Goal: Task Accomplishment & Management: Use online tool/utility

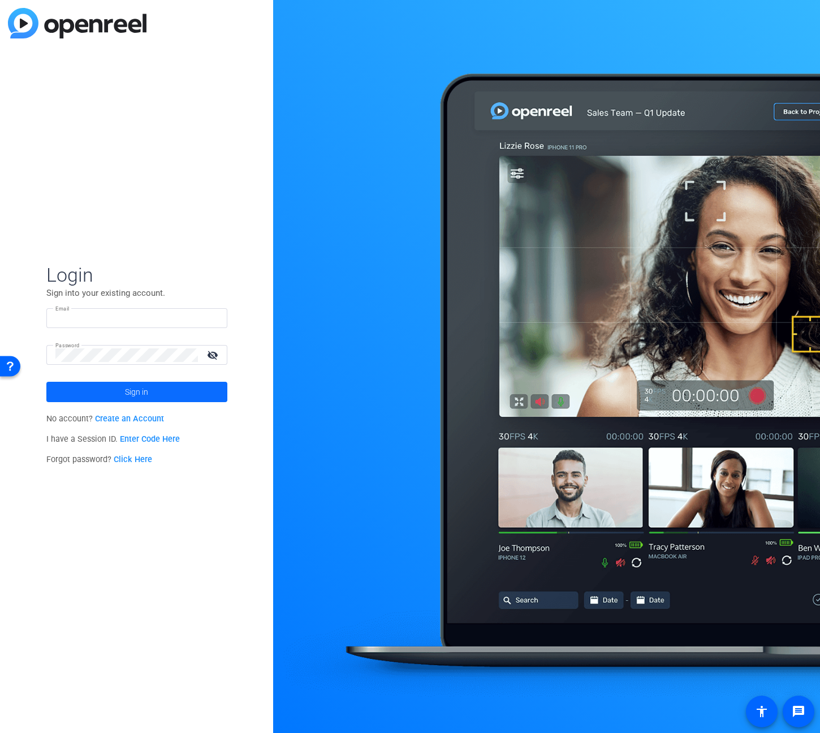
type input "[PERSON_NAME][EMAIL_ADDRESS][PERSON_NAME][PERSON_NAME][DOMAIN_NAME]"
click at [122, 386] on span at bounding box center [136, 392] width 181 height 27
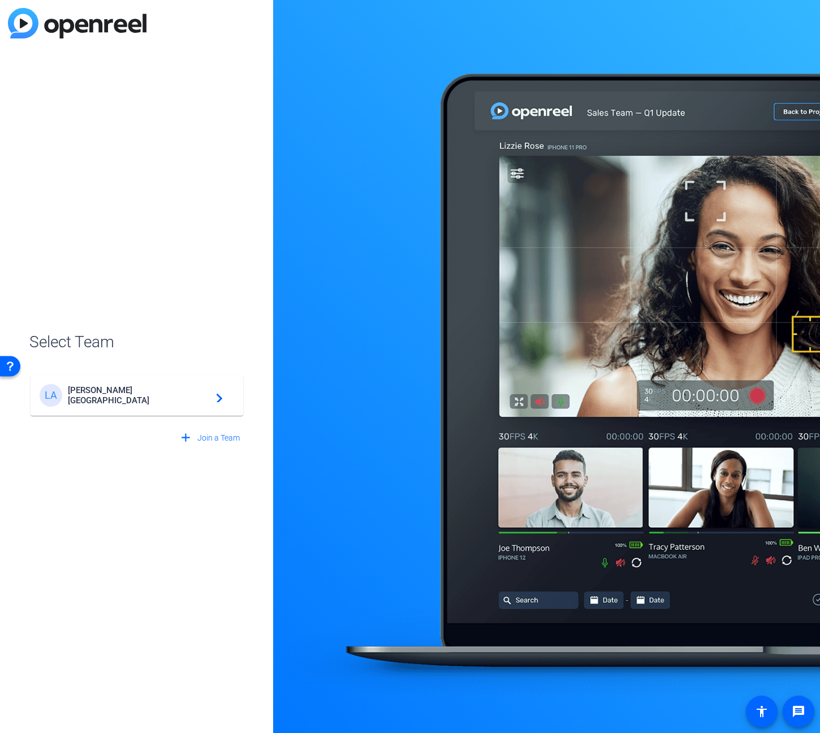
click at [172, 393] on span "[PERSON_NAME] [GEOGRAPHIC_DATA]" at bounding box center [138, 395] width 141 height 20
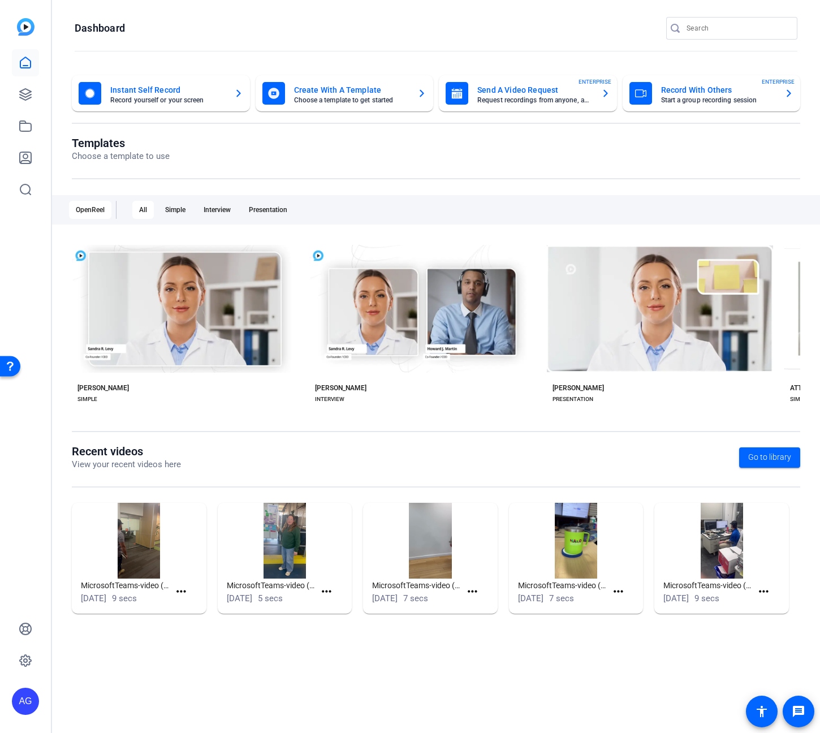
click at [710, 95] on mat-card-title "Record With Others" at bounding box center [718, 90] width 115 height 14
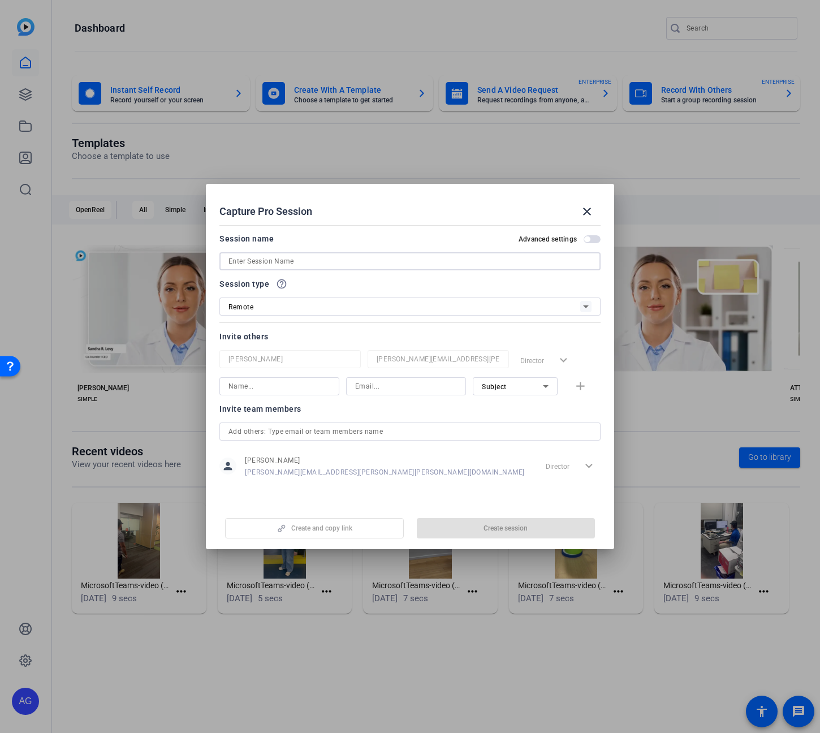
click at [393, 256] on input at bounding box center [410, 262] width 363 height 14
type input "Leadership Summit - [PERSON_NAME]"
click at [390, 309] on div "Remote" at bounding box center [405, 307] width 352 height 14
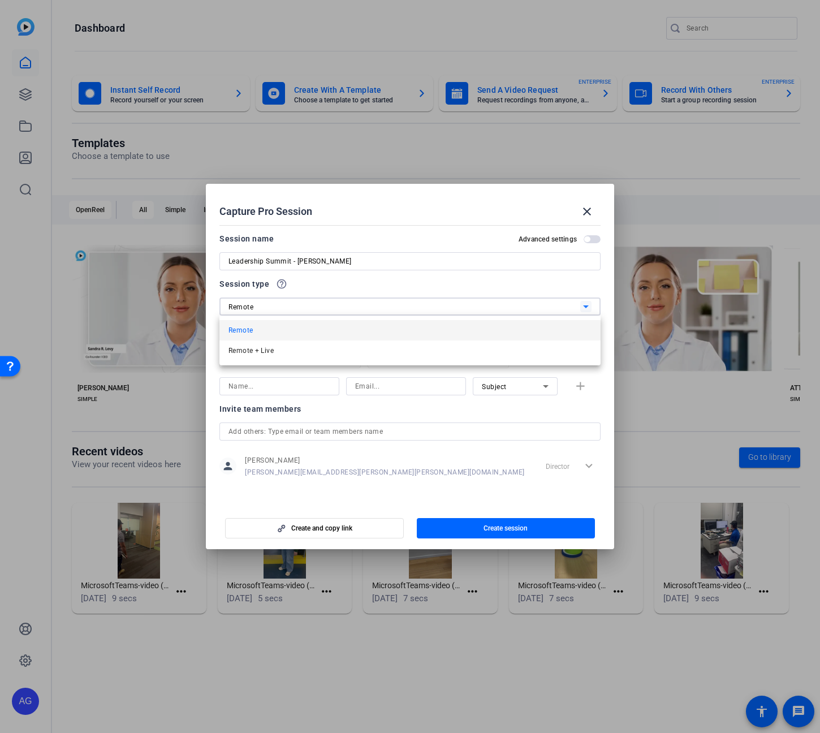
click at [399, 293] on div at bounding box center [410, 366] width 820 height 733
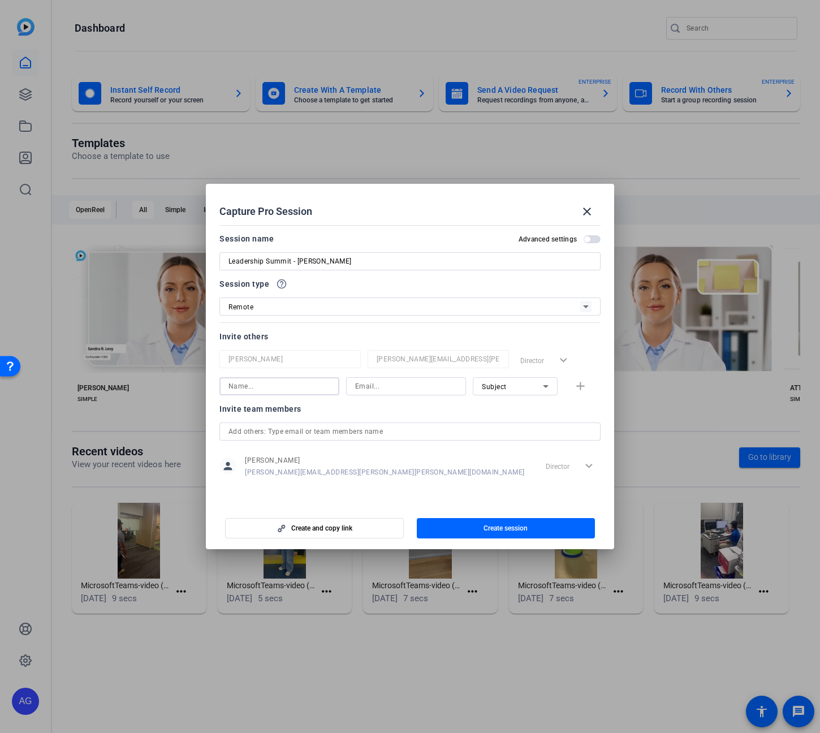
click at [282, 389] on input at bounding box center [280, 387] width 102 height 14
type input "Rich"
type input "[PERSON_NAME]"
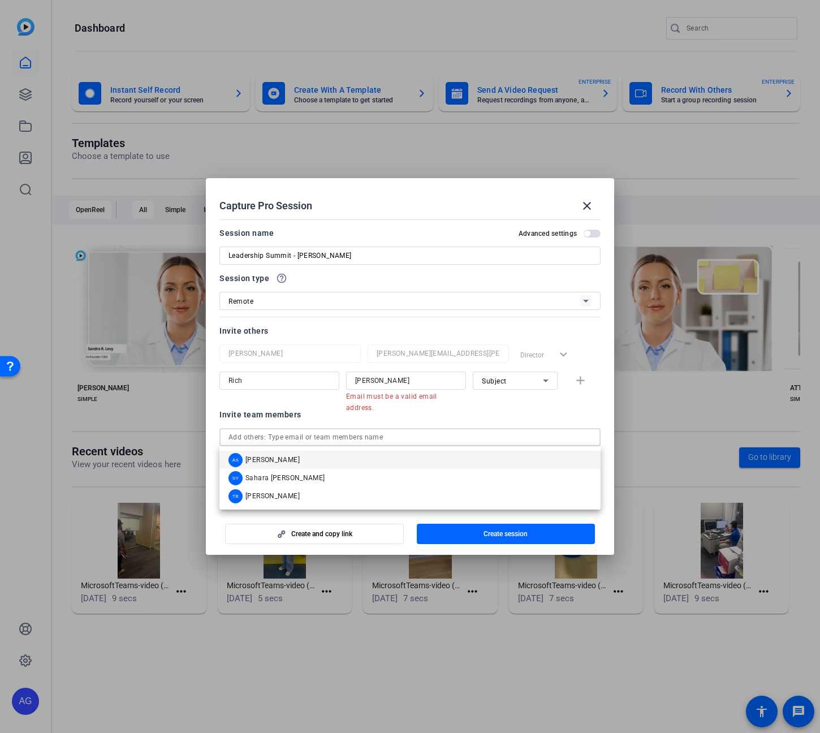
click at [411, 425] on div "Invite team members person [PERSON_NAME] [PERSON_NAME][EMAIL_ADDRESS][PERSON_NA…" at bounding box center [410, 452] width 381 height 89
click at [580, 376] on div "[PERSON_NAME] Email must be a valid email address. Subject add" at bounding box center [410, 386] width 381 height 29
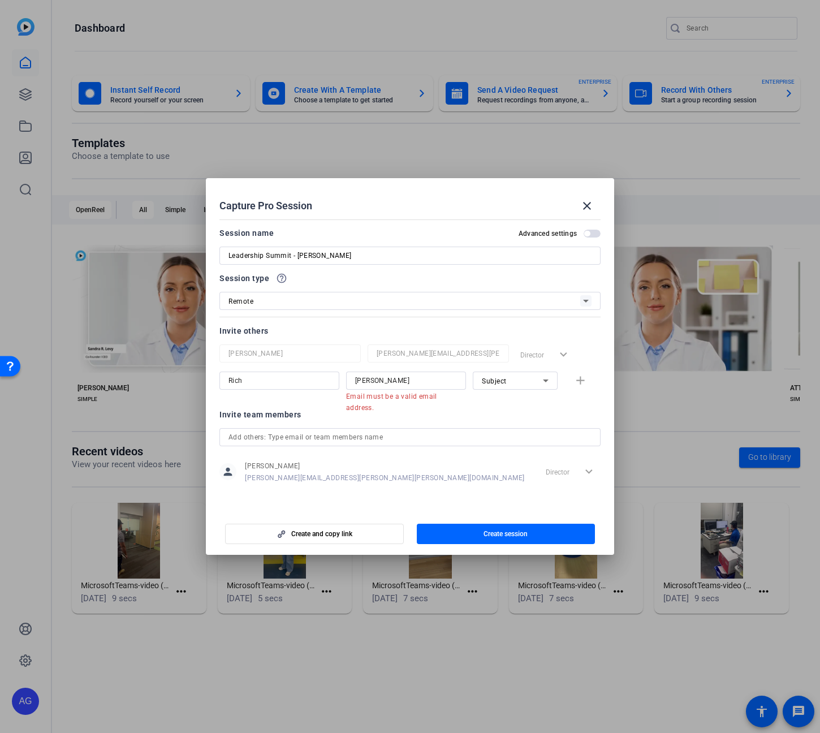
click at [581, 380] on div "[PERSON_NAME] Email must be a valid email address. Subject add" at bounding box center [410, 386] width 381 height 29
click at [546, 385] on icon at bounding box center [546, 381] width 14 height 14
click at [524, 402] on mat-option "Collaborator" at bounding box center [515, 403] width 85 height 18
click at [579, 378] on div "[PERSON_NAME] Email must be a valid email address. Collaborator add" at bounding box center [410, 386] width 381 height 29
drag, startPoint x: 534, startPoint y: 415, endPoint x: 459, endPoint y: 395, distance: 77.3
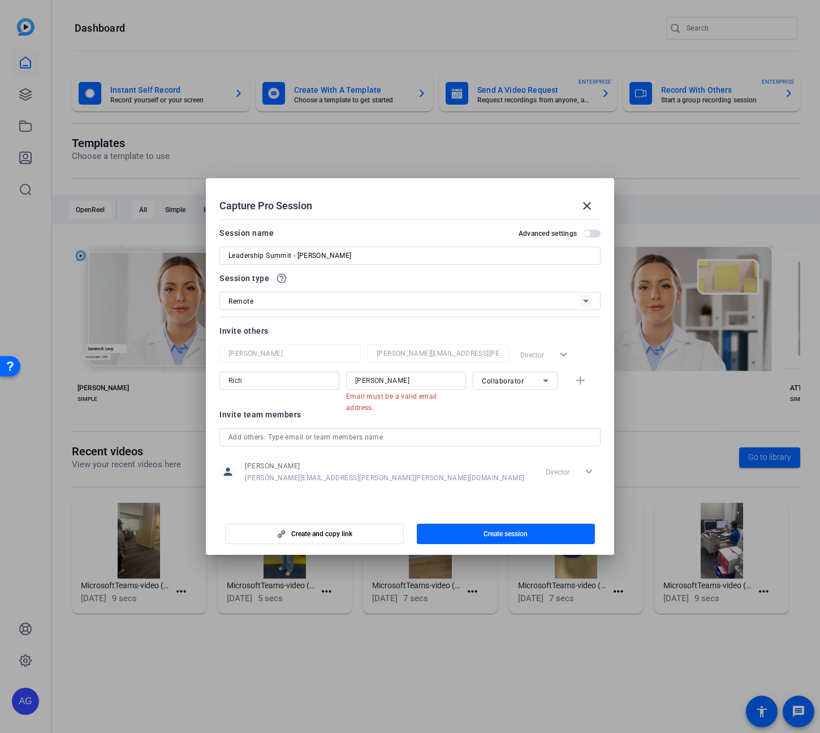
click at [531, 415] on div "Invite team members" at bounding box center [410, 415] width 381 height 14
click at [285, 386] on input "Rich" at bounding box center [280, 381] width 102 height 14
drag, startPoint x: 313, startPoint y: 384, endPoint x: 178, endPoint y: 368, distance: 136.1
click at [178, 368] on div "Capture Pro Session close Session name Advanced settings Leadership Summit - [P…" at bounding box center [410, 366] width 820 height 733
click at [493, 380] on span "Collaborator" at bounding box center [503, 381] width 42 height 8
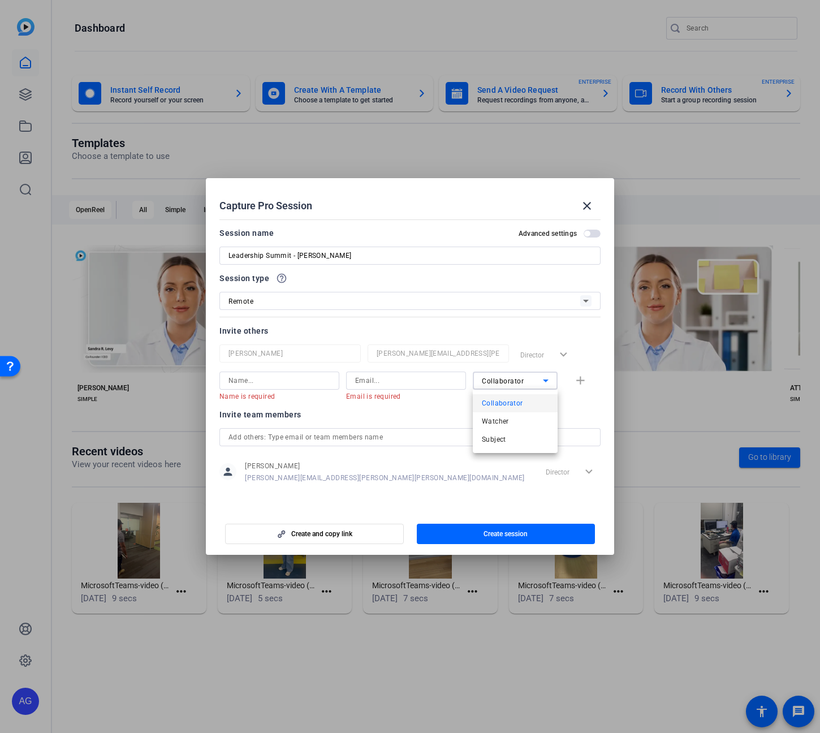
click at [493, 380] on div at bounding box center [410, 366] width 820 height 733
click at [581, 376] on div "Name is required Email is required Collaborator add" at bounding box center [410, 386] width 381 height 29
click at [298, 383] on input at bounding box center [280, 381] width 102 height 14
type input "[PERSON_NAME]"
type input "r"
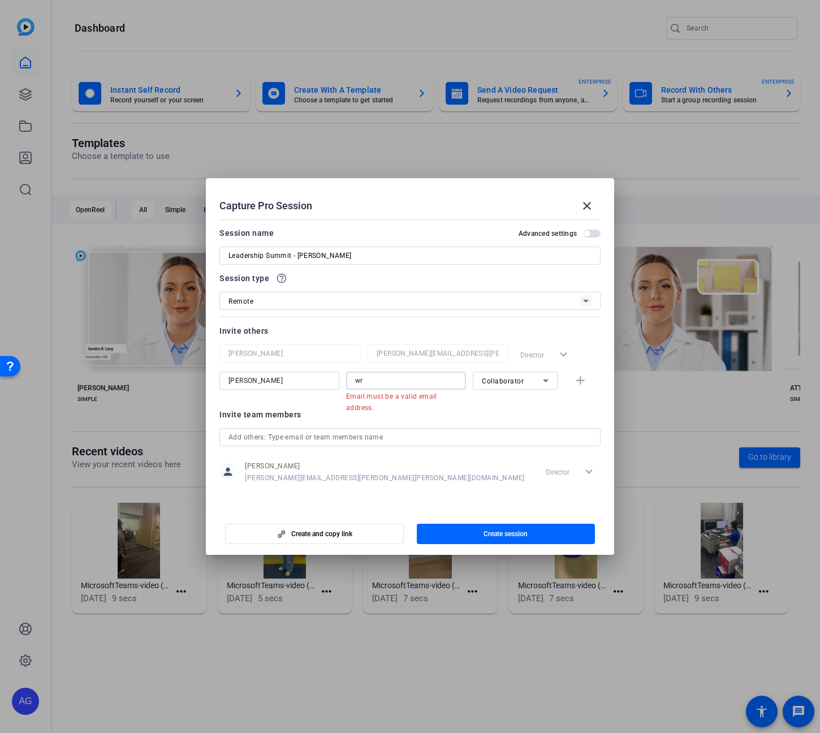
type input "w"
click at [397, 378] on input at bounding box center [406, 381] width 102 height 14
paste input "[PERSON_NAME][EMAIL_ADDRESS][DOMAIN_NAME]"
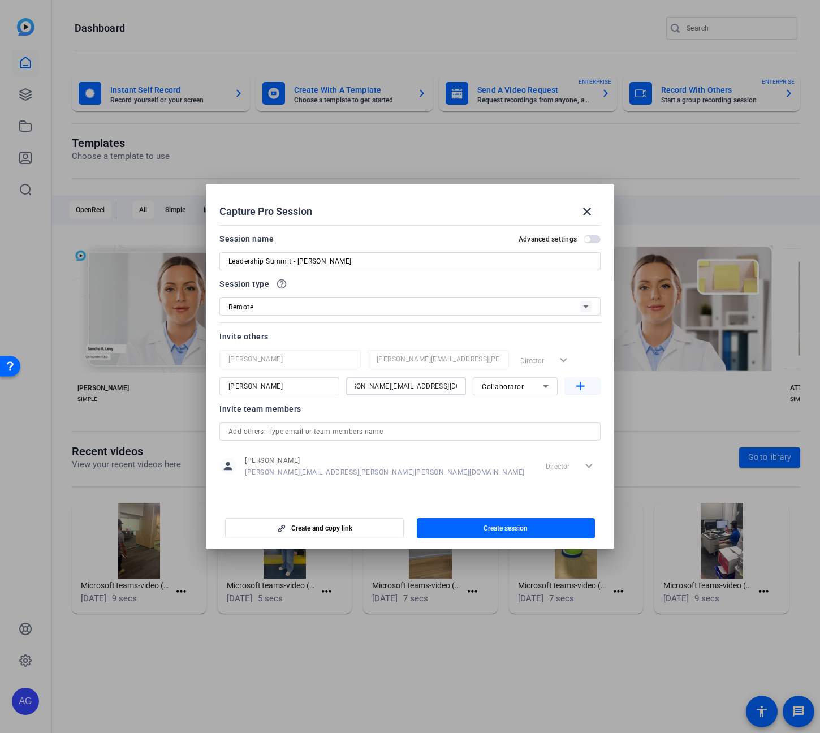
type input "[PERSON_NAME][EMAIL_ADDRESS][DOMAIN_NAME]"
click at [574, 385] on mat-icon "add" at bounding box center [581, 387] width 14 height 14
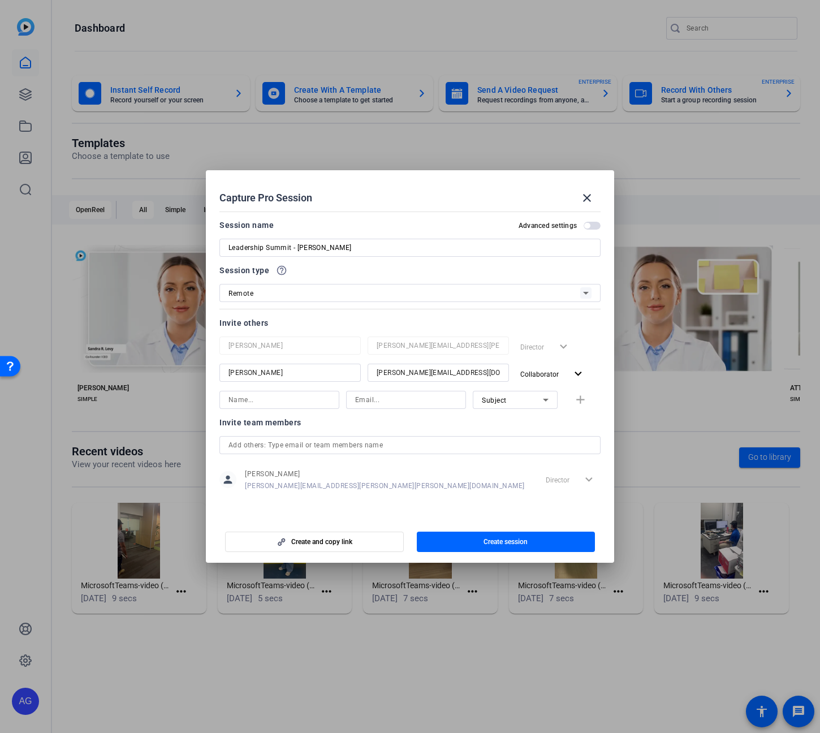
click at [237, 372] on input "[PERSON_NAME]" at bounding box center [290, 373] width 123 height 14
type input "[PERSON_NAME]"
click at [308, 404] on input at bounding box center [280, 400] width 102 height 14
click at [264, 406] on mat-form-field "[PERSON_NAME]" at bounding box center [280, 400] width 120 height 18
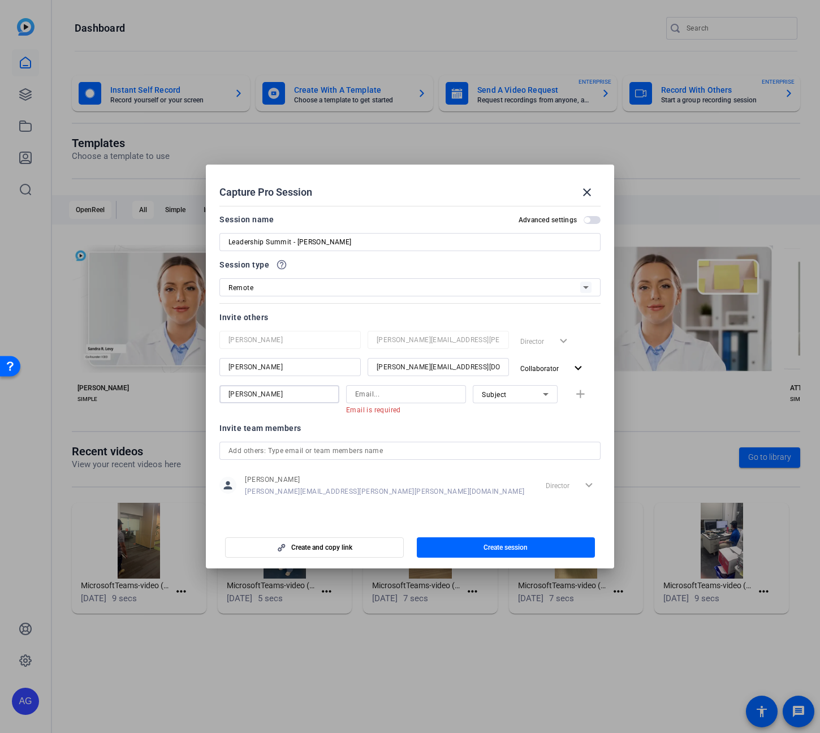
type input "[PERSON_NAME]"
click at [497, 391] on span "Subject" at bounding box center [494, 395] width 25 height 8
click at [497, 391] on div at bounding box center [410, 366] width 820 height 733
click at [420, 393] on input at bounding box center [406, 395] width 102 height 14
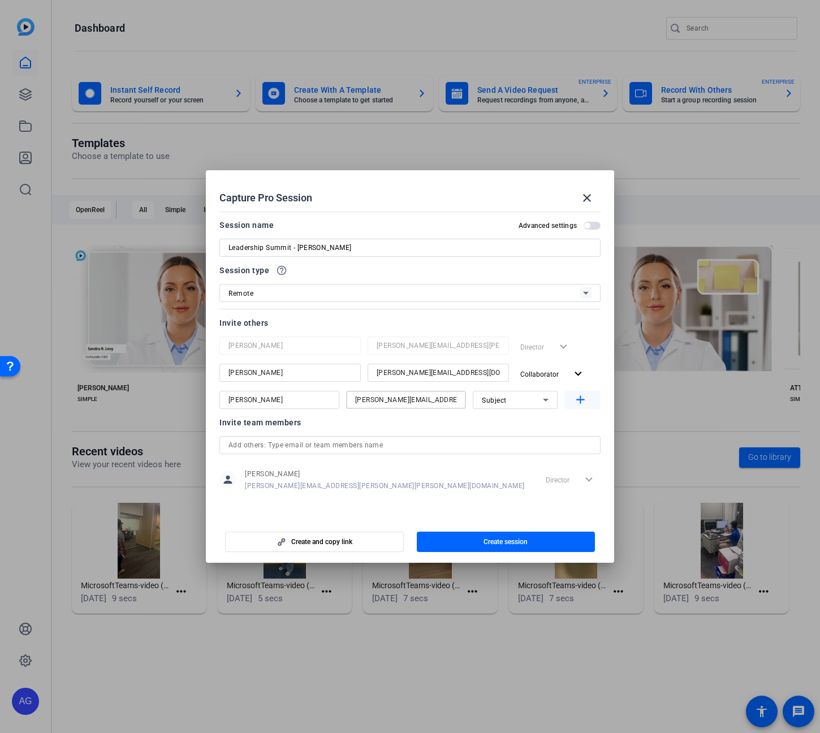
type input "[PERSON_NAME][EMAIL_ADDRESS][PERSON_NAME][DOMAIN_NAME]"
click at [579, 403] on mat-icon "add" at bounding box center [581, 400] width 14 height 14
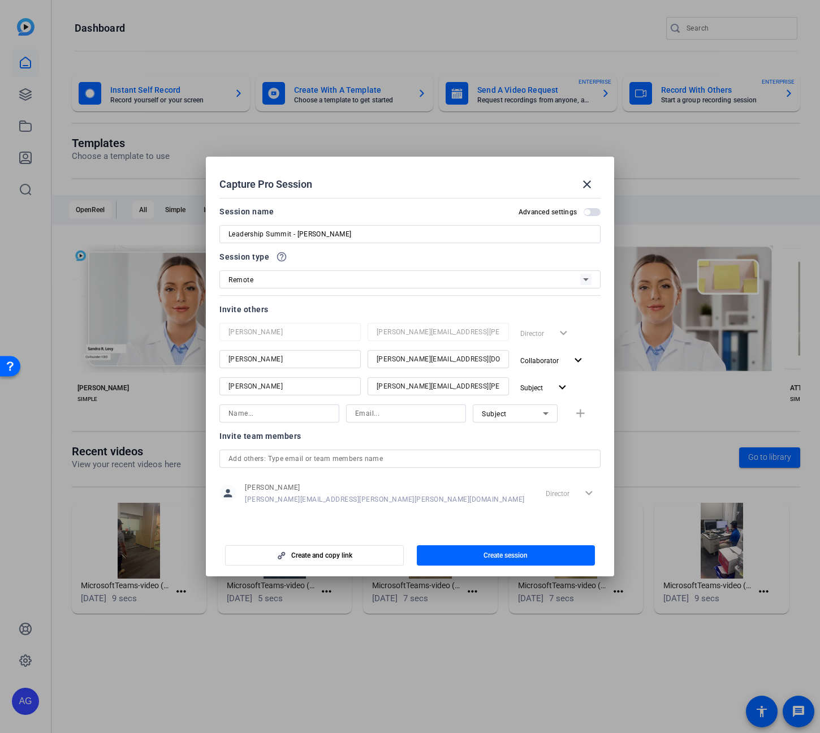
click at [369, 553] on span "button" at bounding box center [315, 555] width 178 height 27
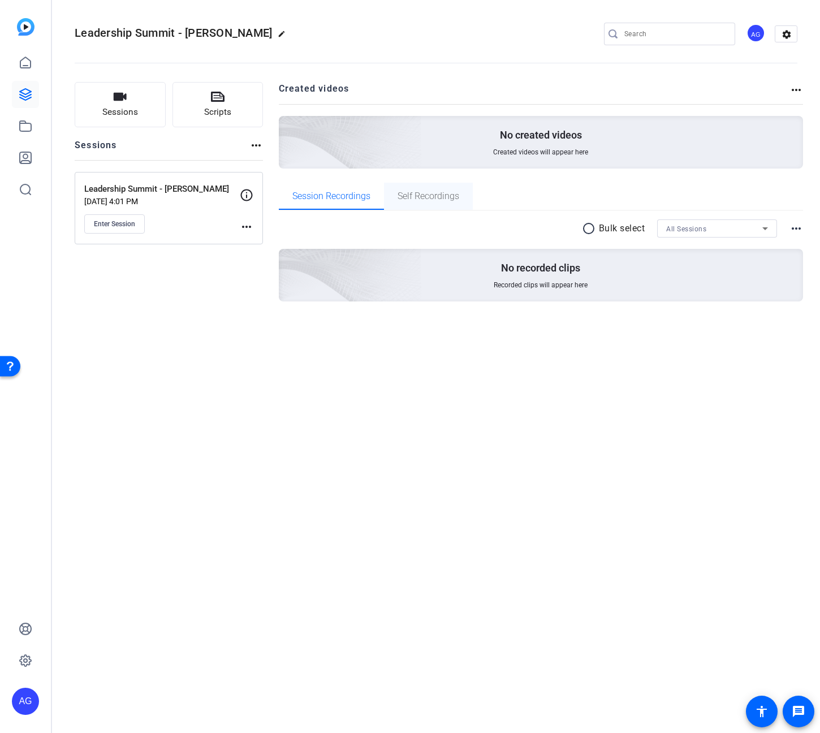
click at [403, 196] on span "Self Recordings" at bounding box center [429, 196] width 62 height 9
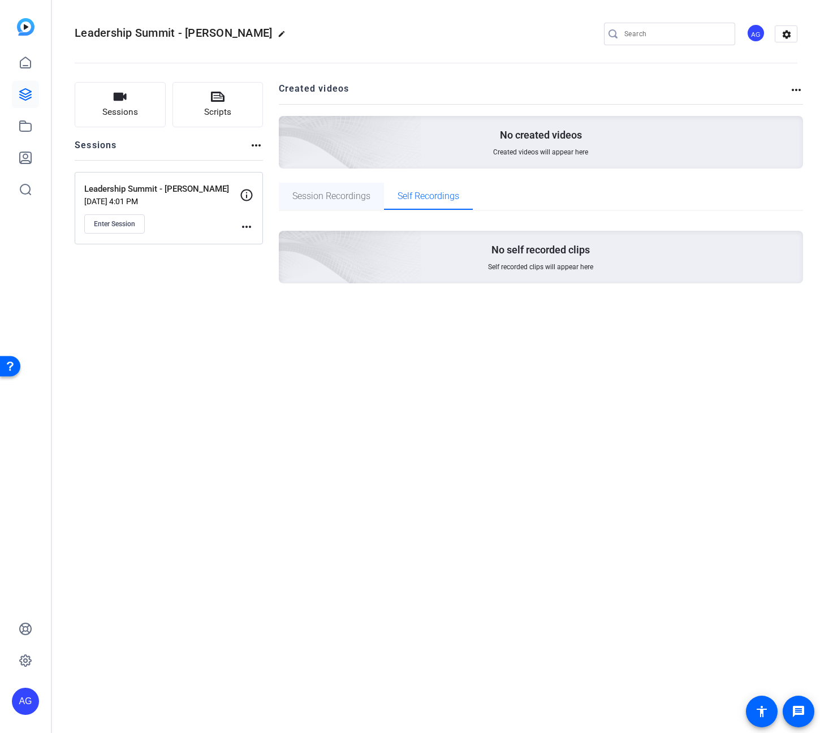
click at [356, 196] on span "Session Recordings" at bounding box center [332, 196] width 78 height 9
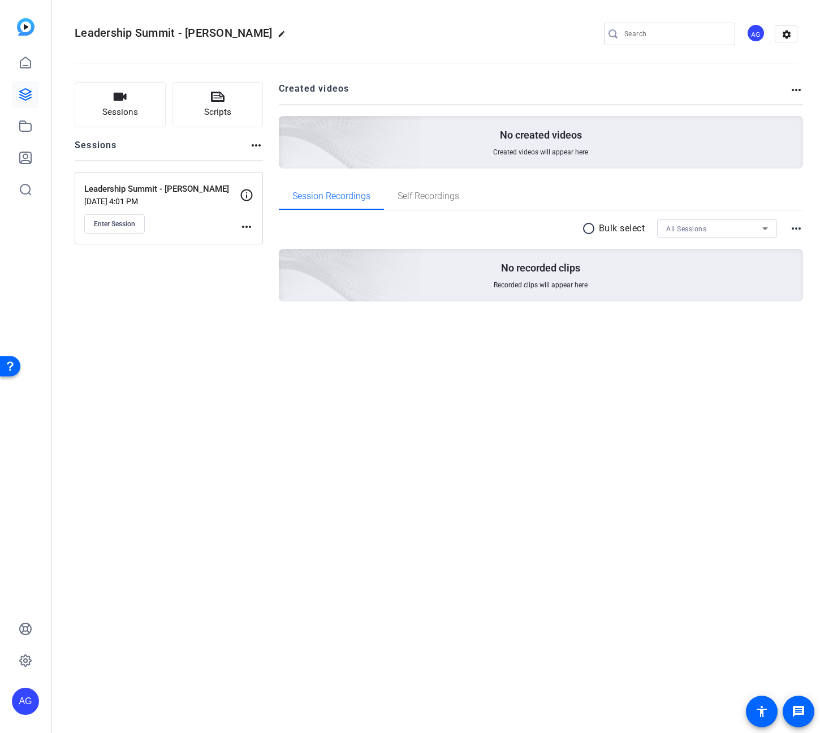
click at [578, 366] on div "Leadership Summit - [PERSON_NAME] edit AG settings Sessions Scripts Sessions mo…" at bounding box center [436, 366] width 768 height 733
click at [106, 220] on span "Enter Session" at bounding box center [114, 224] width 41 height 9
click at [322, 421] on div "Leadership Summit - [PERSON_NAME] edit AG settings Sessions Scripts Sessions mo…" at bounding box center [436, 366] width 768 height 733
click at [251, 223] on mat-icon "more_horiz" at bounding box center [247, 227] width 14 height 14
click at [426, 245] on div at bounding box center [410, 366] width 820 height 733
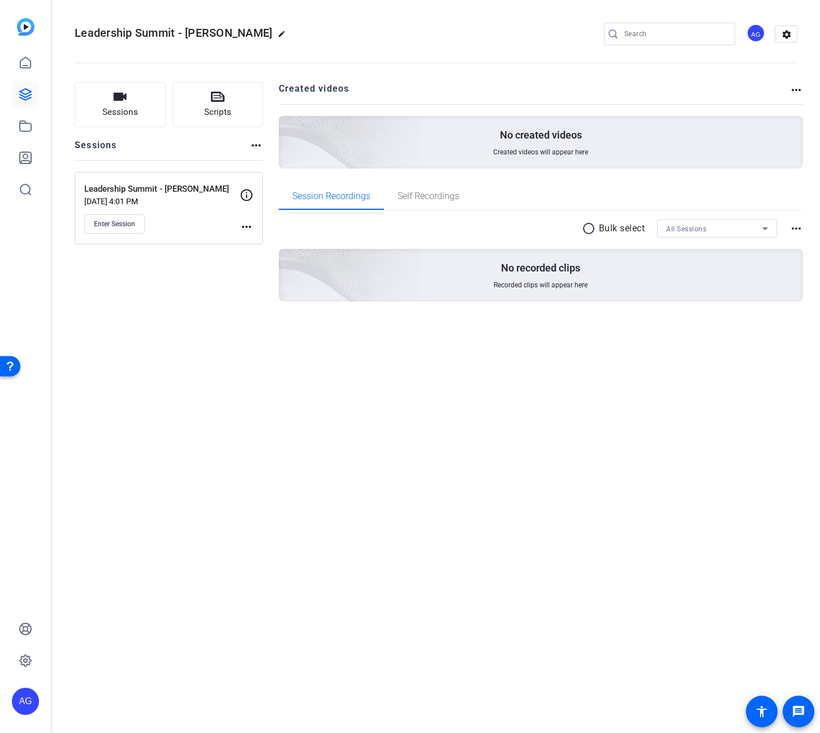
click at [251, 454] on div "Leadership Summit - [PERSON_NAME] edit AG settings Sessions Scripts Sessions mo…" at bounding box center [436, 366] width 768 height 733
click at [247, 190] on icon at bounding box center [247, 195] width 12 height 12
click at [247, 196] on icon at bounding box center [247, 195] width 14 height 14
click at [257, 143] on mat-icon "more_horiz" at bounding box center [257, 146] width 14 height 14
click at [322, 391] on div at bounding box center [410, 366] width 820 height 733
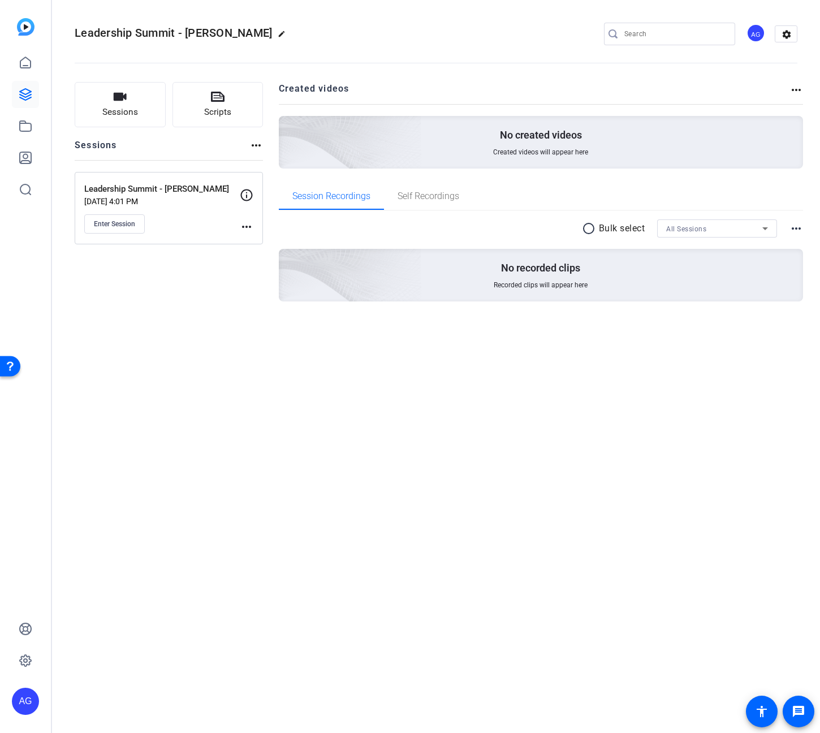
click at [790, 231] on mat-icon "more_horiz" at bounding box center [797, 229] width 14 height 14
click at [791, 227] on div at bounding box center [410, 366] width 820 height 733
click at [143, 97] on button "Sessions" at bounding box center [120, 104] width 91 height 45
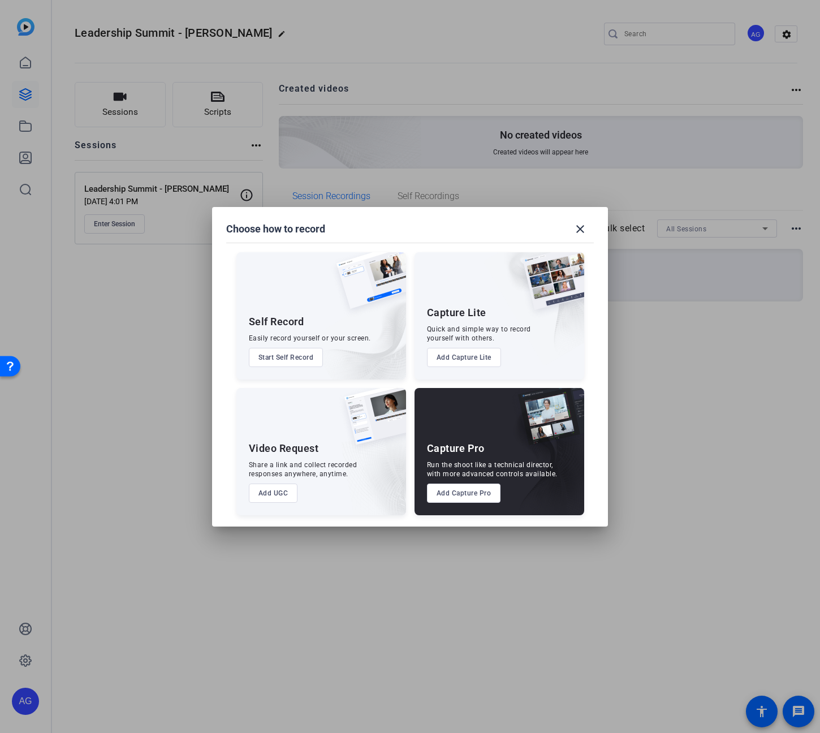
click at [683, 381] on div at bounding box center [410, 366] width 820 height 733
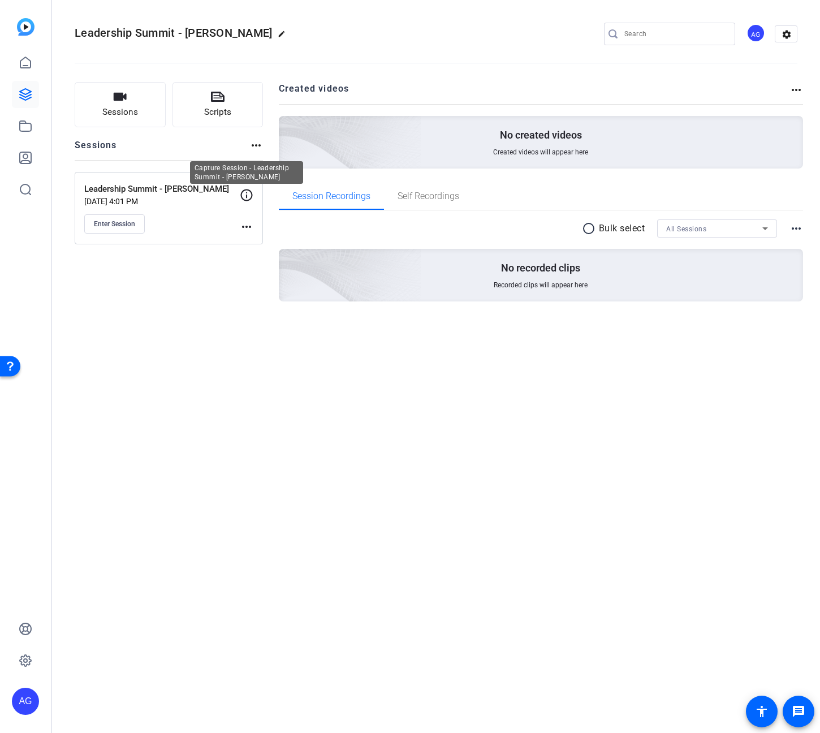
click at [248, 194] on icon at bounding box center [247, 195] width 14 height 14
click at [252, 398] on div "Leadership Summit - [PERSON_NAME] edit AG settings Sessions Scripts Sessions mo…" at bounding box center [436, 366] width 768 height 733
click at [248, 228] on mat-icon "more_horiz" at bounding box center [247, 227] width 14 height 14
click at [196, 299] on div at bounding box center [410, 366] width 820 height 733
click at [244, 226] on mat-icon "more_horiz" at bounding box center [247, 227] width 14 height 14
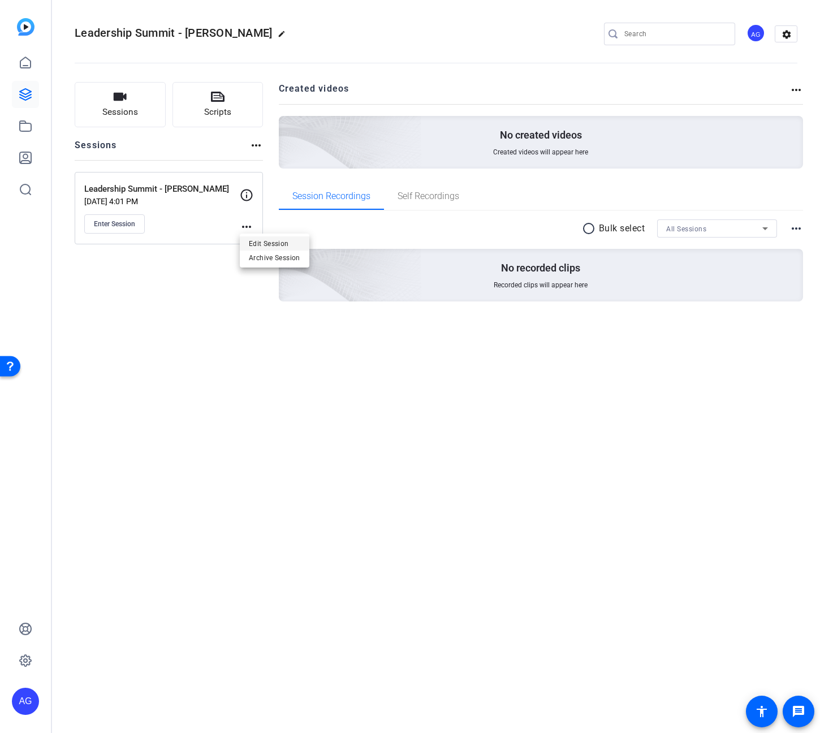
click at [247, 242] on button "Edit Session" at bounding box center [275, 244] width 70 height 14
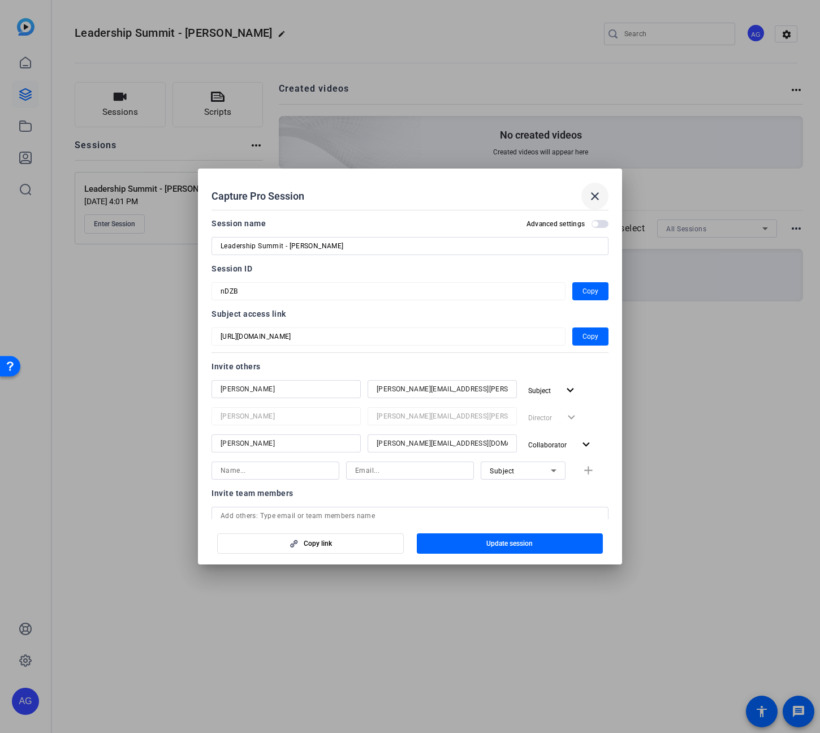
click at [592, 191] on mat-icon "close" at bounding box center [595, 197] width 14 height 14
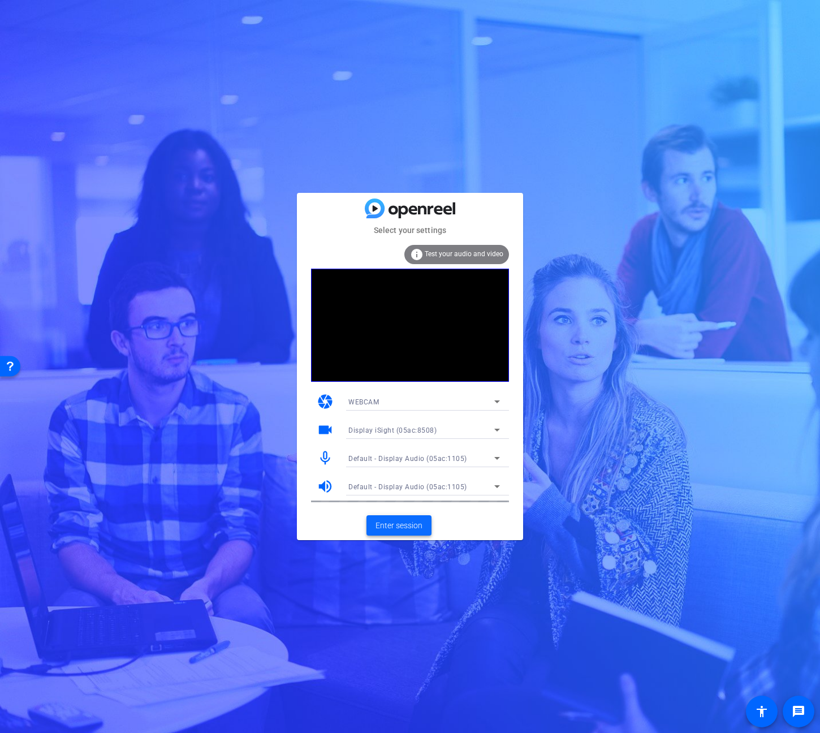
click at [415, 530] on span "Enter session" at bounding box center [399, 526] width 47 height 12
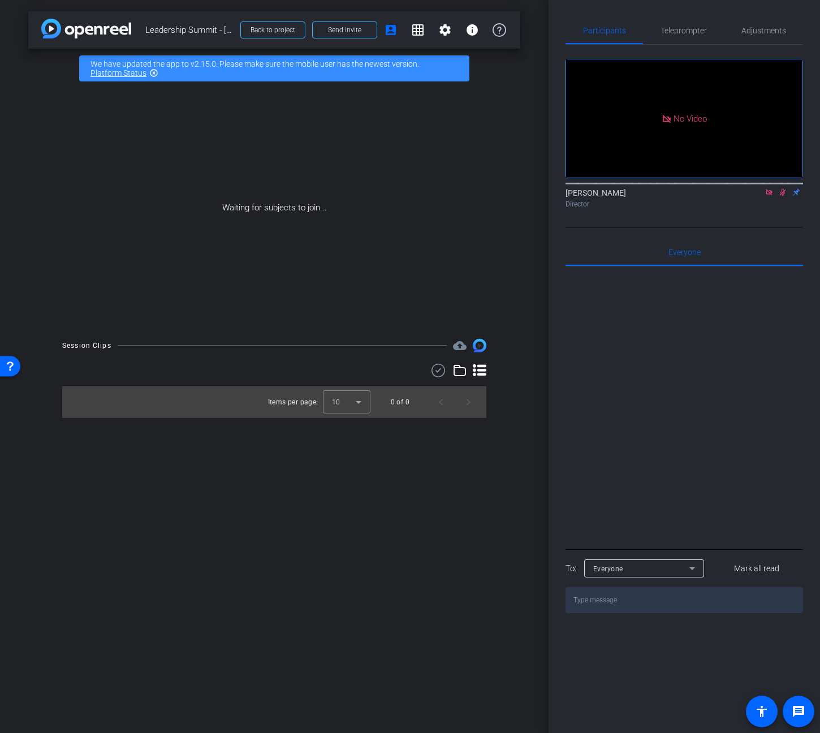
click at [740, 452] on div at bounding box center [685, 406] width 238 height 280
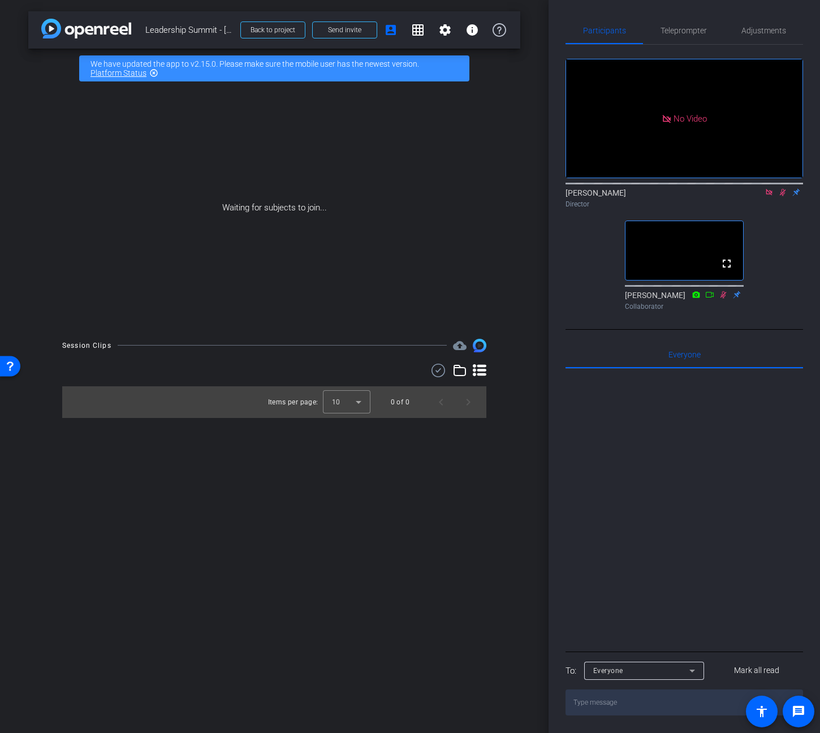
click at [709, 568] on div at bounding box center [685, 509] width 238 height 280
click at [715, 571] on div at bounding box center [685, 509] width 238 height 280
click at [702, 368] on div "Everyone 0" at bounding box center [685, 354] width 238 height 27
click at [643, 478] on div at bounding box center [685, 509] width 238 height 280
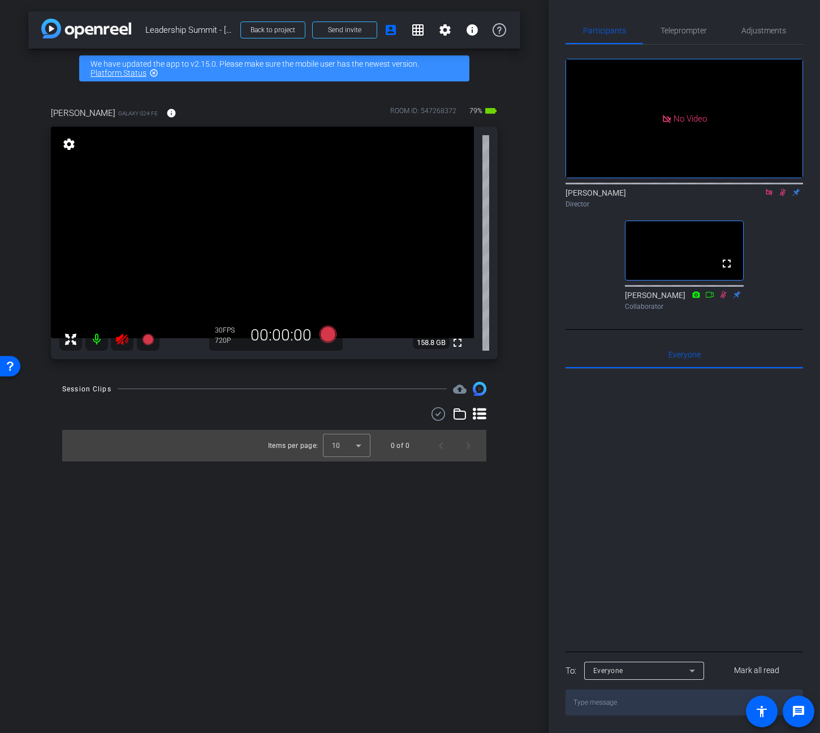
click at [784, 196] on icon at bounding box center [783, 192] width 6 height 7
click at [369, 608] on div "arrow_back Leadership Summit - Ken Brown Back to project Send invite account_bo…" at bounding box center [274, 366] width 549 height 733
click at [685, 29] on span "Teleprompter" at bounding box center [684, 31] width 46 height 8
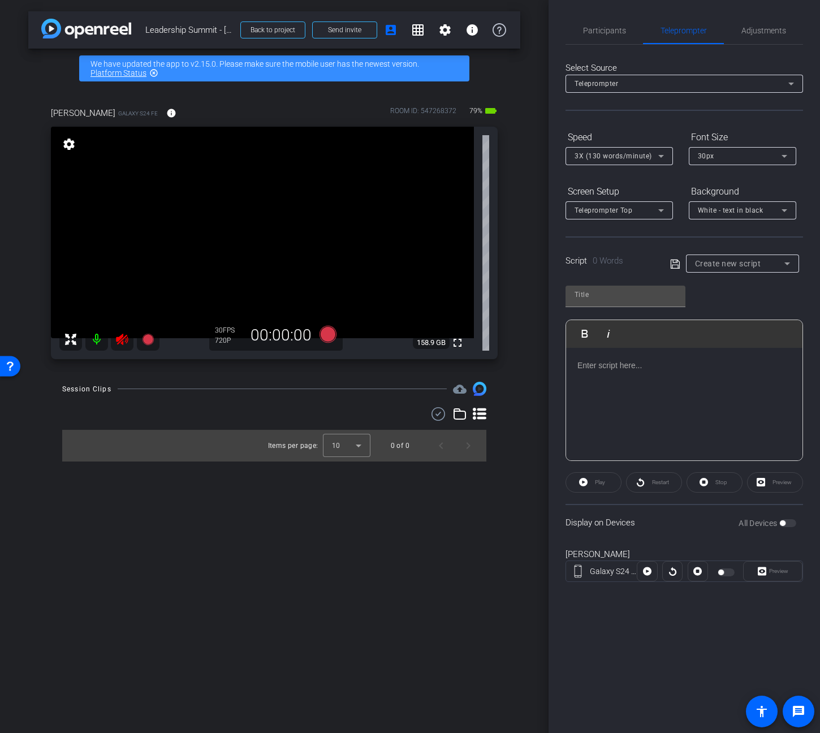
click at [650, 383] on div at bounding box center [684, 404] width 237 height 113
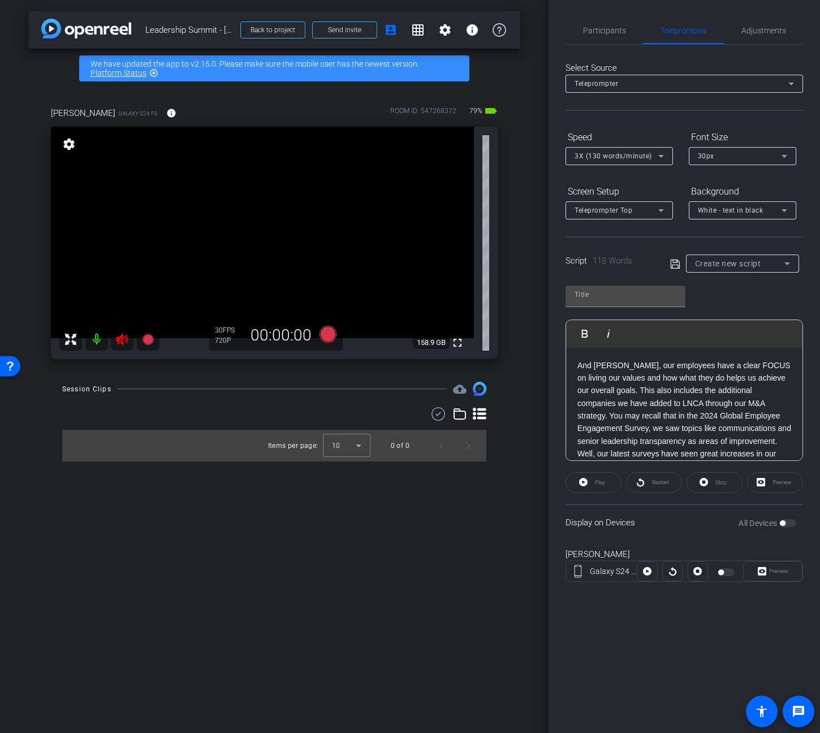
scroll to position [63, 0]
click at [642, 213] on div "Teleprompter Top" at bounding box center [617, 210] width 84 height 14
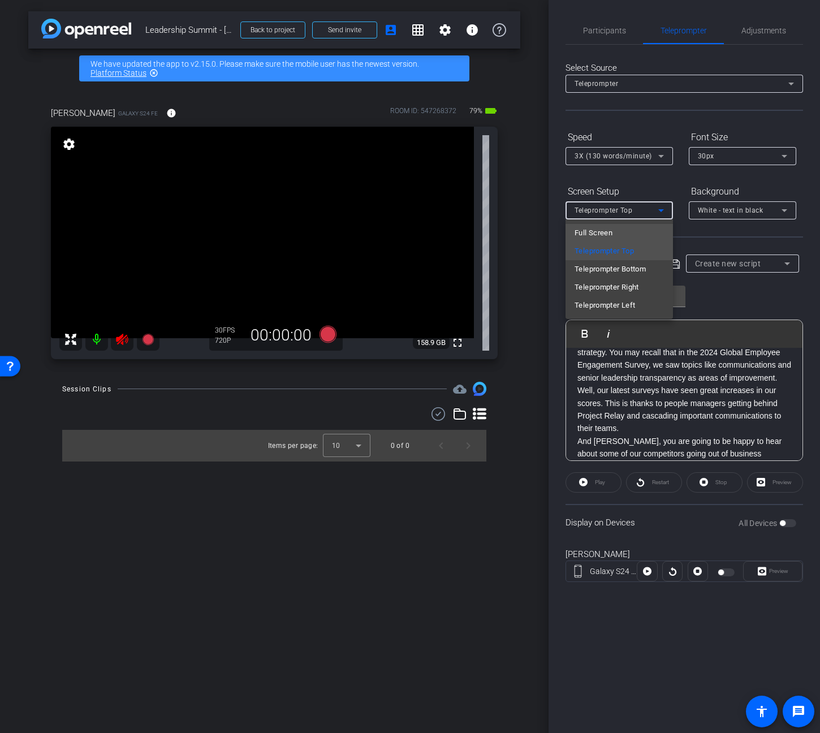
click at [624, 229] on mat-option "Full Screen" at bounding box center [620, 233] width 108 height 18
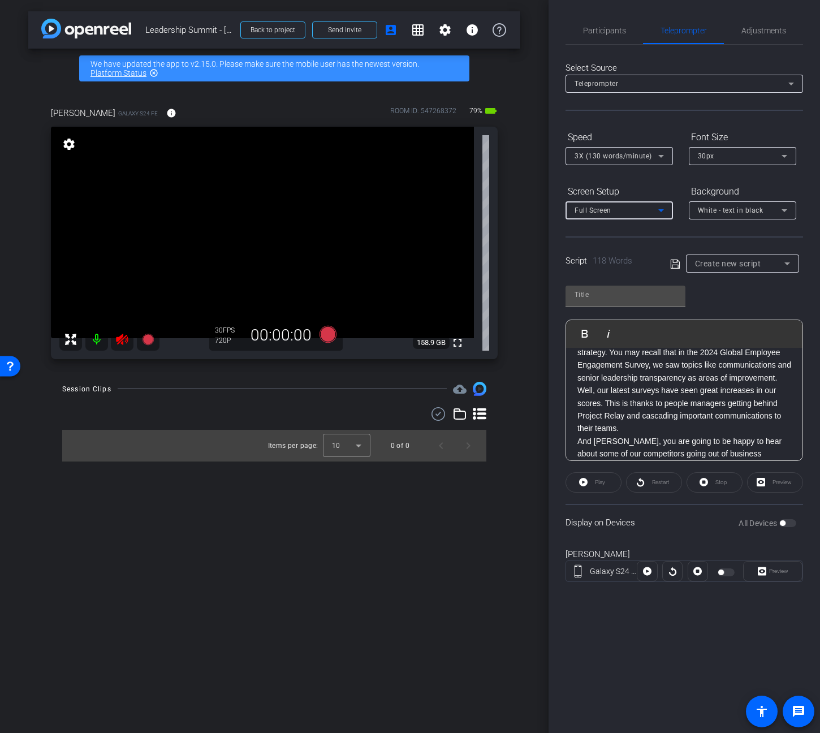
type input "Default title 1711"
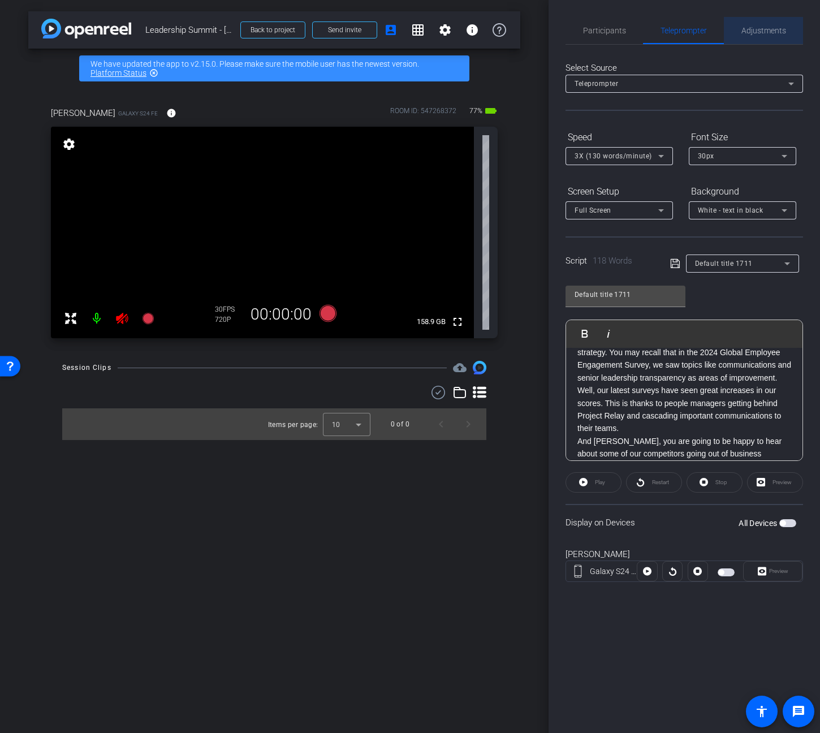
click at [763, 34] on span "Adjustments" at bounding box center [764, 31] width 45 height 8
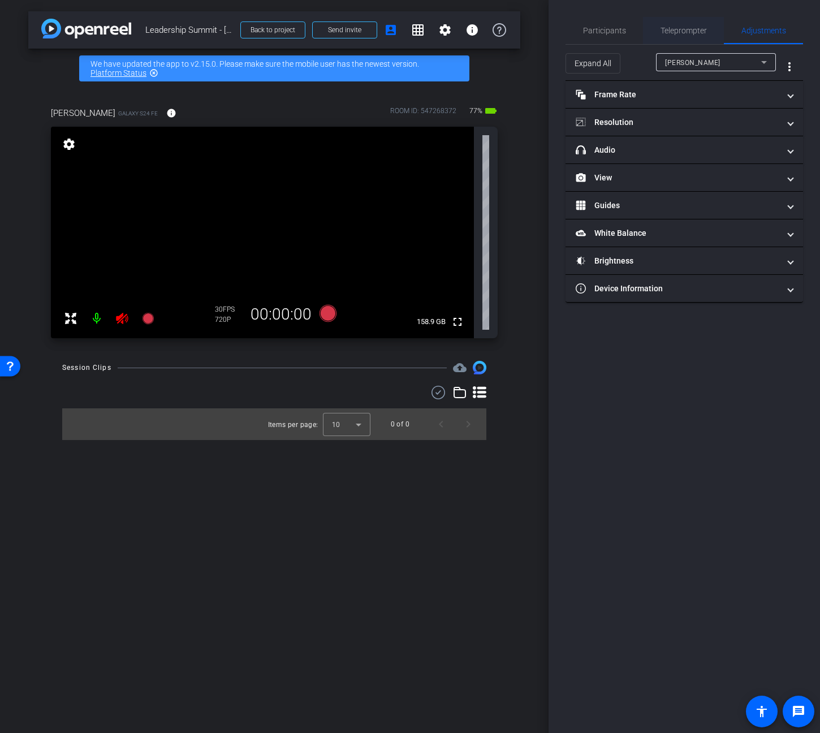
click at [682, 30] on span "Teleprompter" at bounding box center [684, 31] width 46 height 8
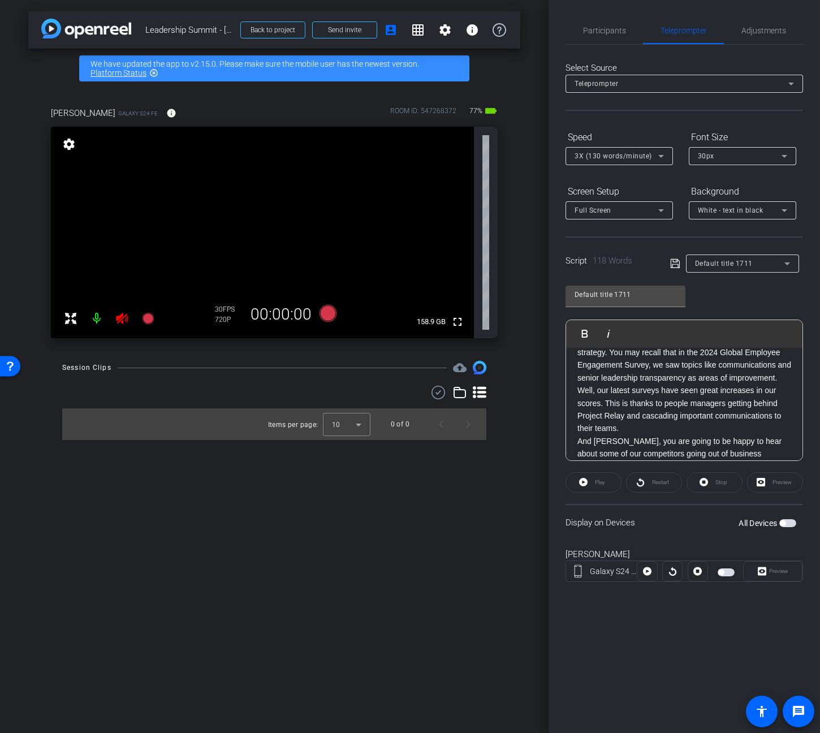
click at [792, 519] on span "button" at bounding box center [788, 523] width 17 height 8
click at [273, 509] on div "arrow_back Leadership Summit - Ken Brown Back to project Send invite account_bo…" at bounding box center [274, 366] width 549 height 733
click at [601, 27] on span "Participants" at bounding box center [604, 31] width 43 height 8
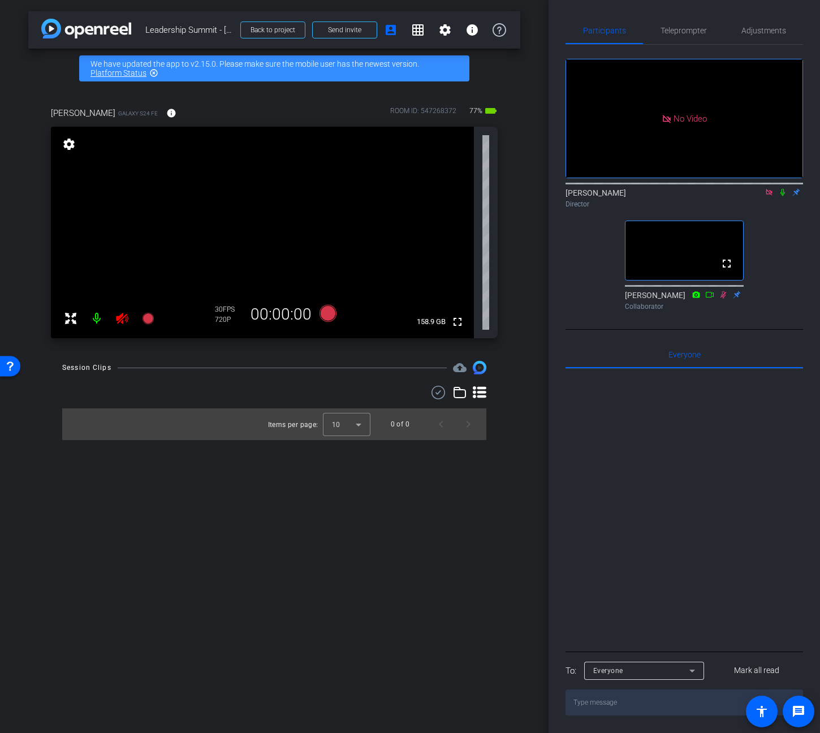
click at [782, 189] on icon at bounding box center [783, 192] width 5 height 7
click at [328, 594] on div "arrow_back Leadership Summit - Ken Brown Back to project Send invite account_bo…" at bounding box center [274, 366] width 549 height 733
click at [678, 42] on span "Teleprompter" at bounding box center [684, 30] width 46 height 27
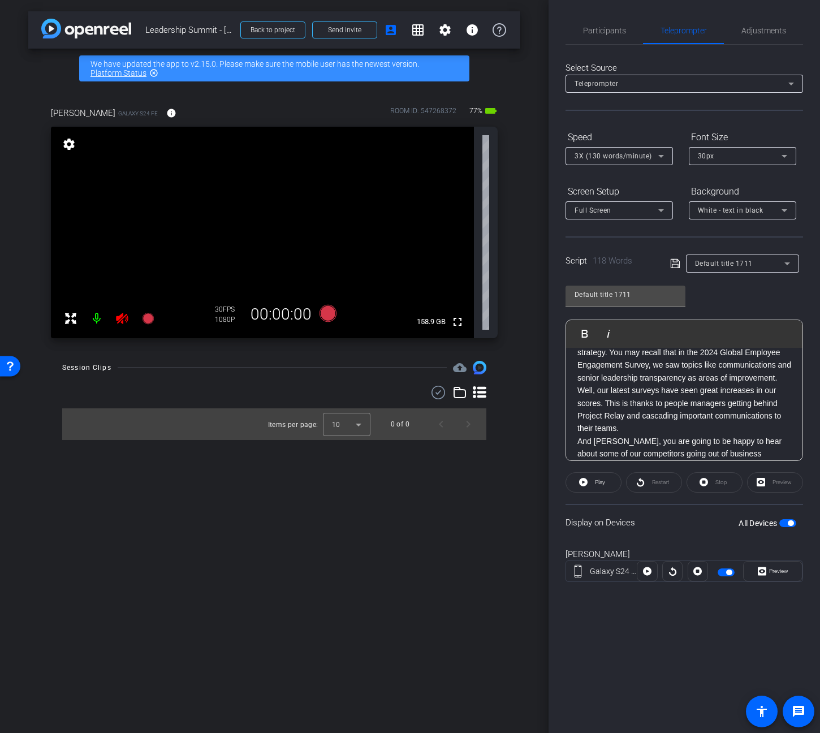
click at [788, 520] on span "button" at bounding box center [788, 523] width 17 height 8
click at [741, 424] on p "And Brian, our employees have a clear FOCUS on living our values and how what t…" at bounding box center [685, 384] width 214 height 177
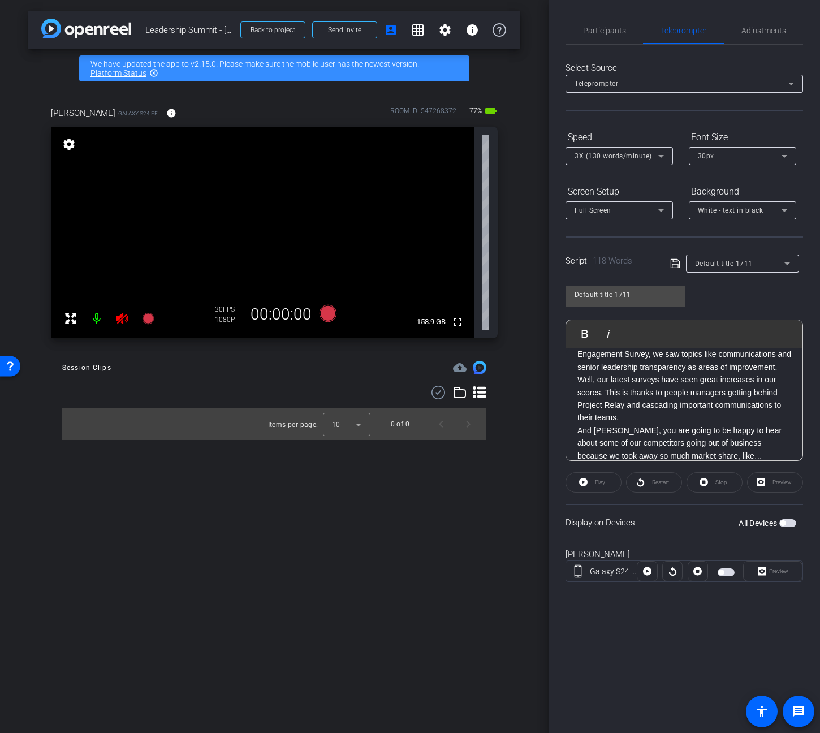
scroll to position [0, 0]
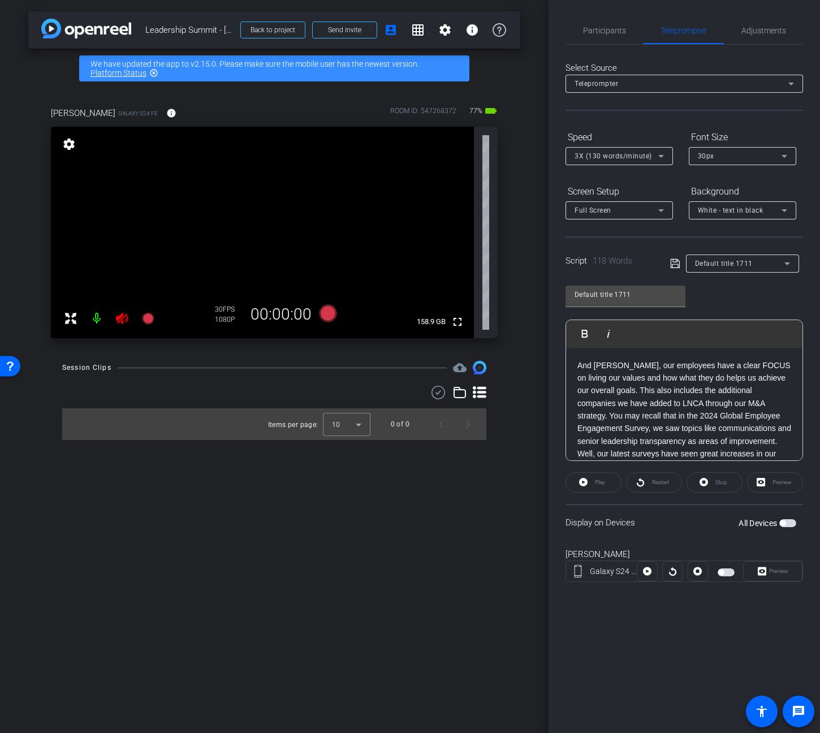
click at [787, 522] on span "button" at bounding box center [788, 523] width 17 height 8
drag, startPoint x: 612, startPoint y: 29, endPoint x: 599, endPoint y: 49, distance: 23.7
click at [612, 29] on span "Participants" at bounding box center [604, 31] width 43 height 8
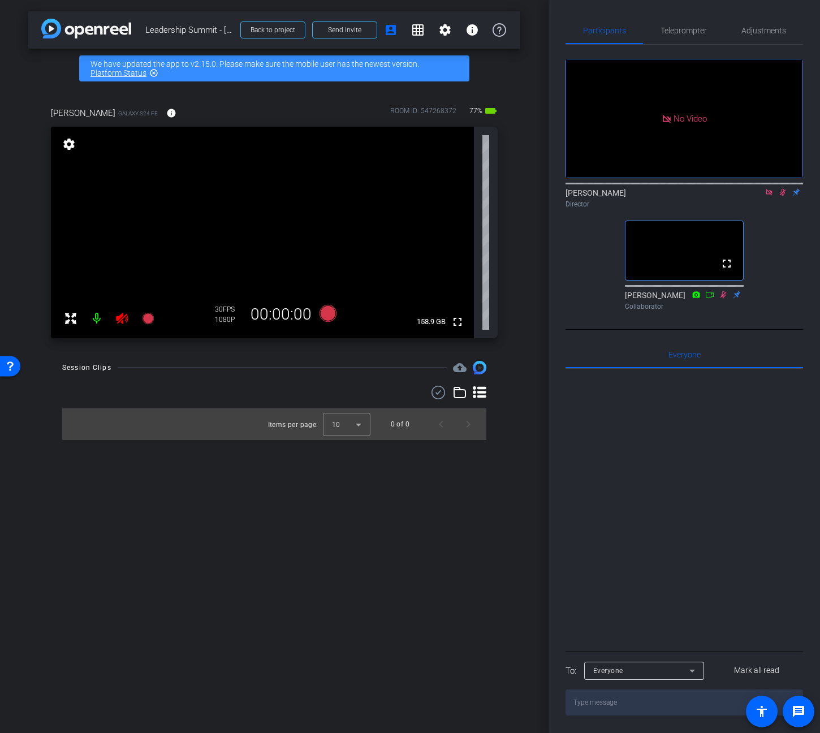
click at [779, 187] on mat-icon at bounding box center [783, 192] width 14 height 10
click at [280, 649] on div "arrow_back Leadership Summit - Ken Brown Back to project Send invite account_bo…" at bounding box center [274, 366] width 549 height 733
click at [131, 533] on div "arrow_back Leadership Summit - Ken Brown Back to project Send invite account_bo…" at bounding box center [274, 366] width 549 height 733
click at [689, 27] on span "Teleprompter" at bounding box center [684, 31] width 46 height 8
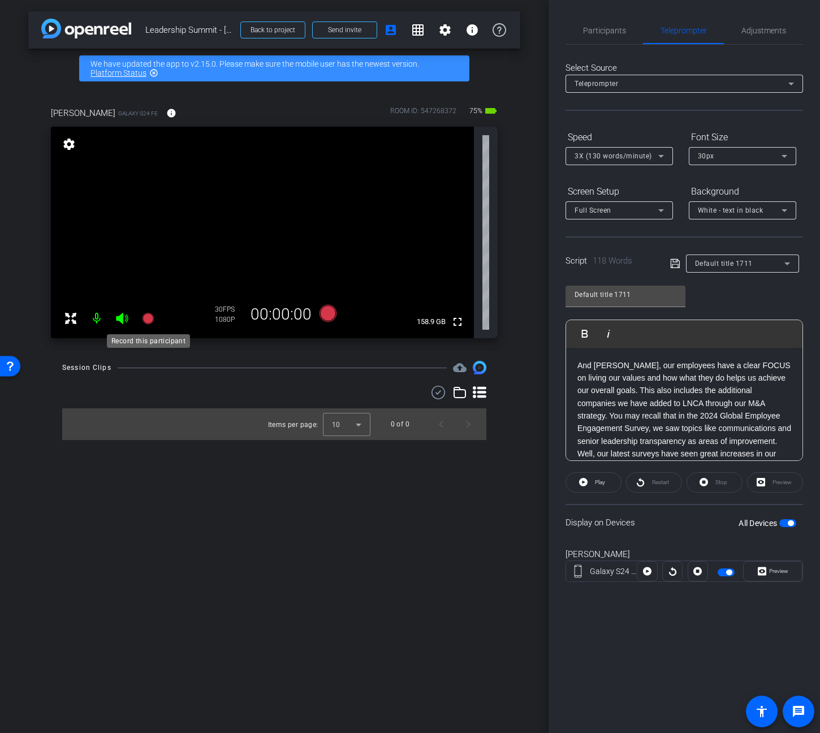
click at [147, 321] on icon at bounding box center [147, 318] width 11 height 11
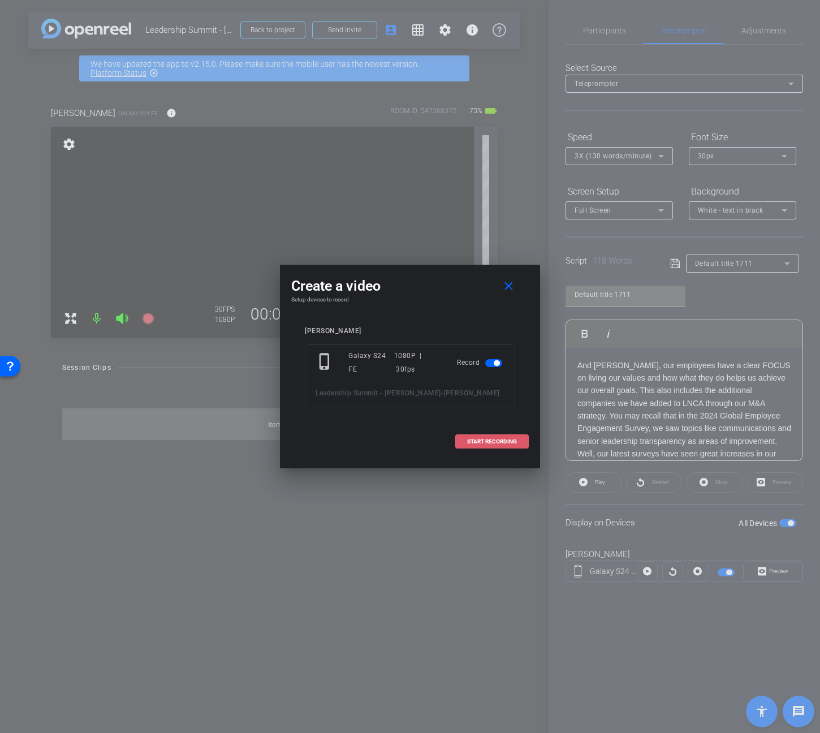
click at [496, 441] on span "START RECORDING" at bounding box center [492, 442] width 50 height 6
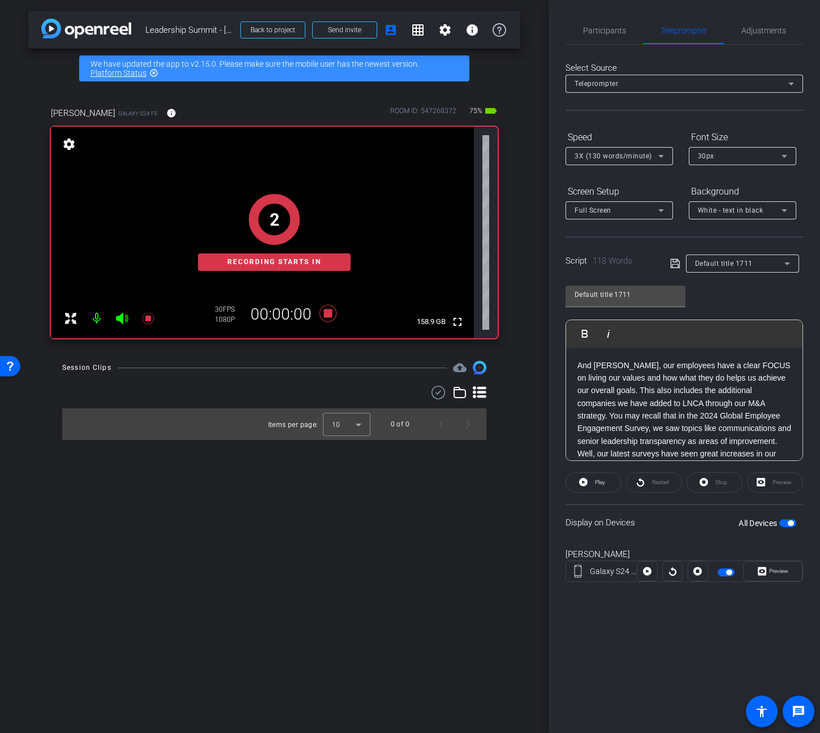
click at [176, 580] on div "arrow_back Leadership Summit - Ken Brown Back to project Send invite account_bo…" at bounding box center [274, 366] width 549 height 733
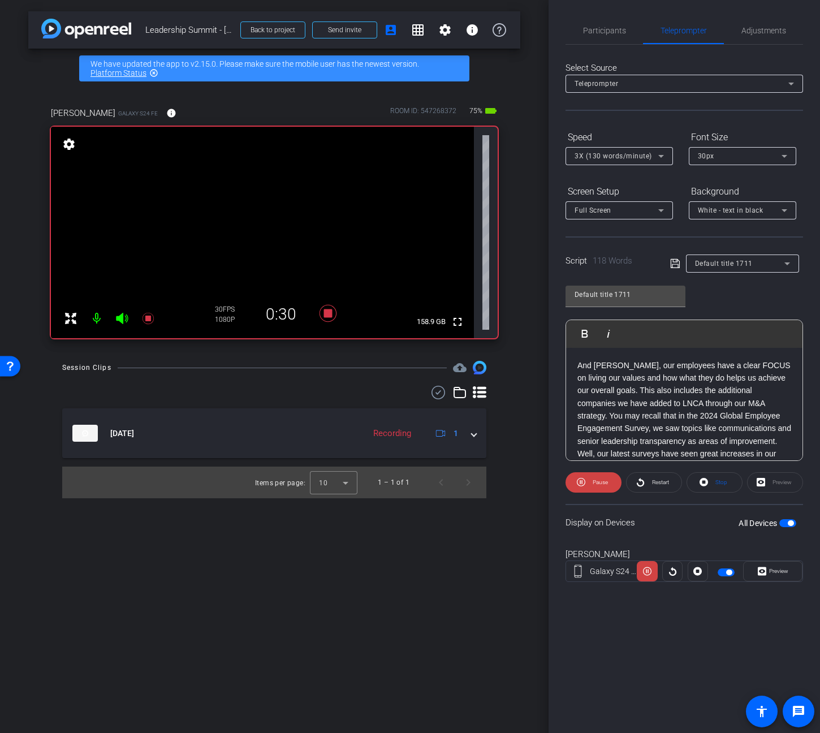
click at [405, 636] on div "arrow_back Leadership Summit - Ken Brown Back to project Send invite account_bo…" at bounding box center [274, 366] width 549 height 733
click at [600, 479] on span "Play" at bounding box center [600, 482] width 10 height 6
click at [196, 631] on div "arrow_back Leadership Summit - Ken Brown Back to project Send invite account_bo…" at bounding box center [274, 366] width 549 height 733
click at [608, 37] on span "Participants" at bounding box center [604, 30] width 43 height 27
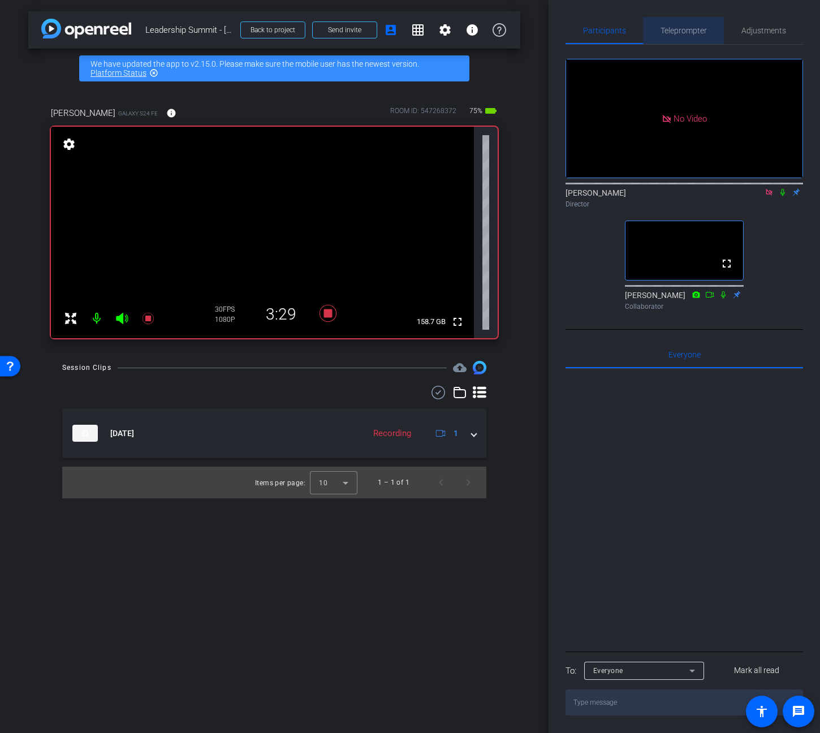
click at [697, 29] on span "Teleprompter" at bounding box center [684, 31] width 46 height 8
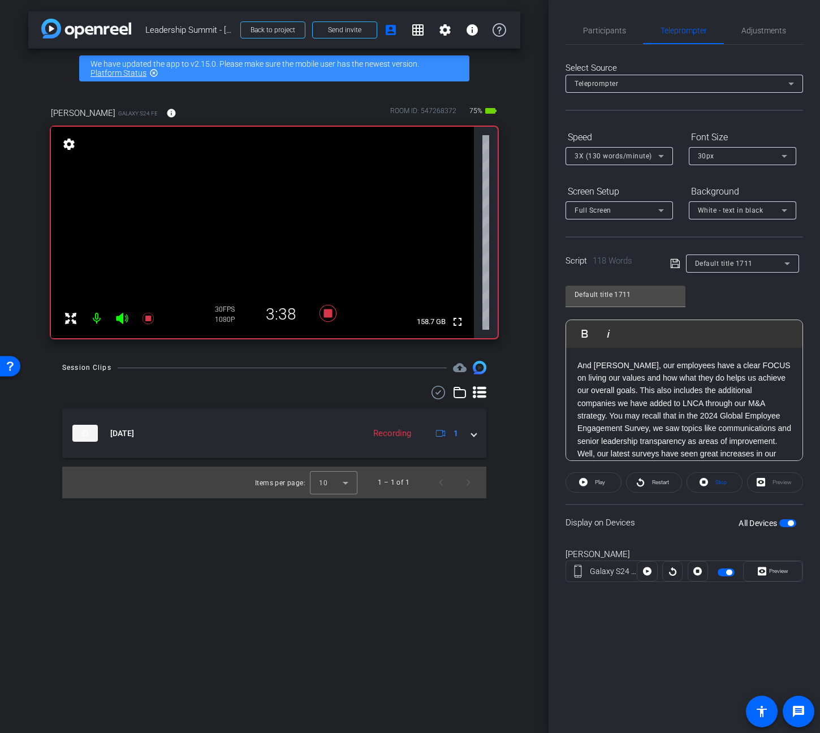
click at [662, 155] on icon at bounding box center [662, 156] width 6 height 3
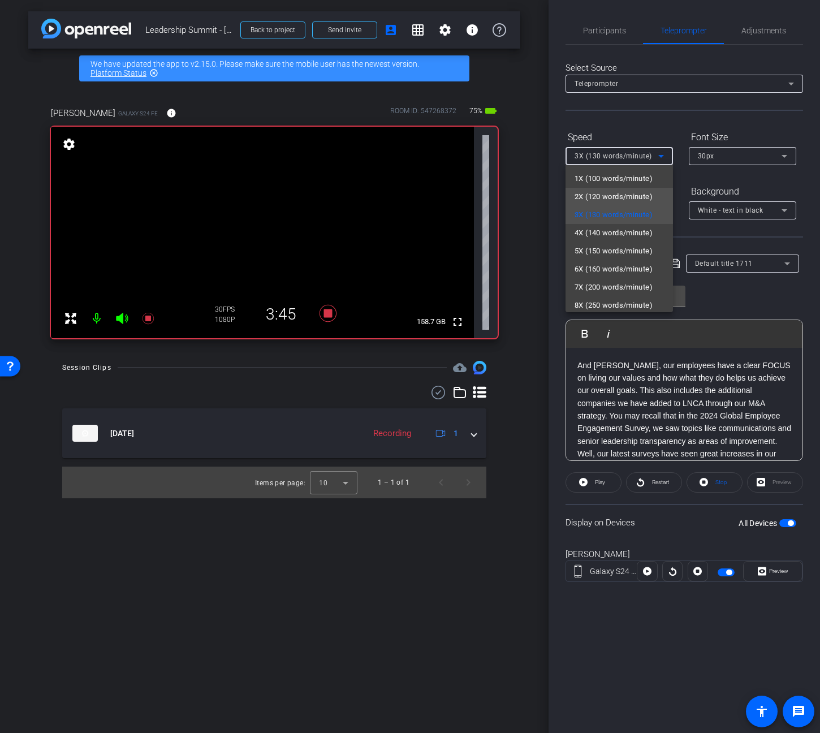
click at [637, 194] on span "2X (120 words/minute)" at bounding box center [614, 197] width 78 height 14
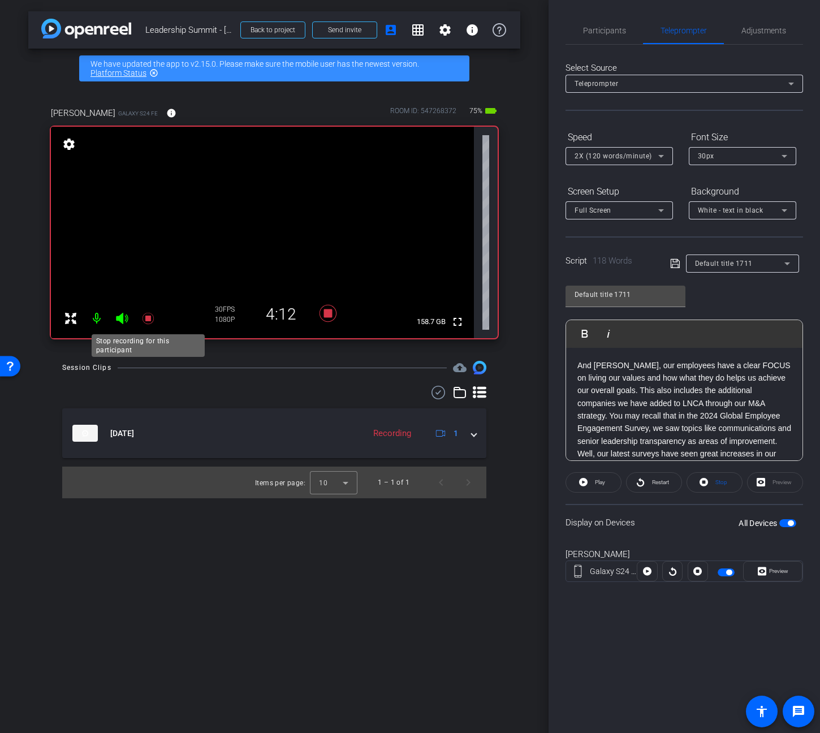
click at [153, 312] on icon at bounding box center [148, 319] width 14 height 14
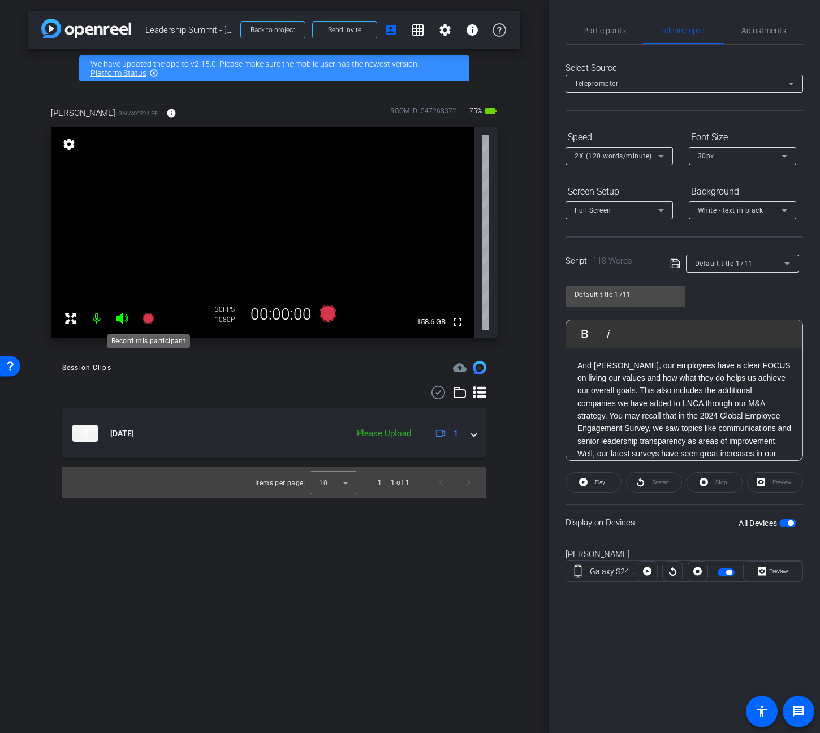
click at [151, 315] on icon at bounding box center [147, 318] width 11 height 11
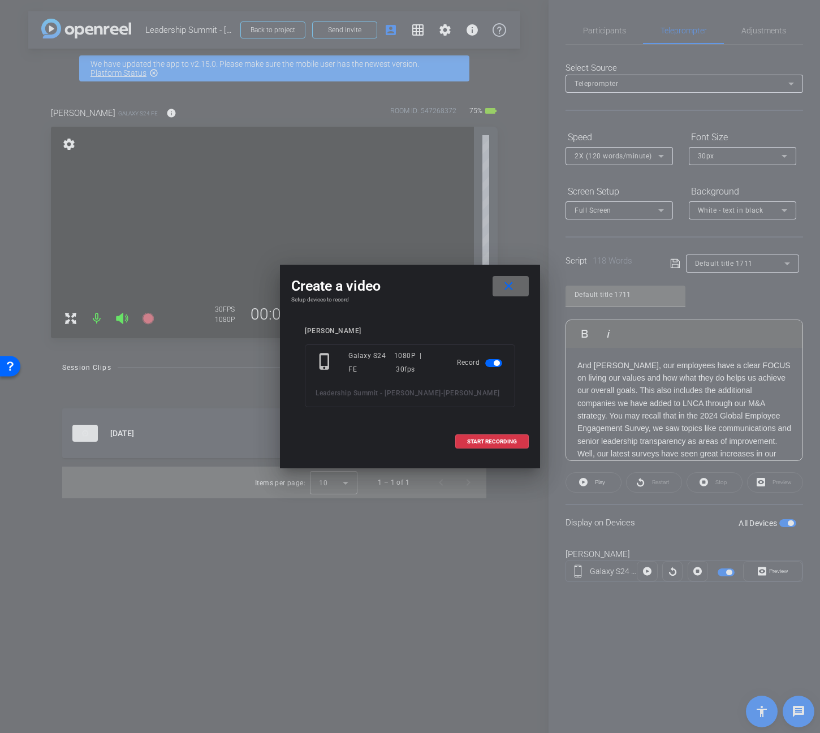
click at [509, 286] on mat-icon "close" at bounding box center [509, 287] width 14 height 14
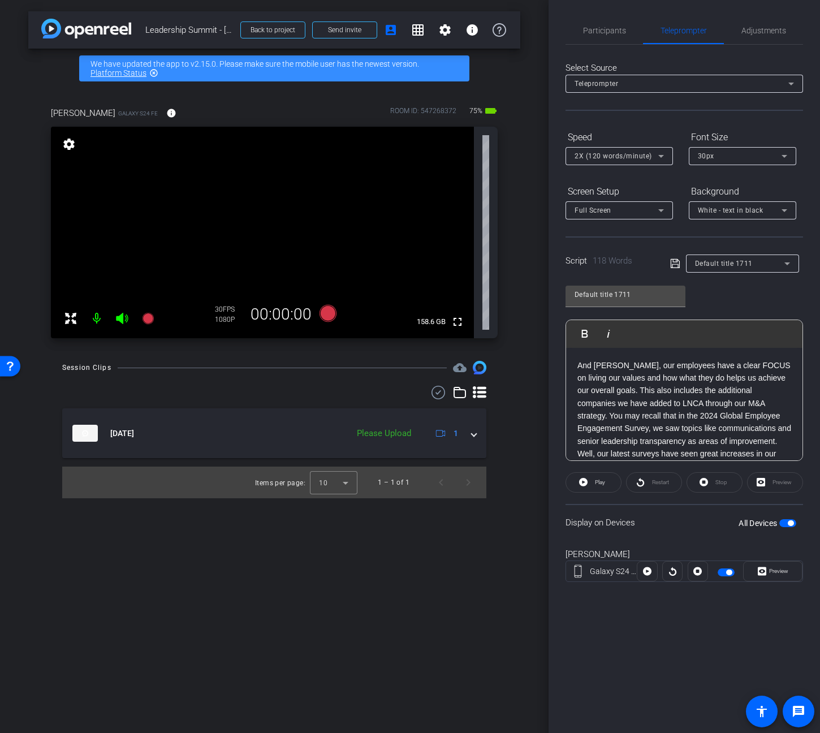
click at [273, 591] on div "arrow_back Leadership Summit - Ken Brown Back to project Send invite account_bo…" at bounding box center [274, 366] width 549 height 733
click at [154, 321] on icon at bounding box center [148, 319] width 14 height 14
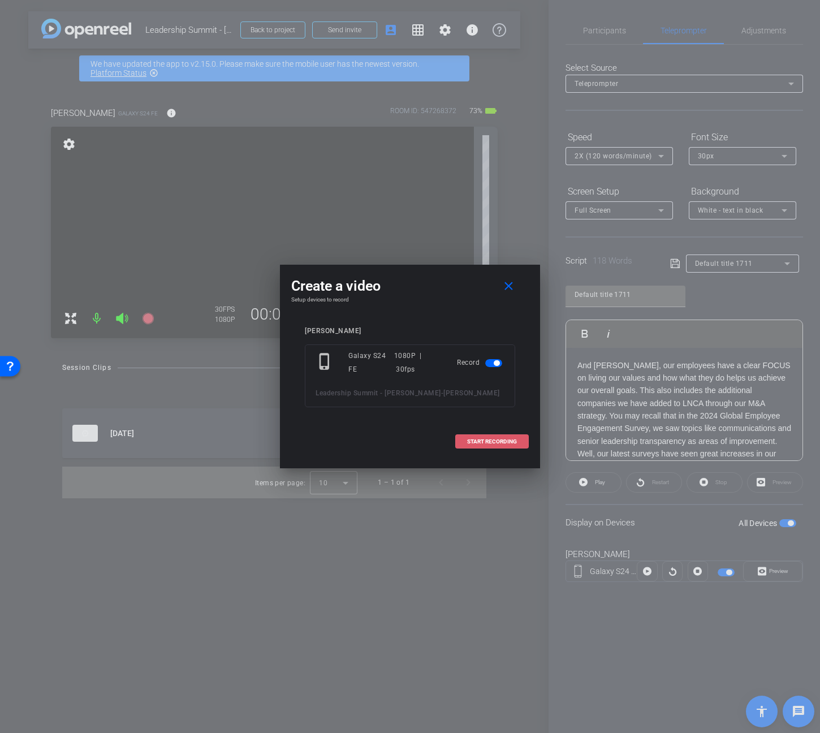
click at [490, 442] on span "START RECORDING" at bounding box center [492, 442] width 50 height 6
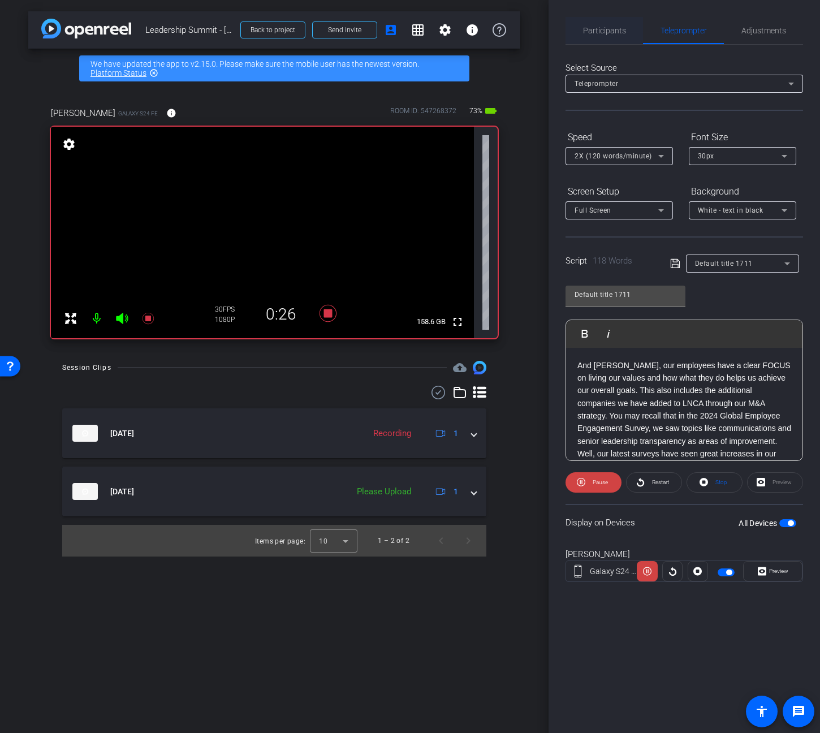
click at [606, 25] on span "Participants" at bounding box center [604, 30] width 43 height 27
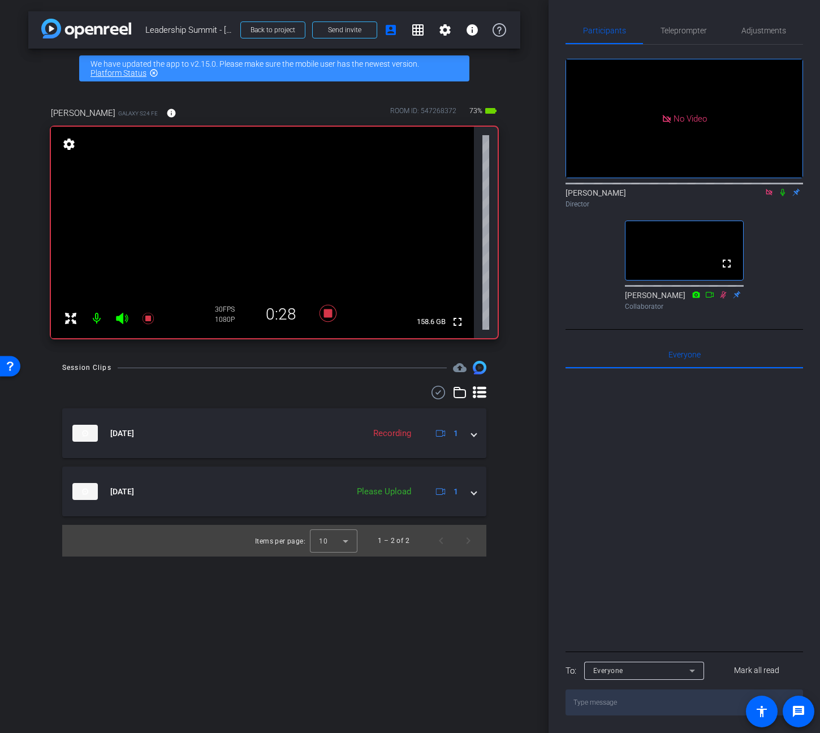
click at [783, 188] on icon at bounding box center [783, 192] width 9 height 8
click at [669, 27] on span "Teleprompter" at bounding box center [684, 31] width 46 height 8
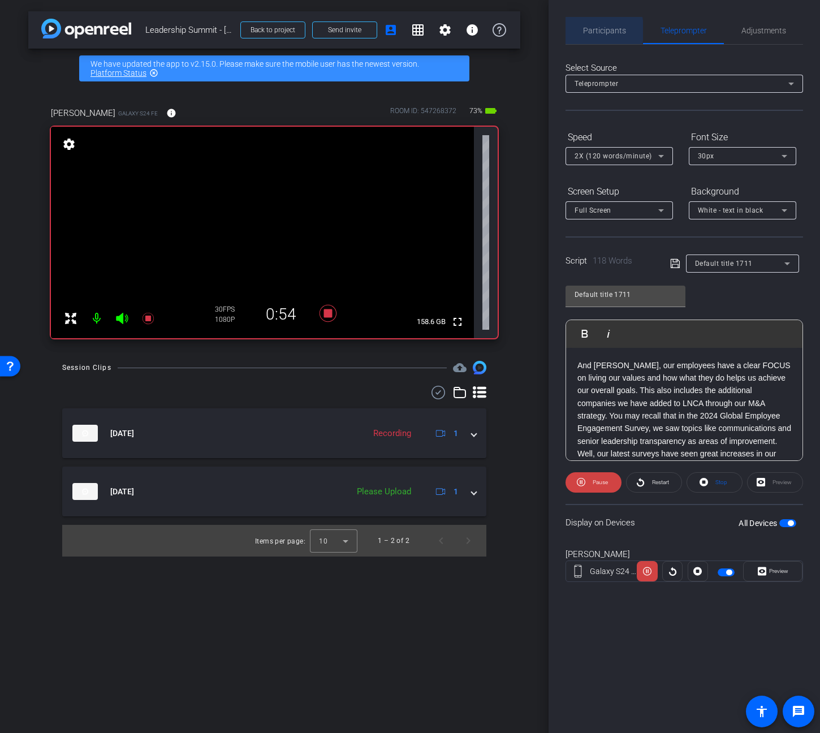
click at [597, 31] on span "Participants" at bounding box center [604, 31] width 43 height 8
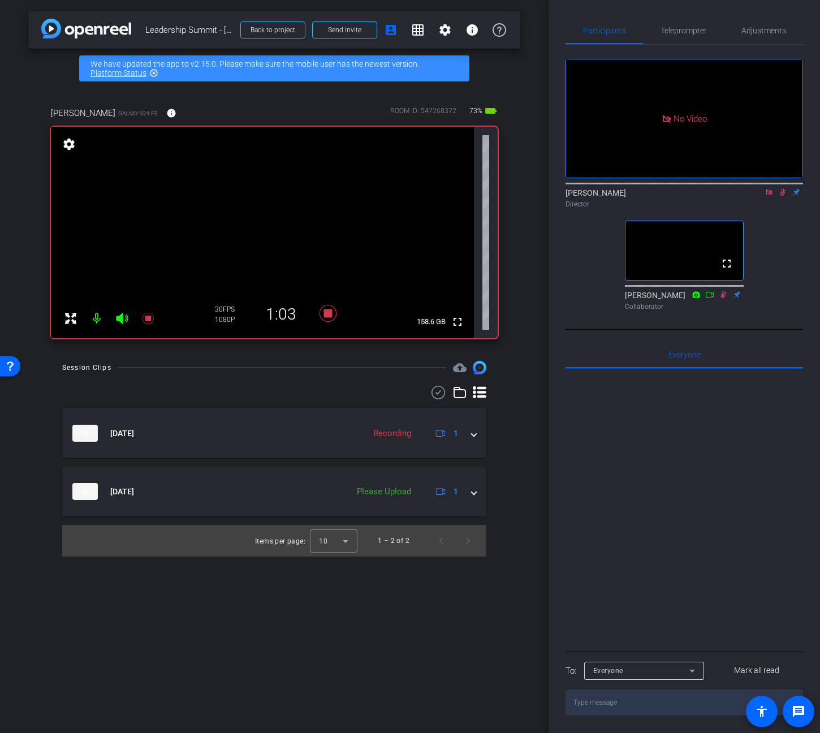
click at [781, 188] on icon at bounding box center [783, 192] width 9 height 8
click at [616, 475] on div at bounding box center [685, 509] width 238 height 280
click at [328, 310] on icon at bounding box center [328, 313] width 17 height 17
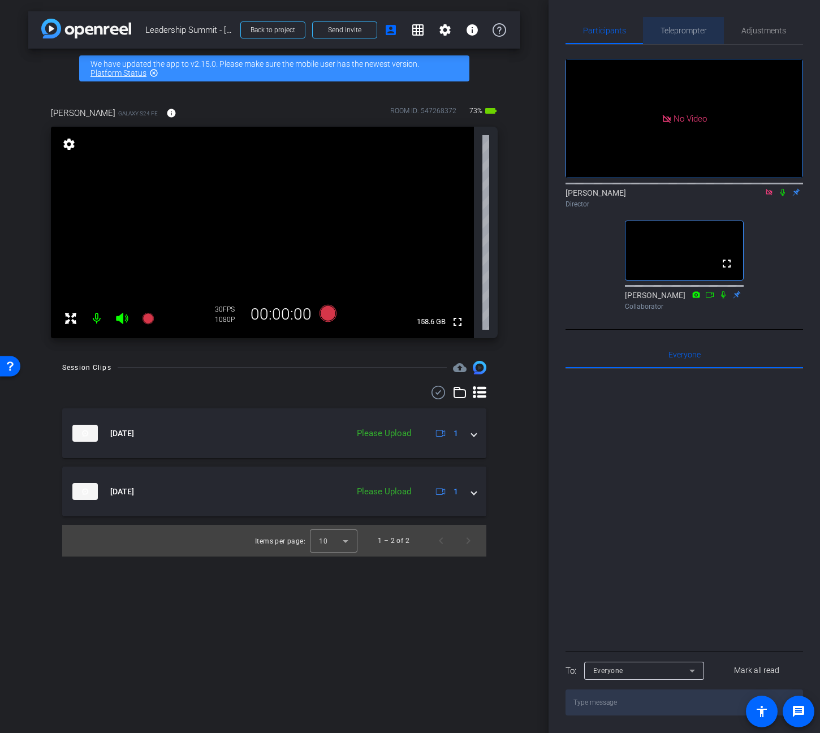
click at [689, 28] on span "Teleprompter" at bounding box center [684, 31] width 46 height 8
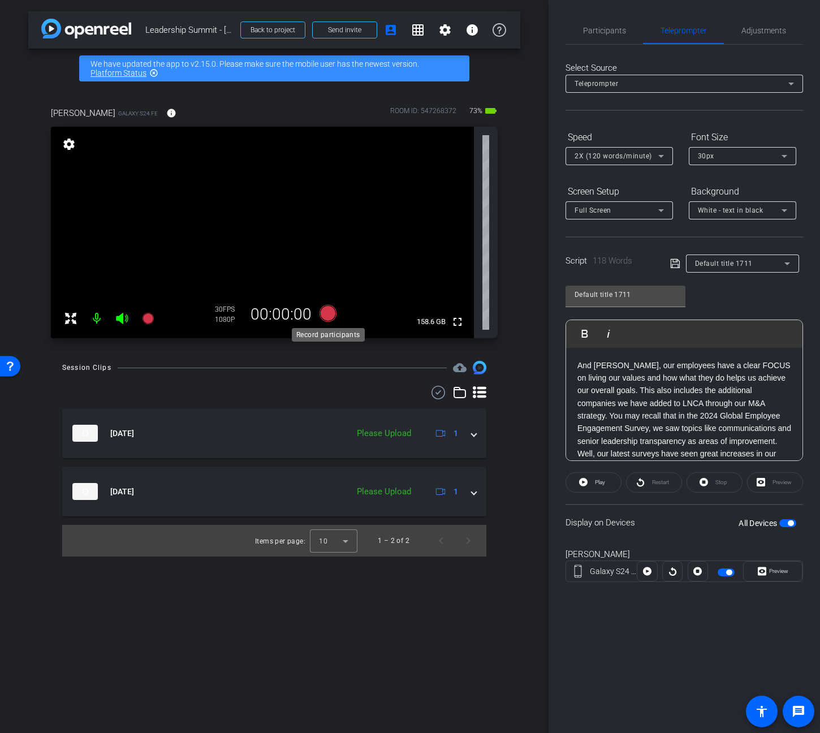
click at [323, 309] on icon at bounding box center [328, 313] width 17 height 17
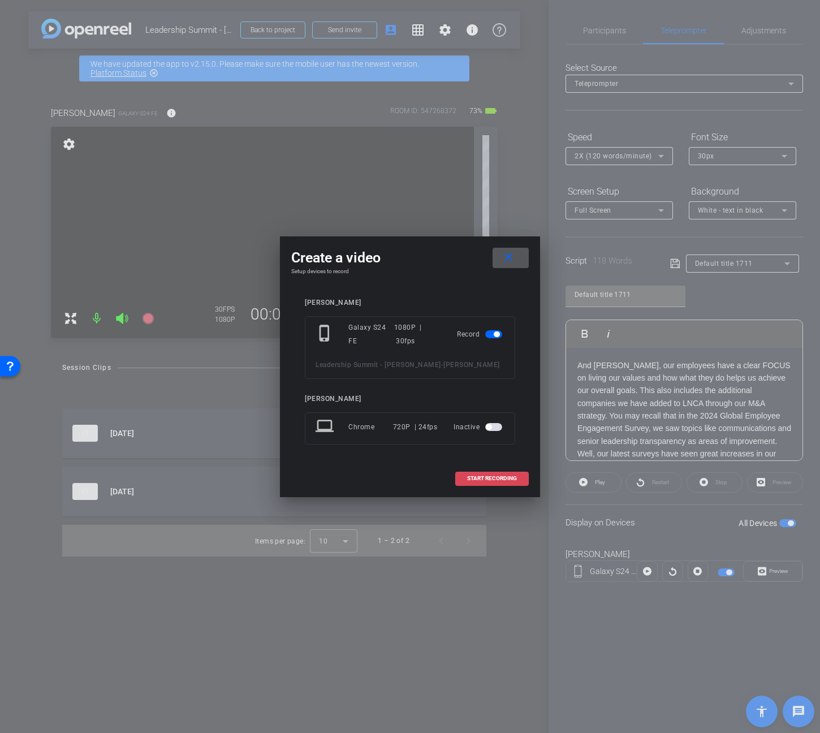
click at [469, 474] on span at bounding box center [492, 478] width 72 height 27
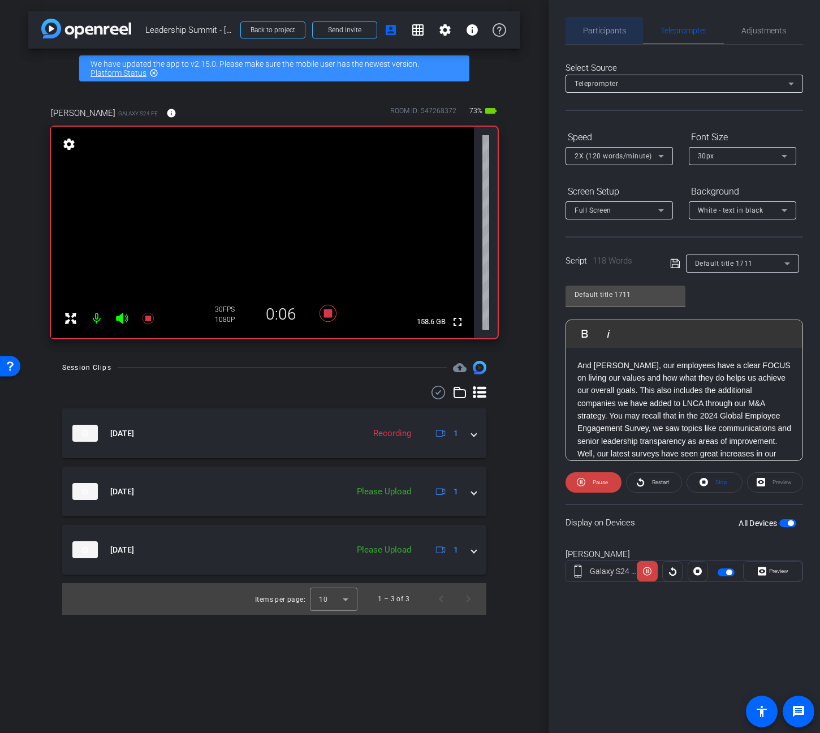
click at [599, 34] on span "Participants" at bounding box center [604, 31] width 43 height 8
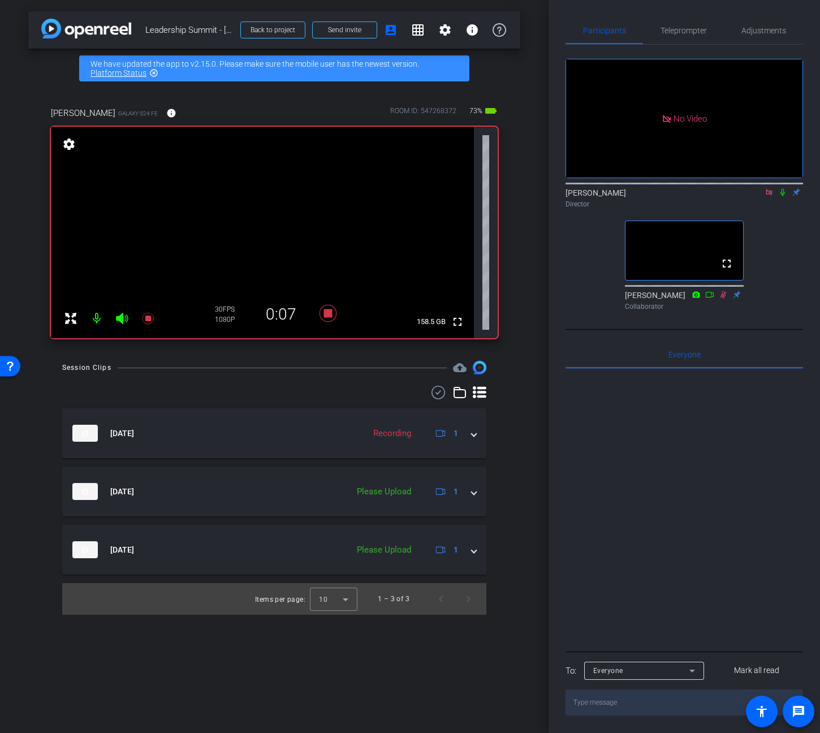
click at [779, 188] on icon at bounding box center [783, 192] width 9 height 8
click at [784, 188] on icon at bounding box center [783, 192] width 9 height 8
click at [668, 28] on span "Teleprompter" at bounding box center [684, 31] width 46 height 8
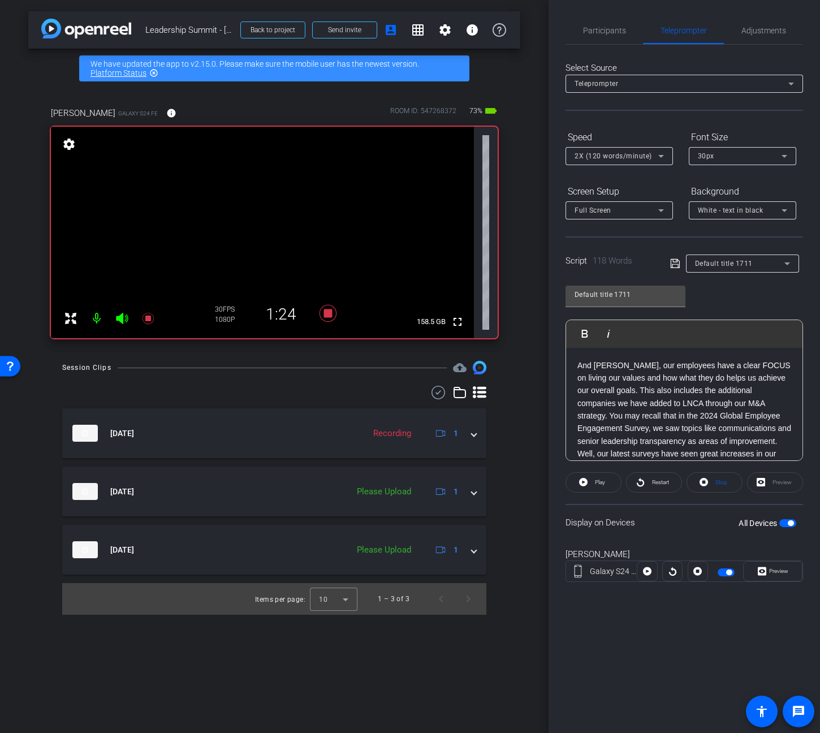
click at [628, 148] on div "2X (120 words/minute)" at bounding box center [619, 156] width 89 height 18
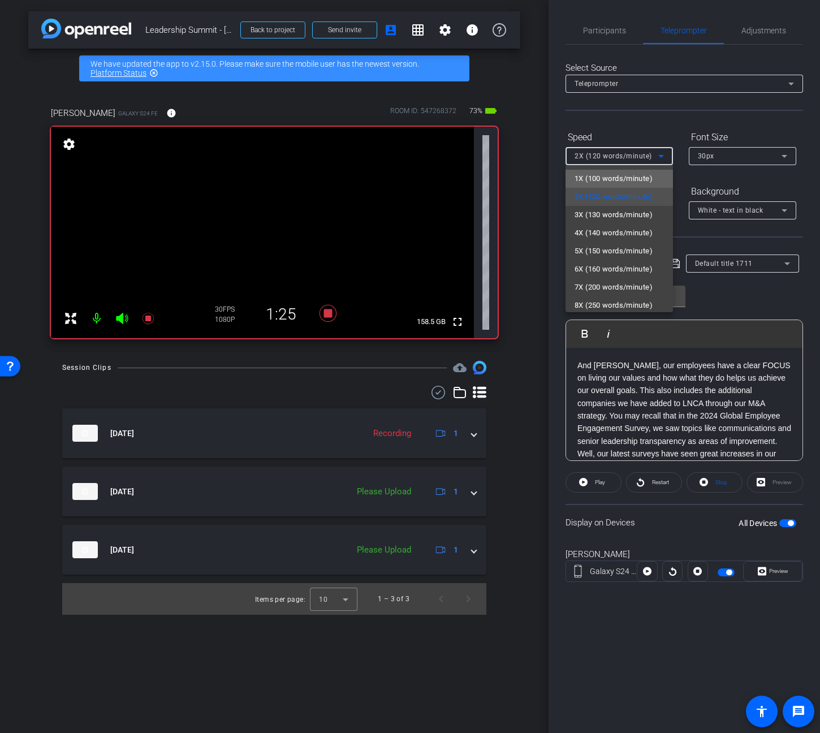
click at [630, 174] on span "1X (100 words/minute)" at bounding box center [614, 179] width 78 height 14
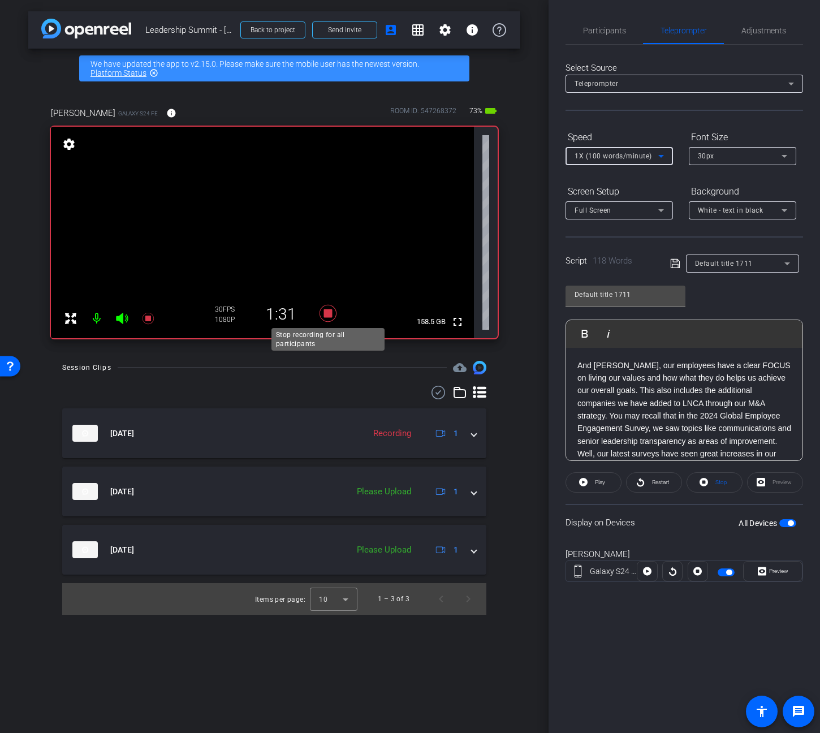
click at [324, 313] on icon at bounding box center [328, 313] width 17 height 17
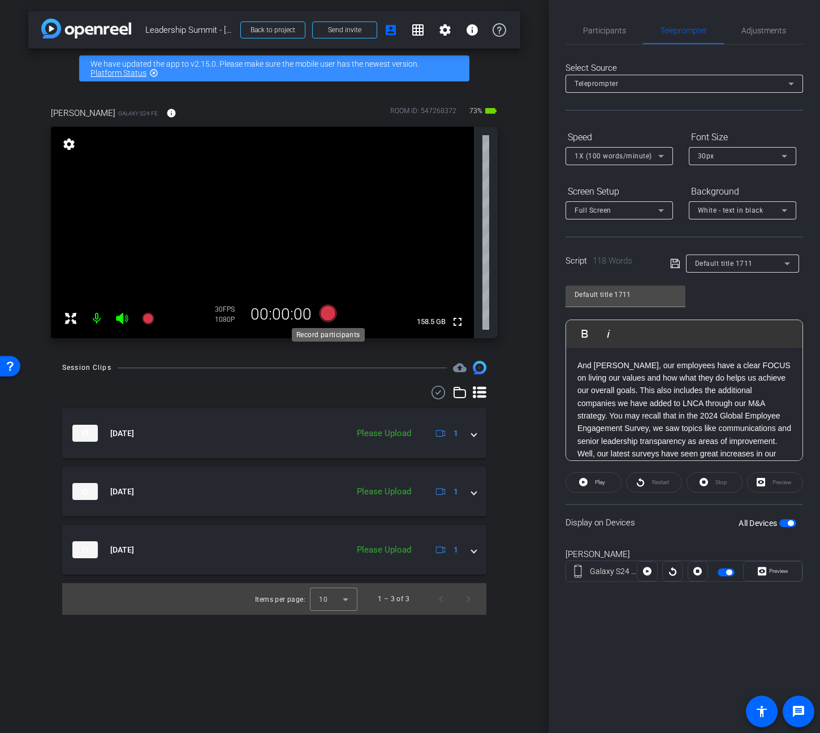
click at [331, 315] on icon at bounding box center [328, 313] width 17 height 17
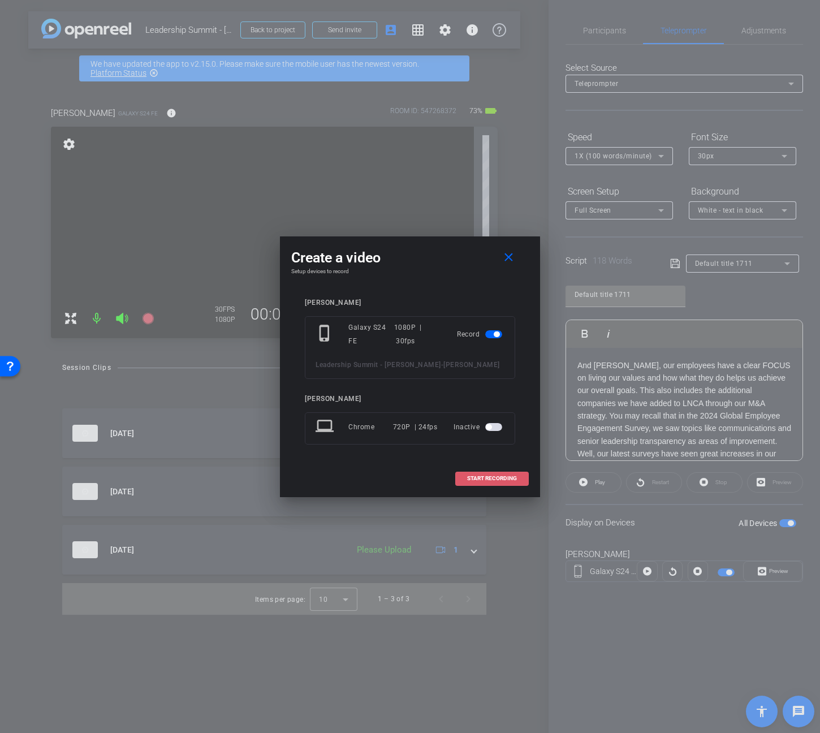
click at [492, 474] on span at bounding box center [492, 478] width 72 height 27
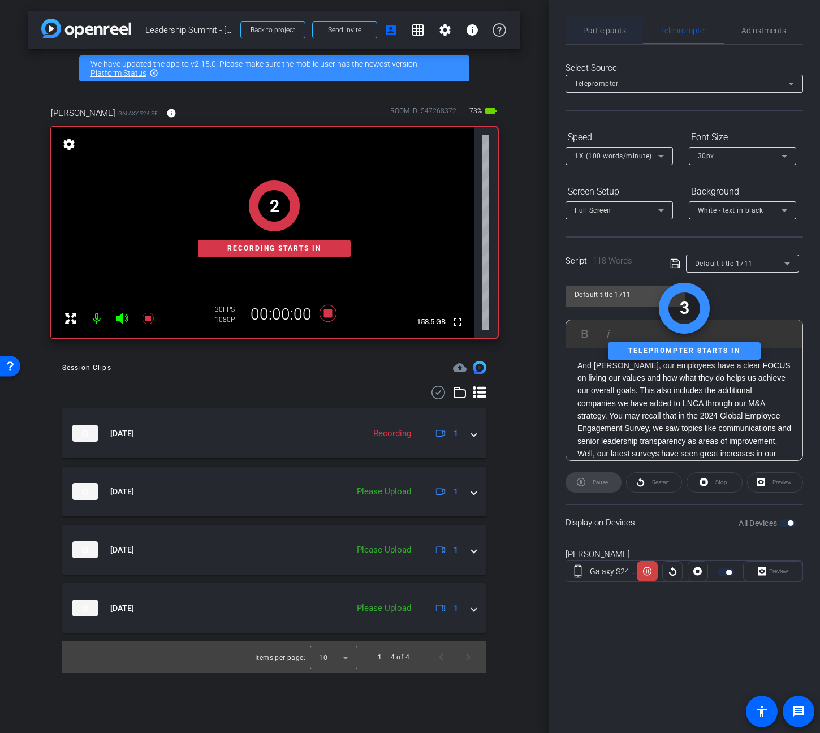
click at [600, 23] on span "Participants" at bounding box center [604, 30] width 43 height 27
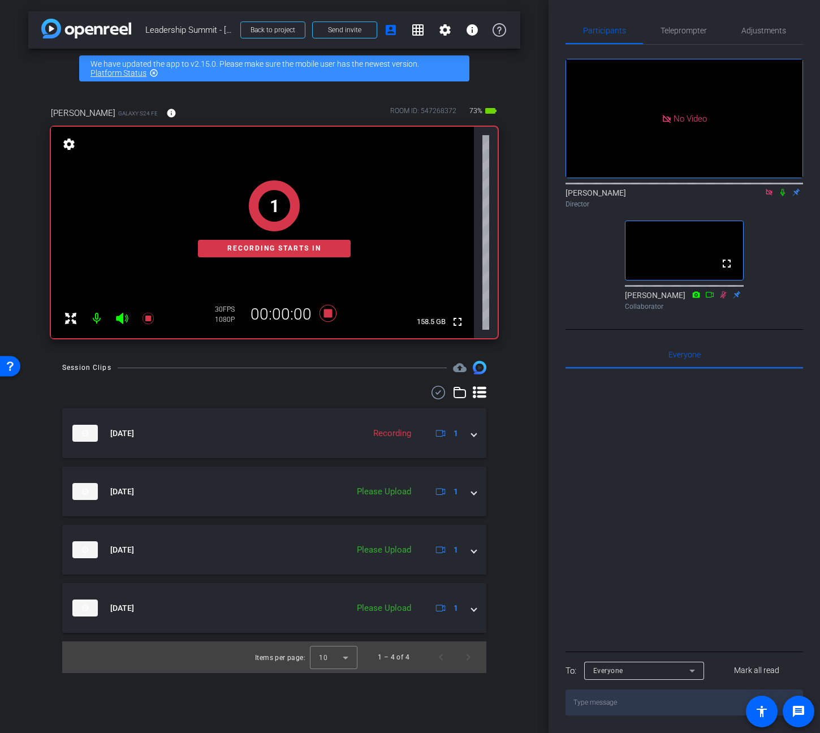
drag, startPoint x: 781, startPoint y: 156, endPoint x: 756, endPoint y: 160, distance: 25.3
click at [781, 188] on icon at bounding box center [783, 192] width 9 height 8
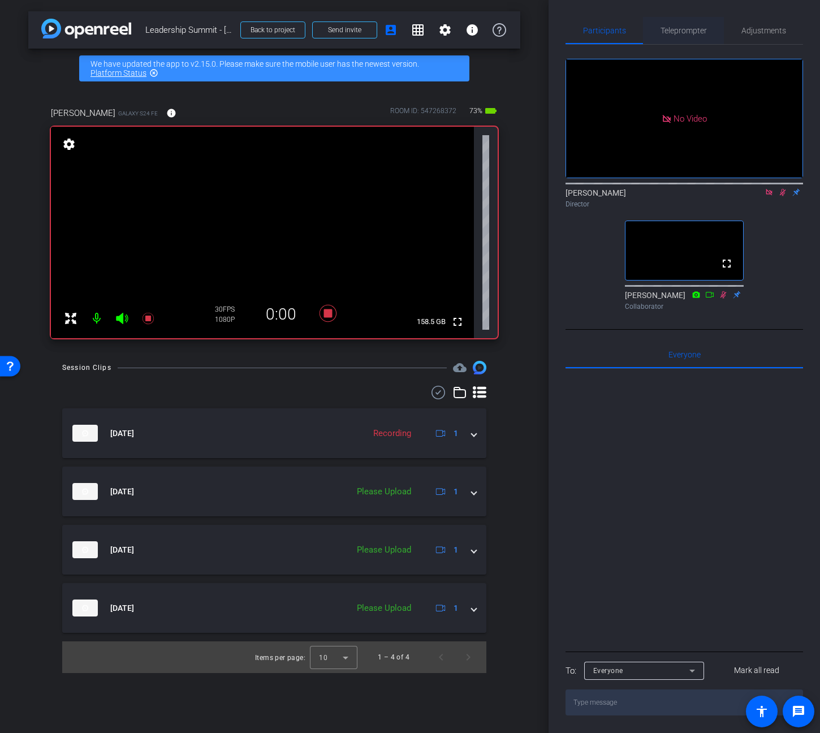
click at [686, 32] on span "Teleprompter" at bounding box center [684, 31] width 46 height 8
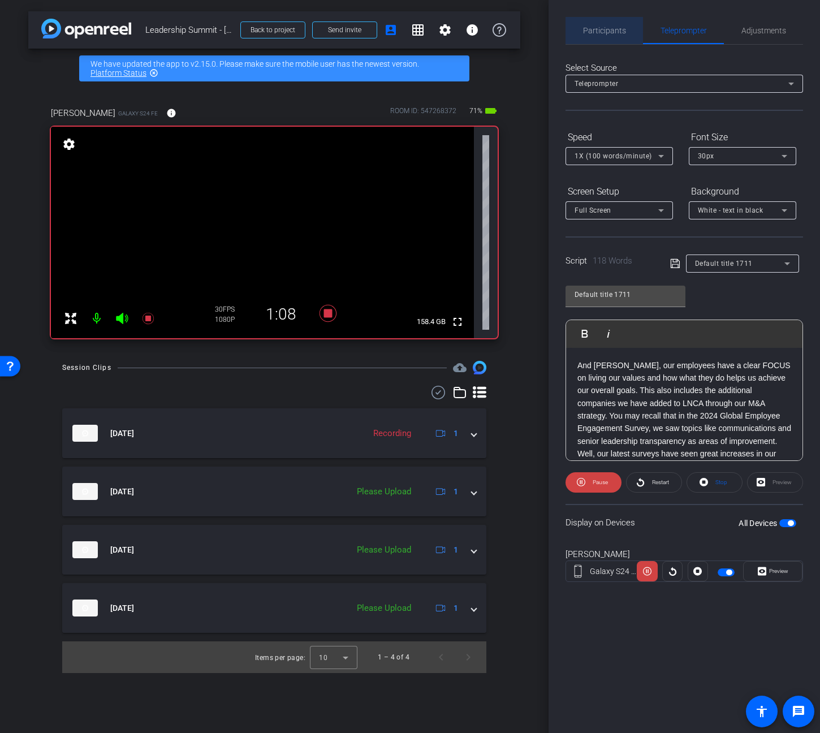
click at [617, 28] on span "Participants" at bounding box center [604, 31] width 43 height 8
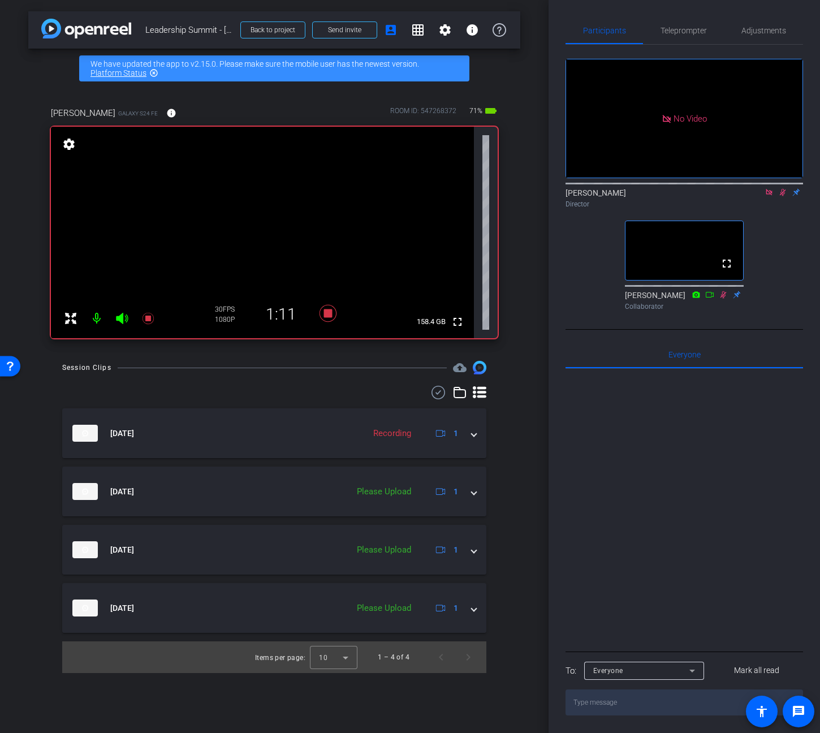
click at [780, 188] on icon at bounding box center [783, 192] width 9 height 8
click at [141, 317] on icon at bounding box center [148, 319] width 14 height 14
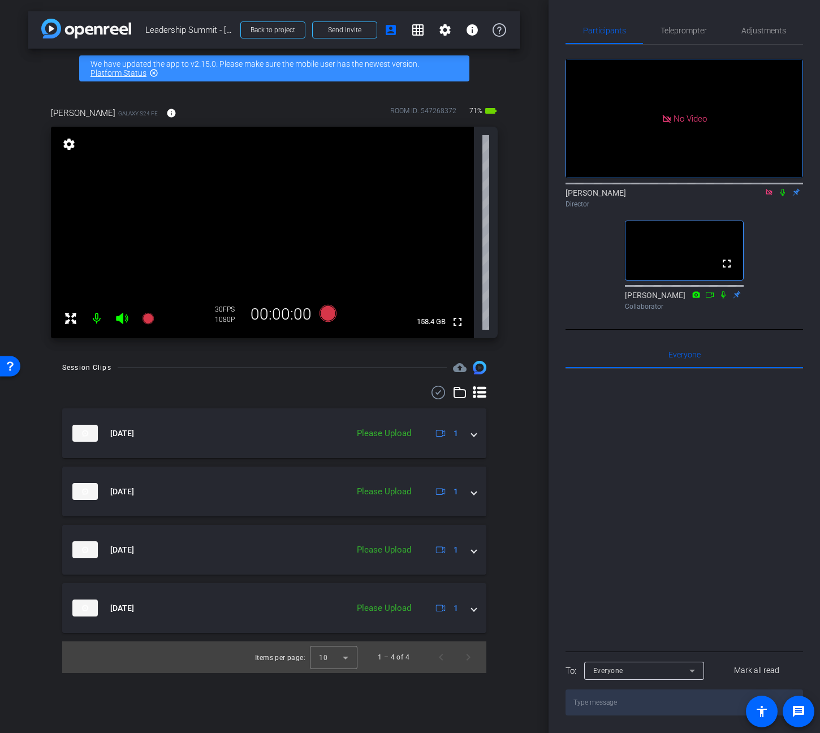
click at [673, 510] on div at bounding box center [685, 509] width 238 height 280
click at [687, 33] on span "Teleprompter" at bounding box center [684, 31] width 46 height 8
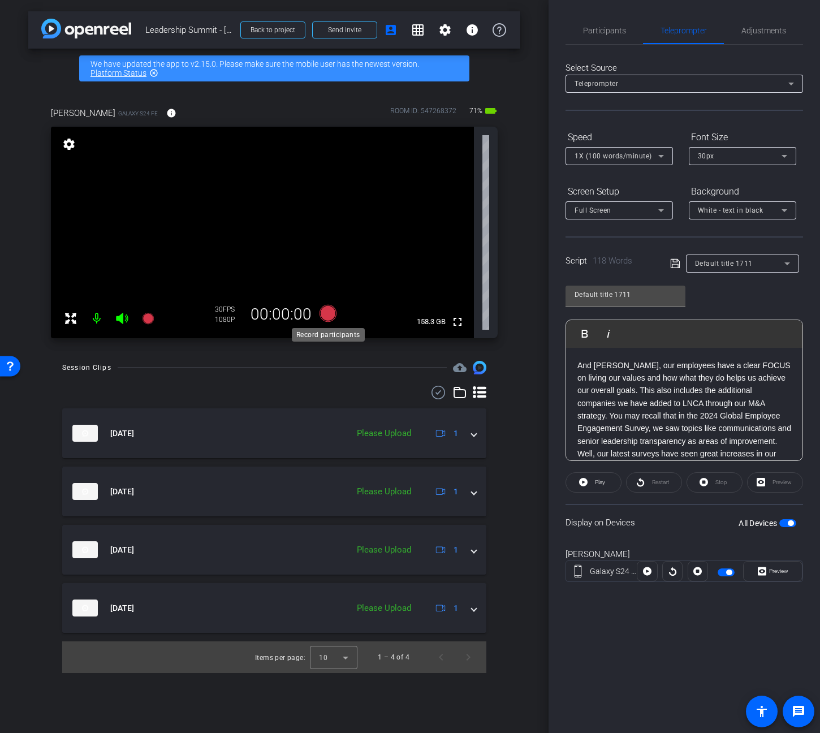
click at [328, 317] on icon at bounding box center [328, 313] width 17 height 17
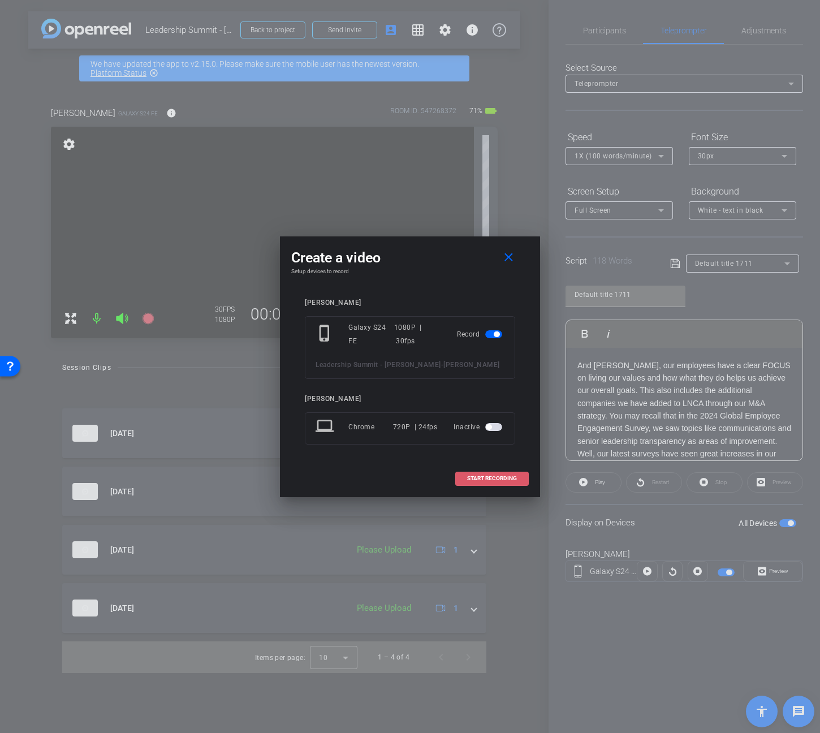
click at [510, 476] on span "START RECORDING" at bounding box center [492, 479] width 50 height 6
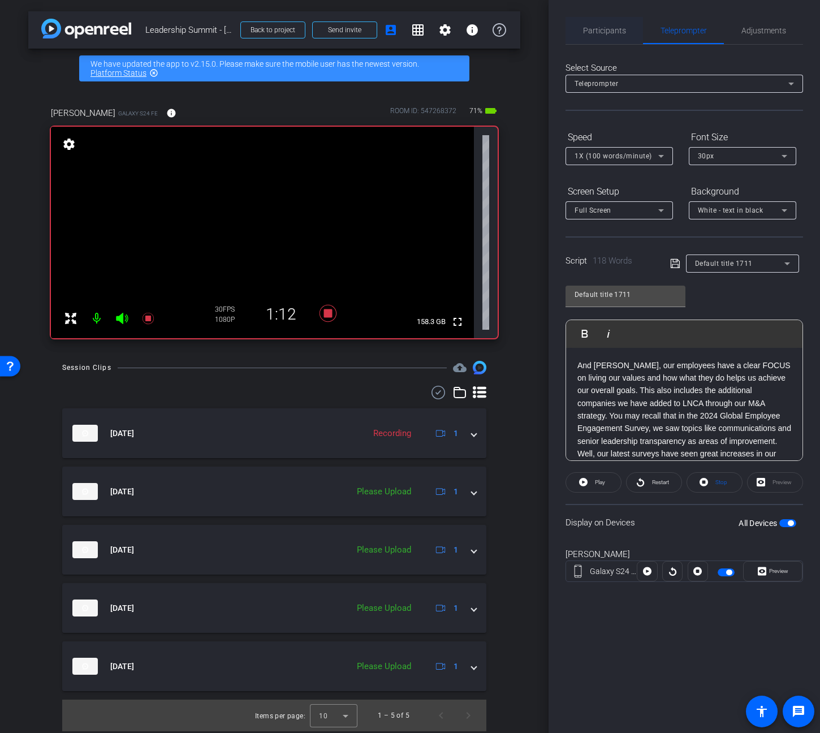
click at [621, 30] on span "Participants" at bounding box center [604, 31] width 43 height 8
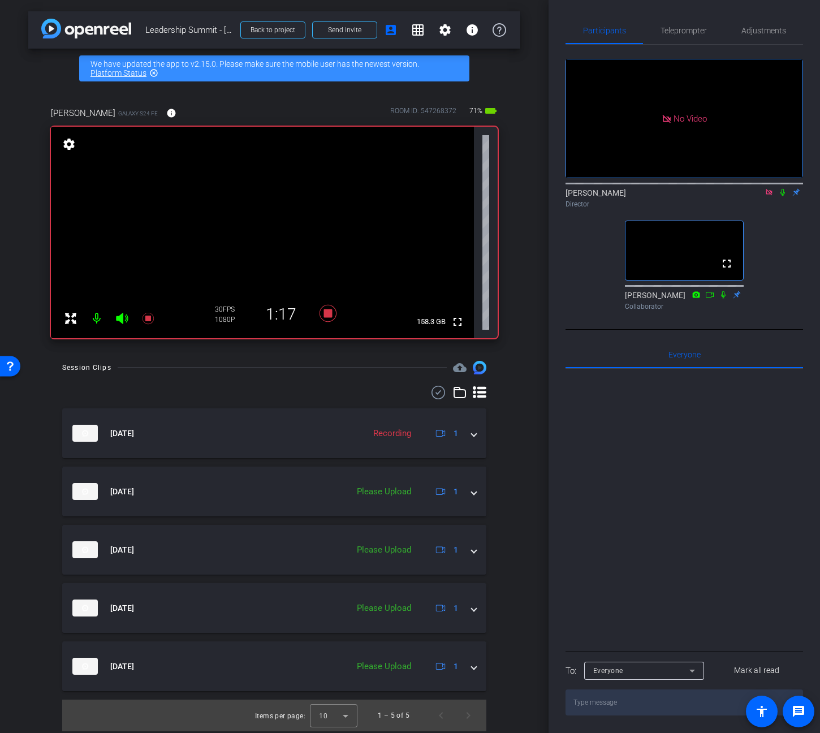
click at [552, 235] on div "Participants Teleprompter Adjustments No Video Anthony Giordano Director fullsc…" at bounding box center [685, 366] width 272 height 733
click at [334, 315] on icon at bounding box center [328, 313] width 27 height 20
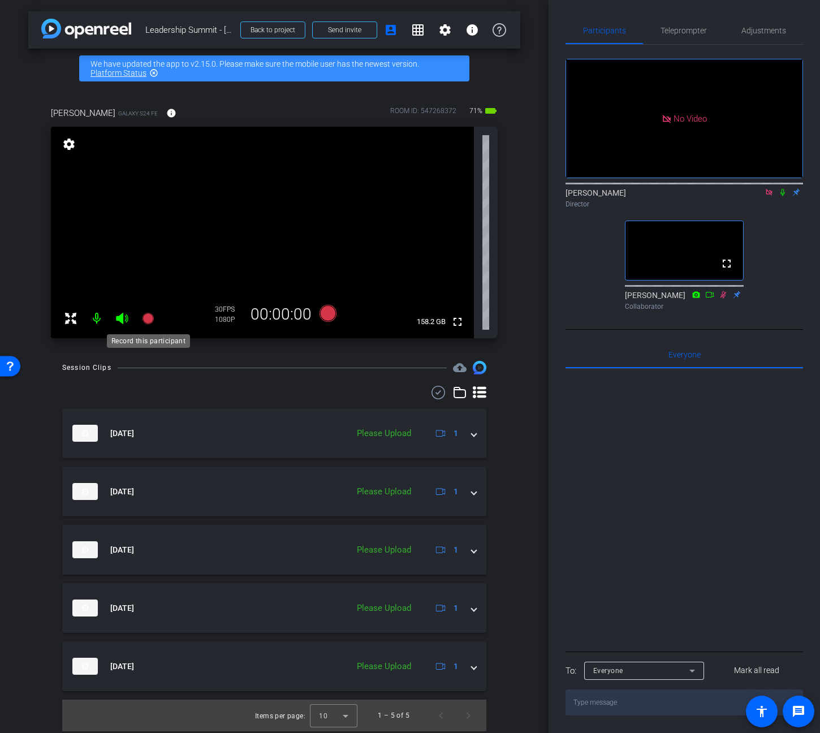
click at [152, 323] on icon at bounding box center [148, 319] width 14 height 14
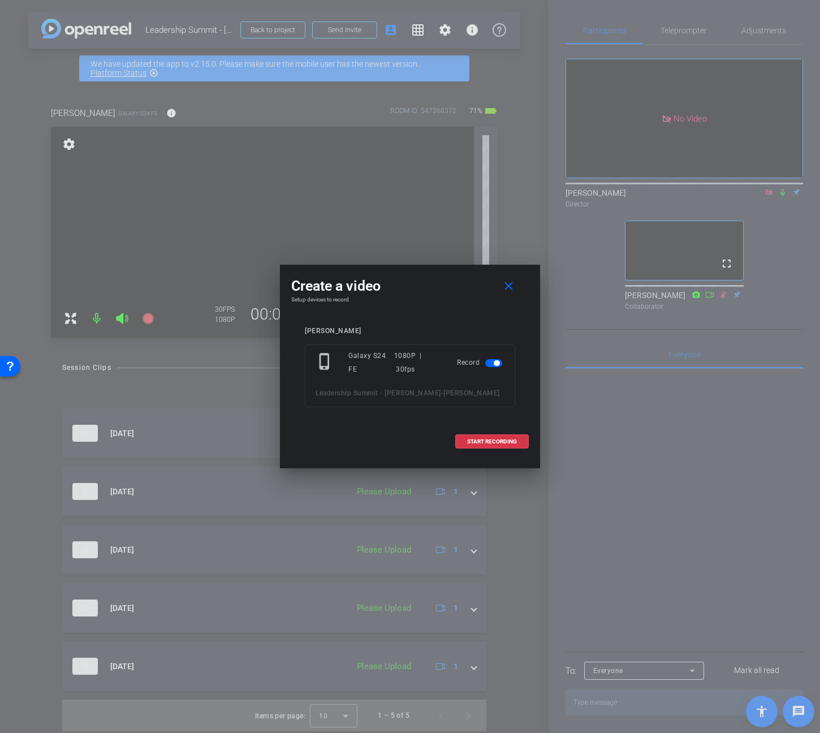
drag, startPoint x: 478, startPoint y: 437, endPoint x: 655, endPoint y: 433, distance: 176.6
click at [667, 434] on div "Create a video close Setup devices to record Ken Brown phone_iphone Galaxy S24 …" at bounding box center [410, 366] width 820 height 733
click at [514, 281] on mat-icon "close" at bounding box center [509, 287] width 14 height 14
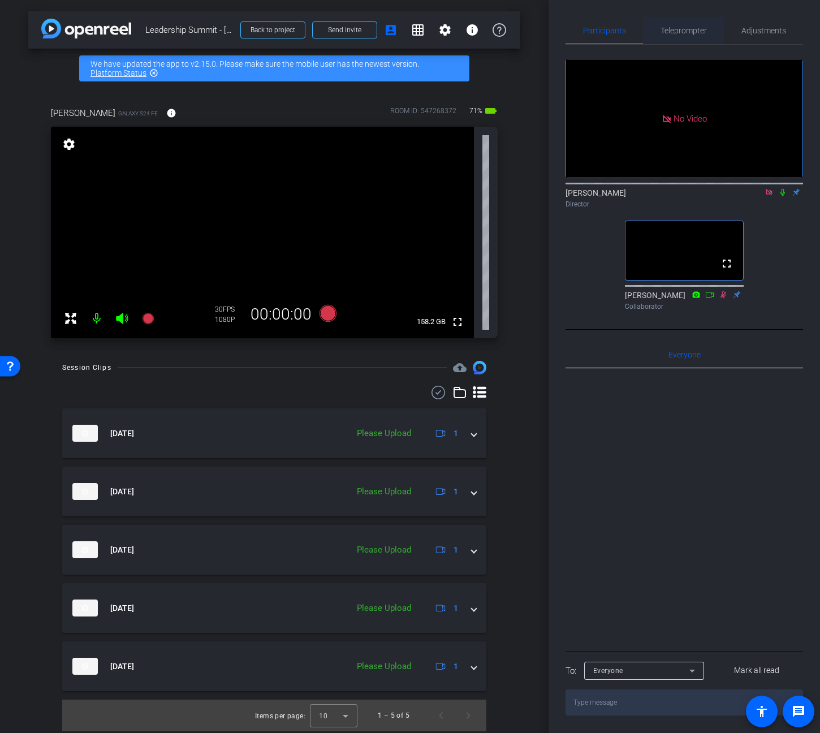
click at [675, 24] on span "Teleprompter" at bounding box center [684, 30] width 46 height 27
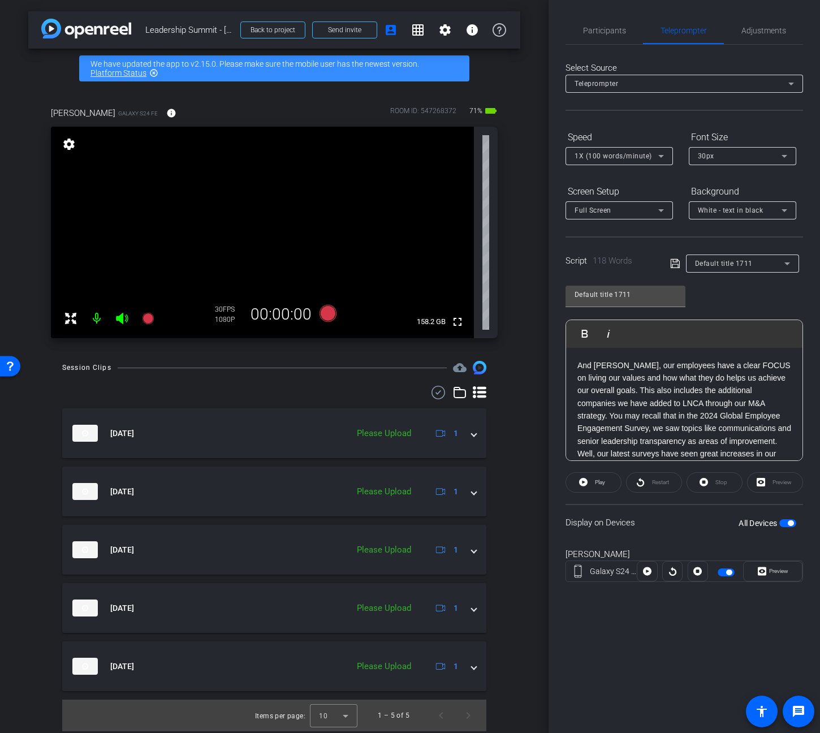
click at [785, 522] on span "button" at bounding box center [788, 523] width 17 height 8
click at [609, 28] on span "Participants" at bounding box center [604, 31] width 43 height 8
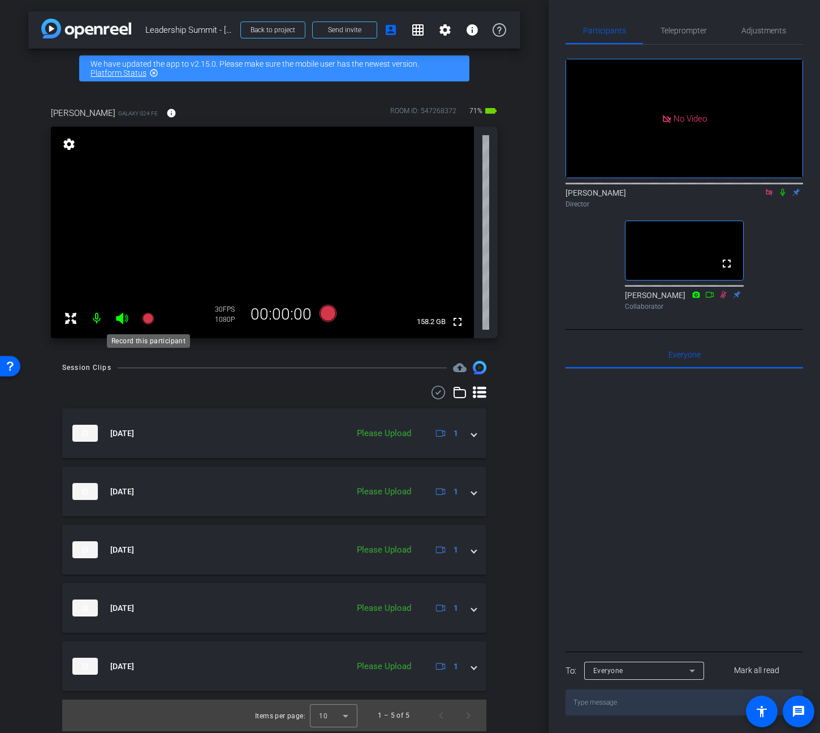
click at [157, 317] on mat-icon at bounding box center [148, 318] width 23 height 23
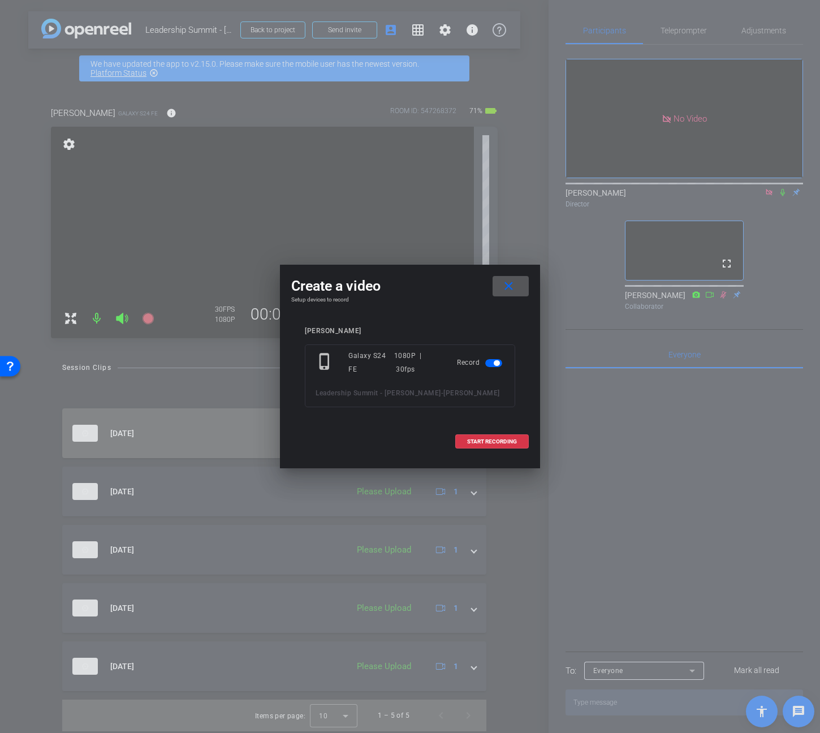
drag, startPoint x: 480, startPoint y: 445, endPoint x: 394, endPoint y: 419, distance: 89.9
click at [480, 444] on span at bounding box center [492, 441] width 72 height 27
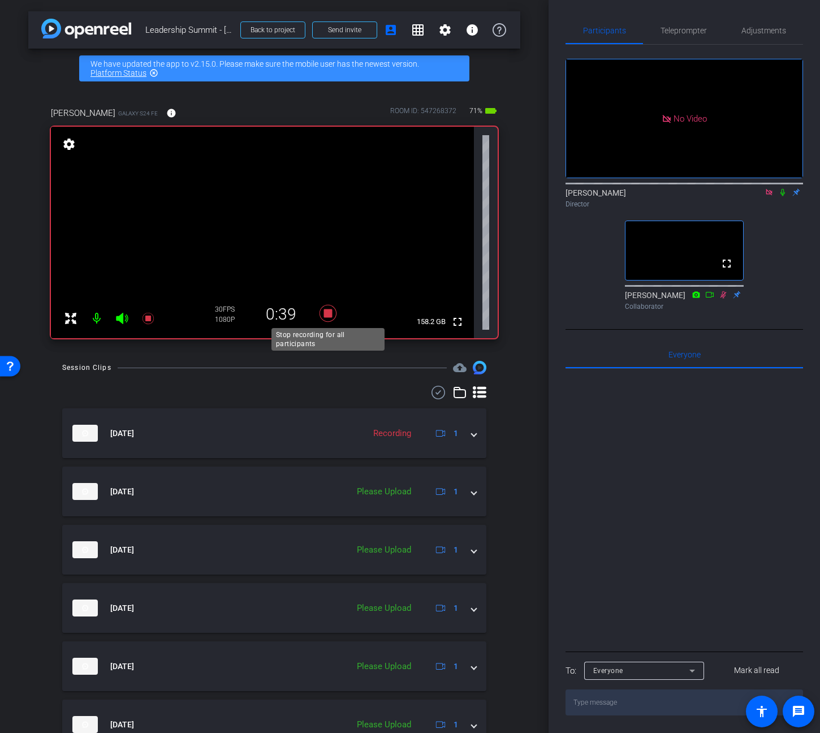
click at [325, 312] on icon at bounding box center [328, 313] width 17 height 17
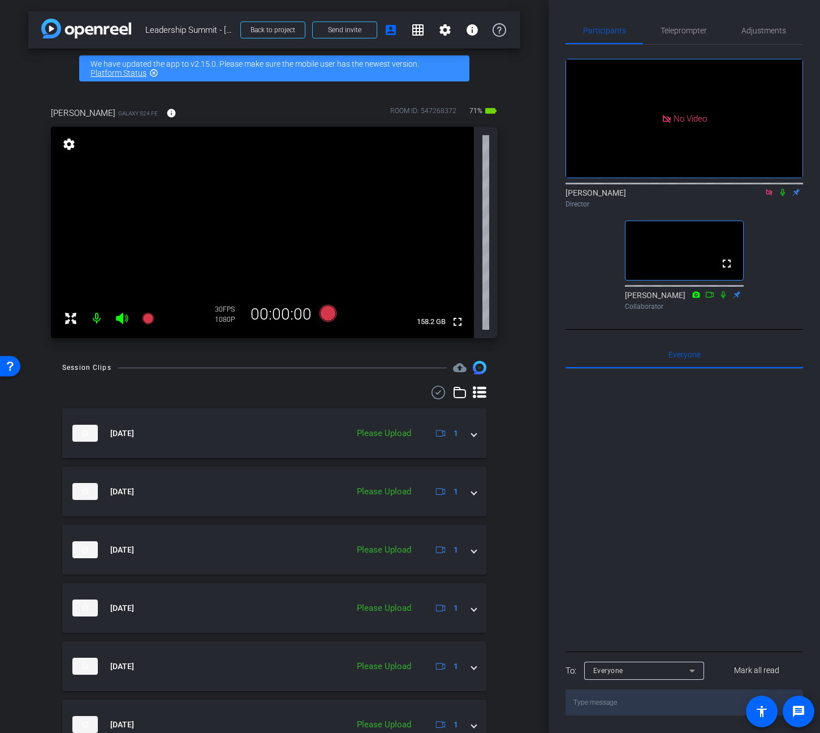
click at [674, 503] on div at bounding box center [685, 509] width 238 height 280
click at [331, 313] on icon at bounding box center [328, 313] width 17 height 17
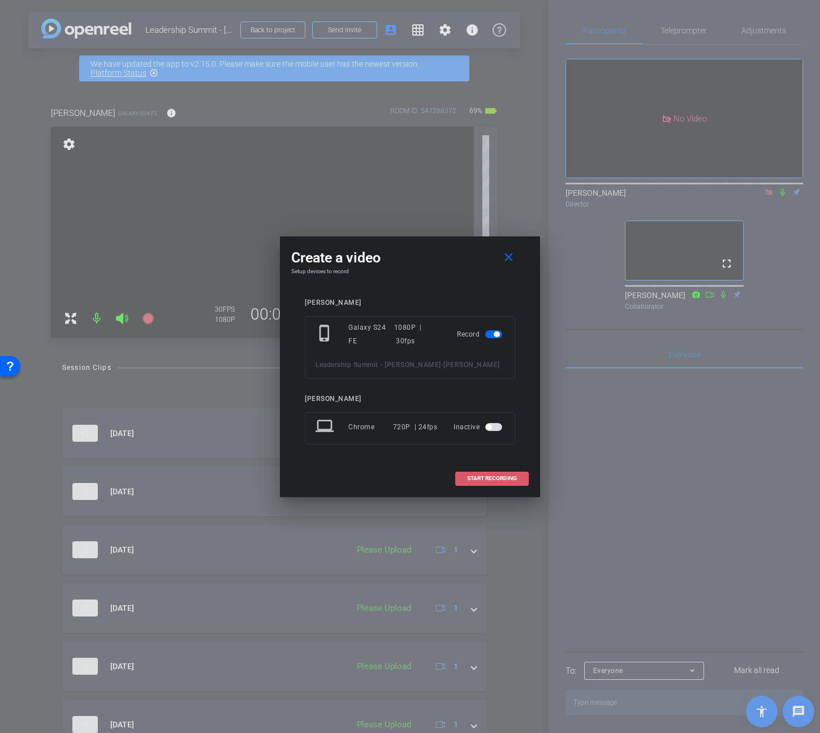
click at [507, 476] on span "START RECORDING" at bounding box center [492, 479] width 50 height 6
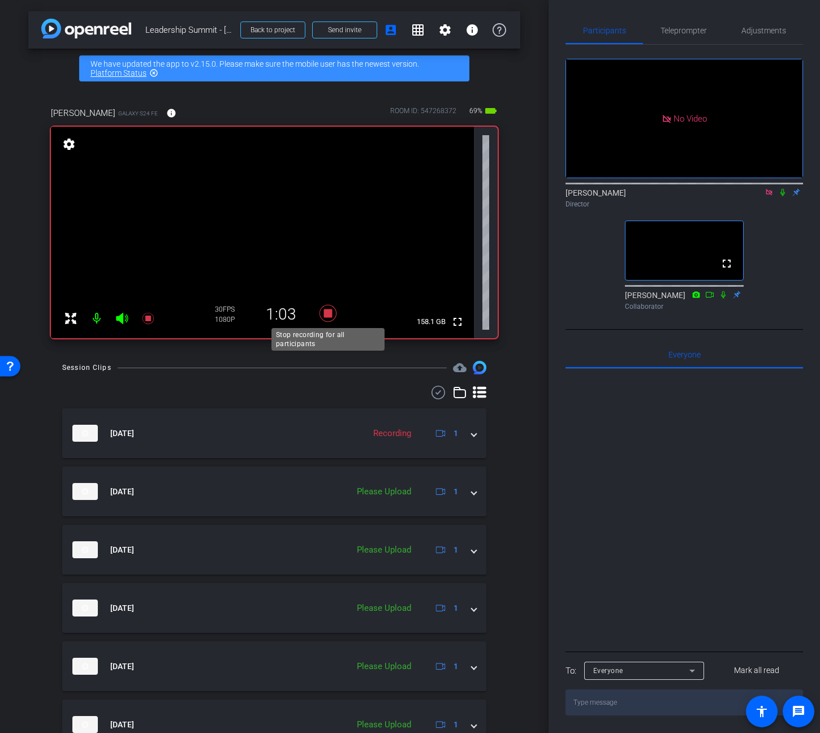
click at [323, 315] on icon at bounding box center [328, 313] width 27 height 20
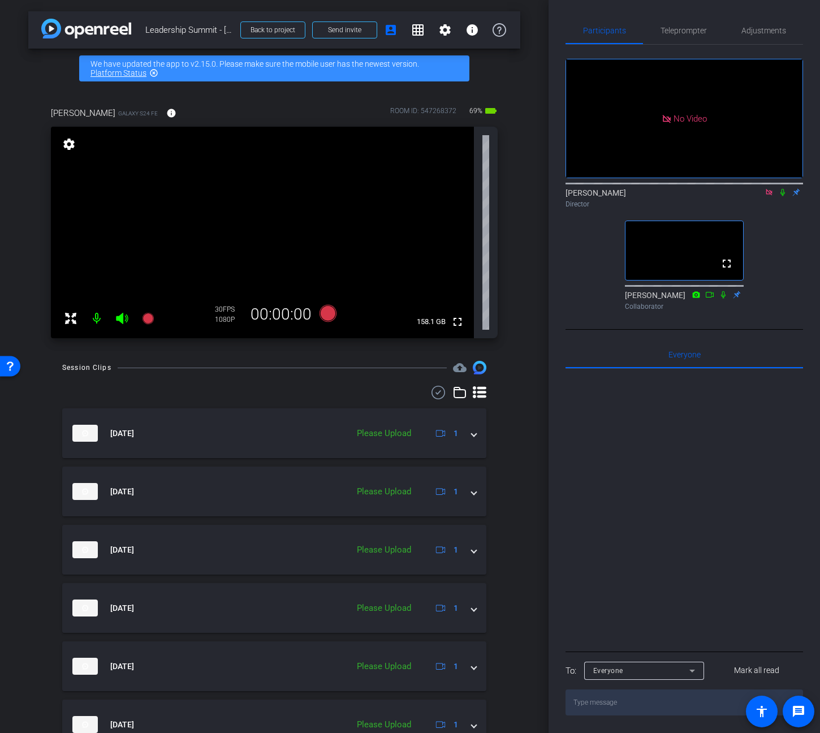
click at [620, 459] on div at bounding box center [685, 509] width 238 height 280
click at [769, 189] on icon at bounding box center [769, 192] width 6 height 6
click at [740, 196] on icon at bounding box center [742, 192] width 9 height 8
click at [755, 203] on div at bounding box center [410, 366] width 820 height 733
click at [755, 196] on icon at bounding box center [755, 192] width 9 height 8
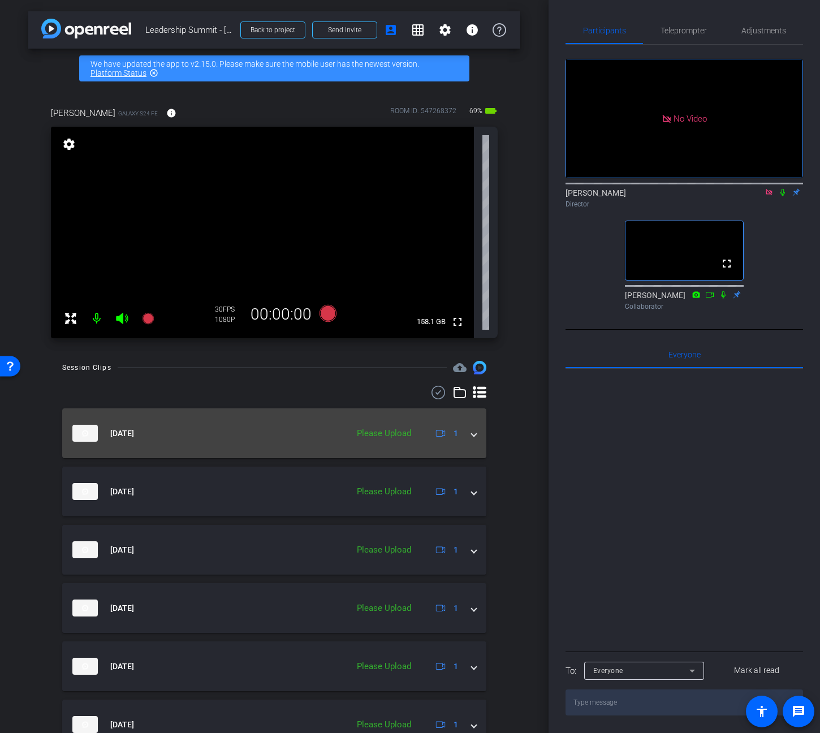
click at [475, 435] on span at bounding box center [474, 434] width 5 height 12
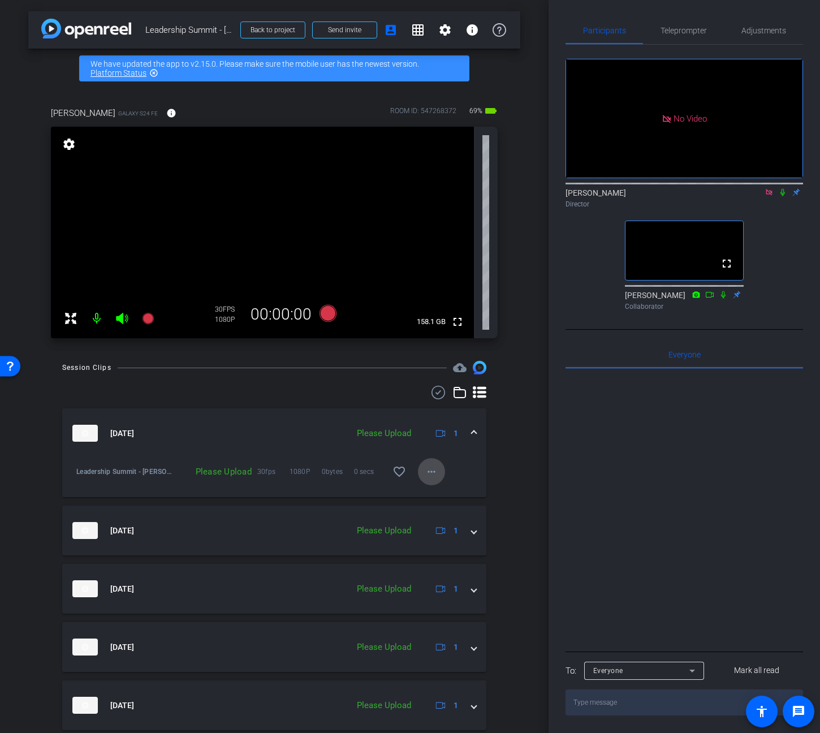
click at [436, 469] on mat-icon "more_horiz" at bounding box center [432, 472] width 14 height 14
click at [446, 496] on span "Upload" at bounding box center [449, 496] width 45 height 14
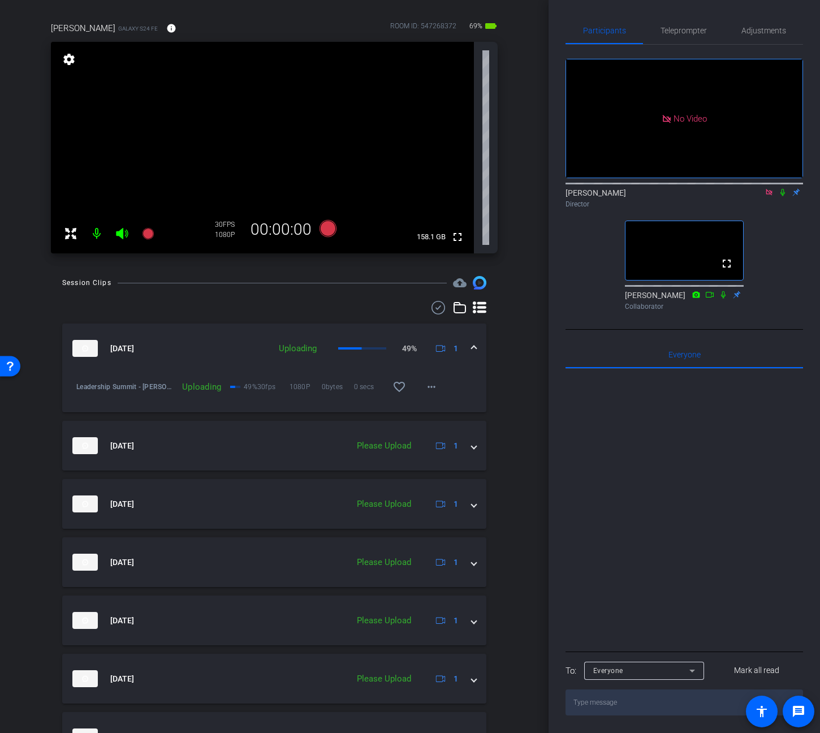
scroll to position [154, 0]
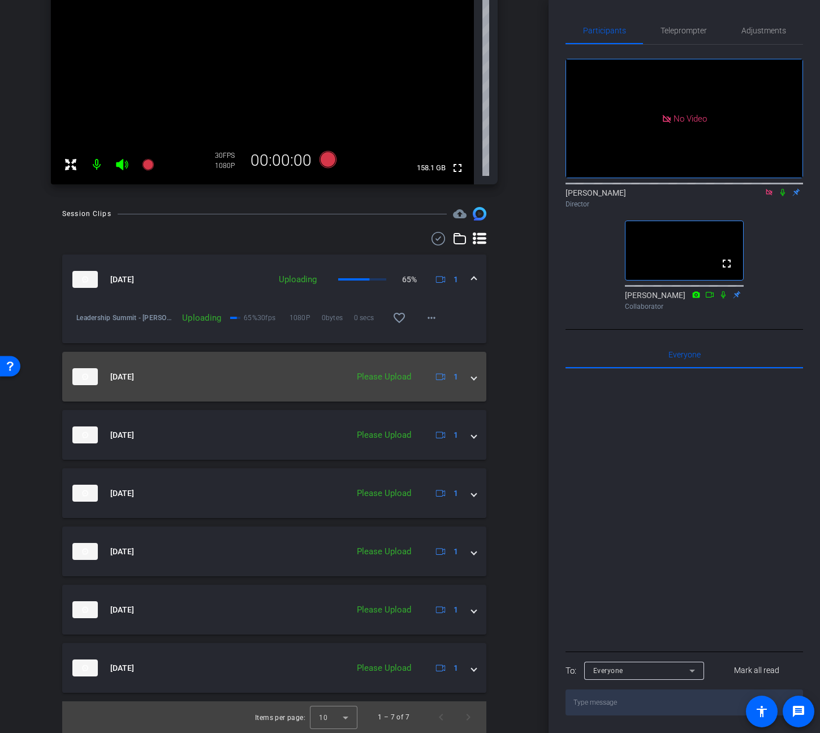
click at [372, 371] on div "Please Upload" at bounding box center [384, 377] width 66 height 13
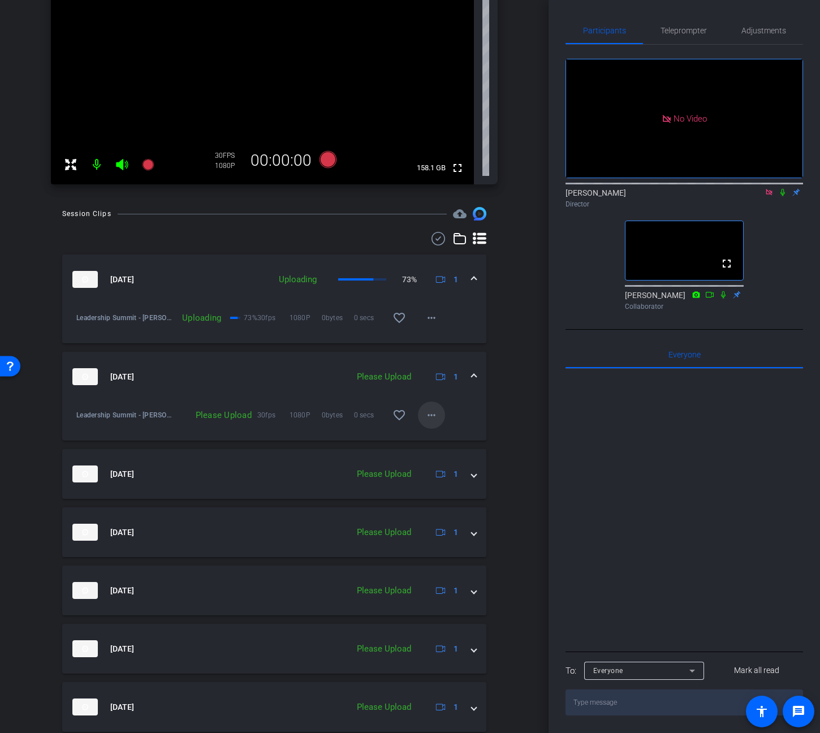
click at [432, 409] on mat-icon "more_horiz" at bounding box center [432, 416] width 14 height 14
click at [454, 439] on span "Upload" at bounding box center [449, 439] width 45 height 14
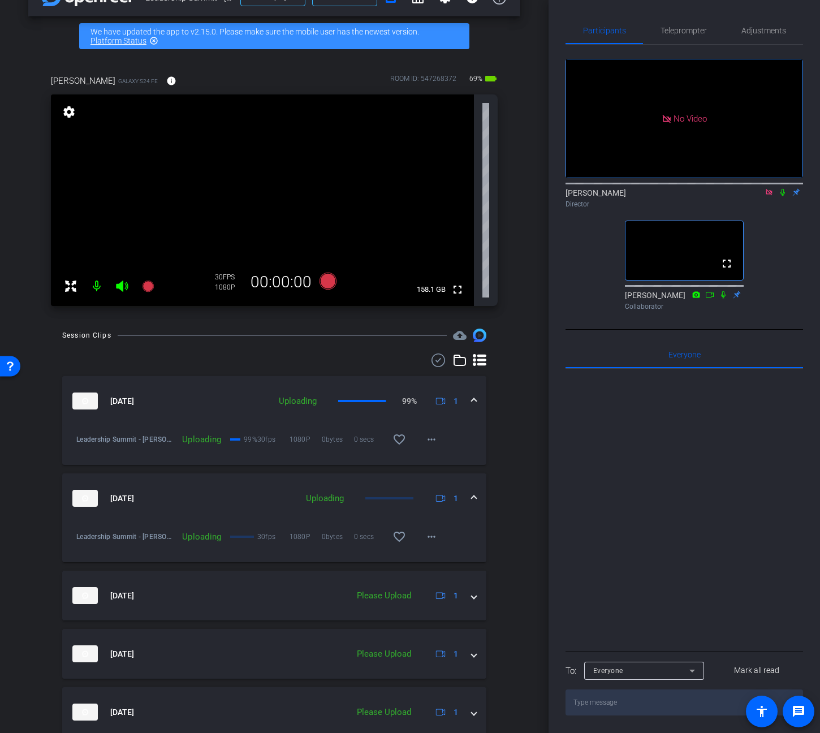
scroll to position [27, 0]
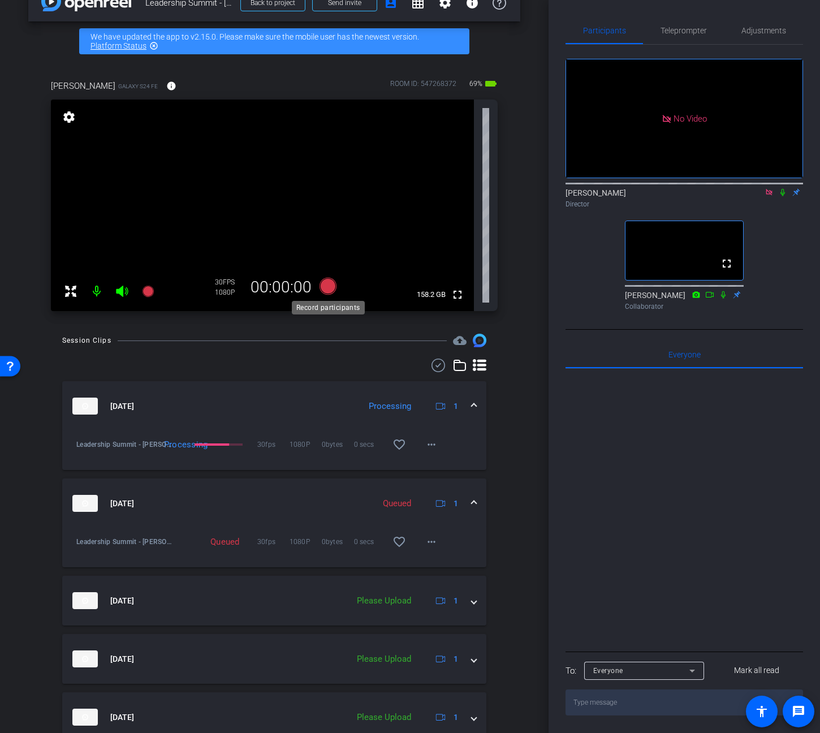
click at [330, 288] on icon at bounding box center [328, 286] width 17 height 17
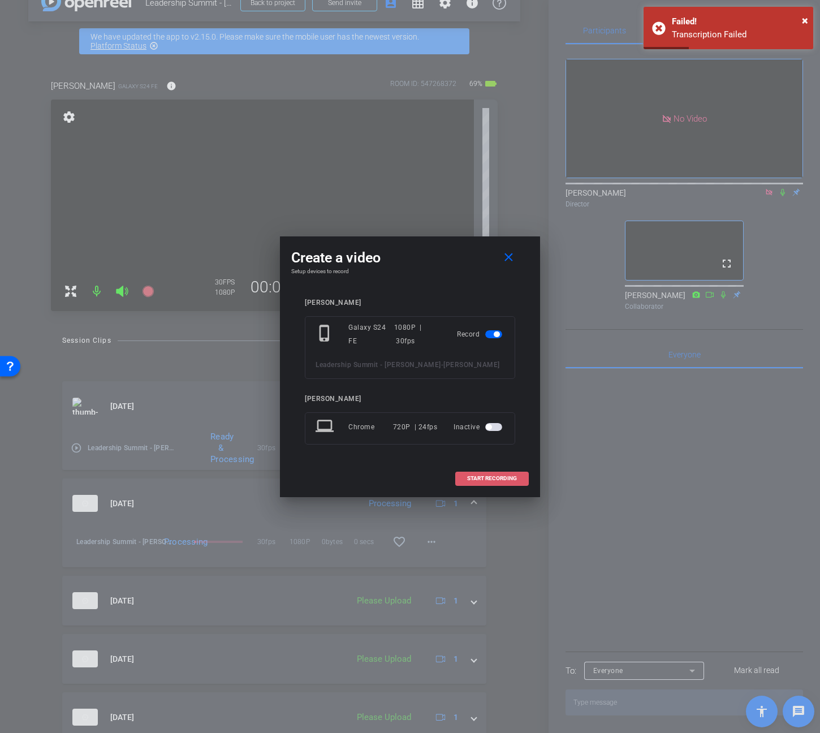
click at [509, 476] on span "START RECORDING" at bounding box center [492, 479] width 50 height 6
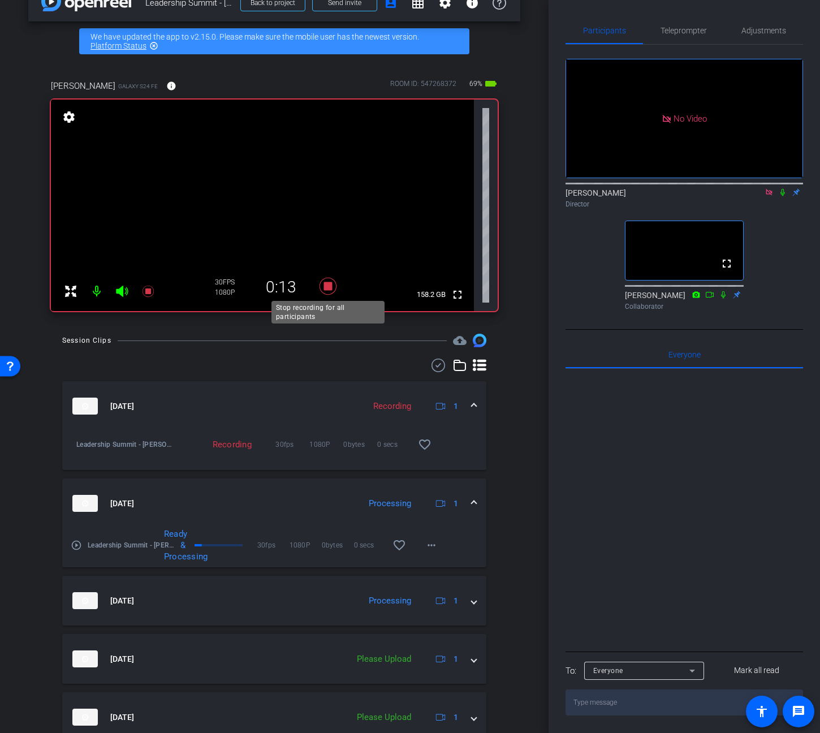
click at [328, 285] on icon at bounding box center [328, 286] width 17 height 17
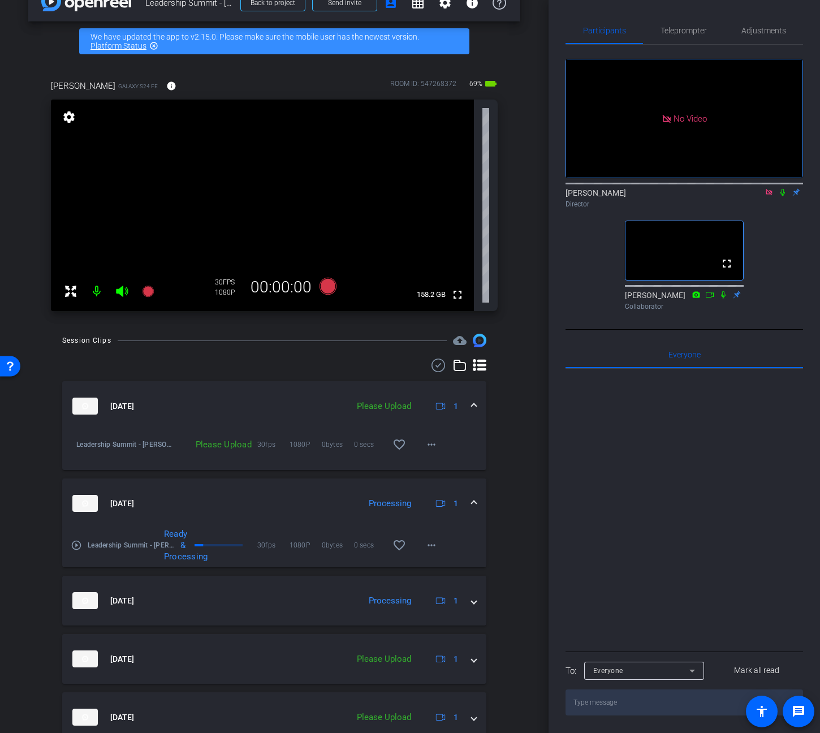
click at [509, 441] on div "Session Clips cloud_upload Aug 18, 2025 Please Upload 1 Leadership Summit - Ken…" at bounding box center [274, 646] width 492 height 624
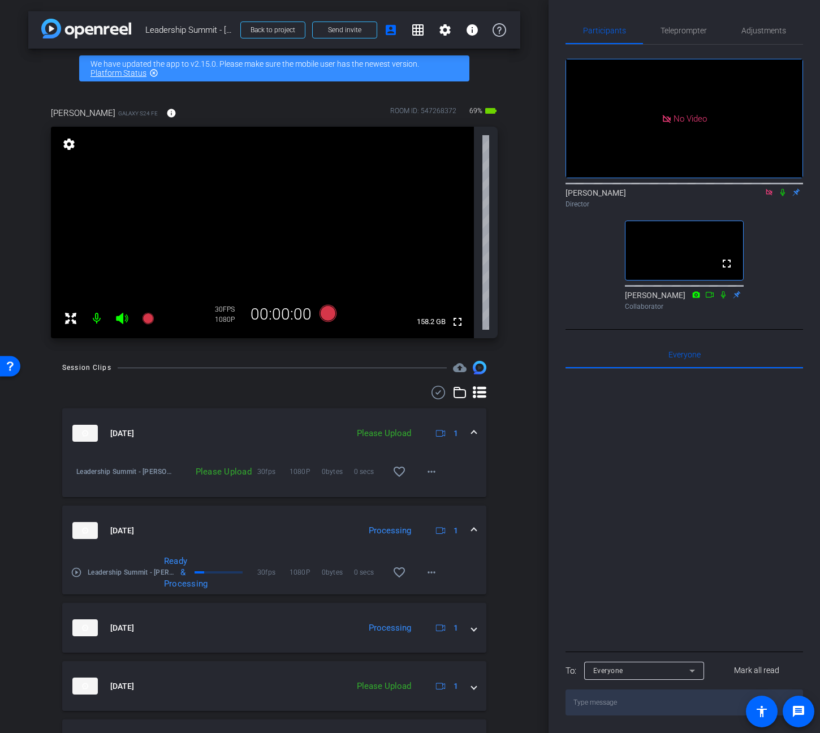
click at [381, 428] on div "Please Upload" at bounding box center [384, 433] width 66 height 13
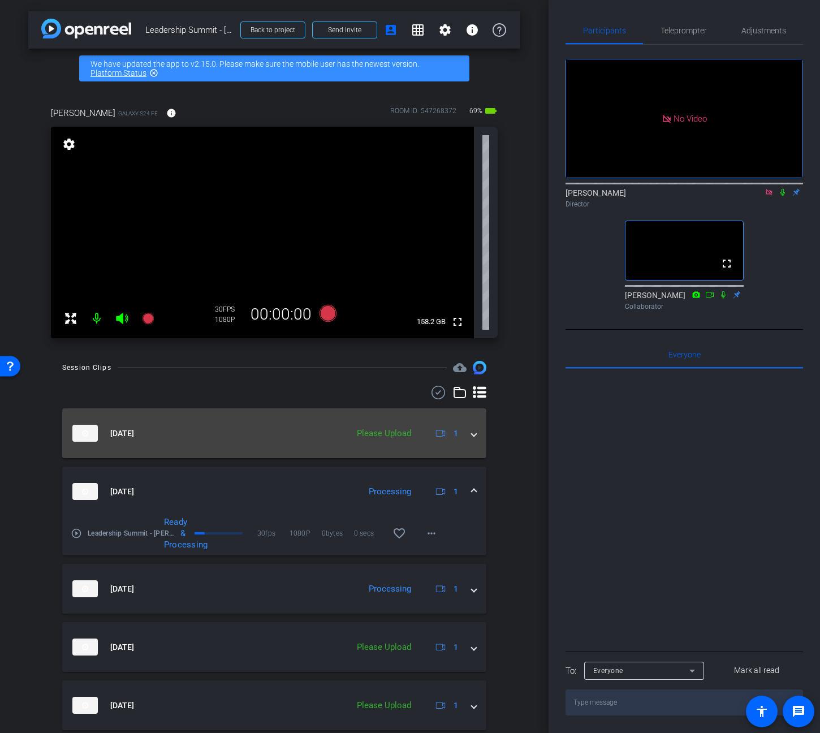
click at [470, 432] on div "Aug 18, 2025 Please Upload 1" at bounding box center [271, 433] width 399 height 17
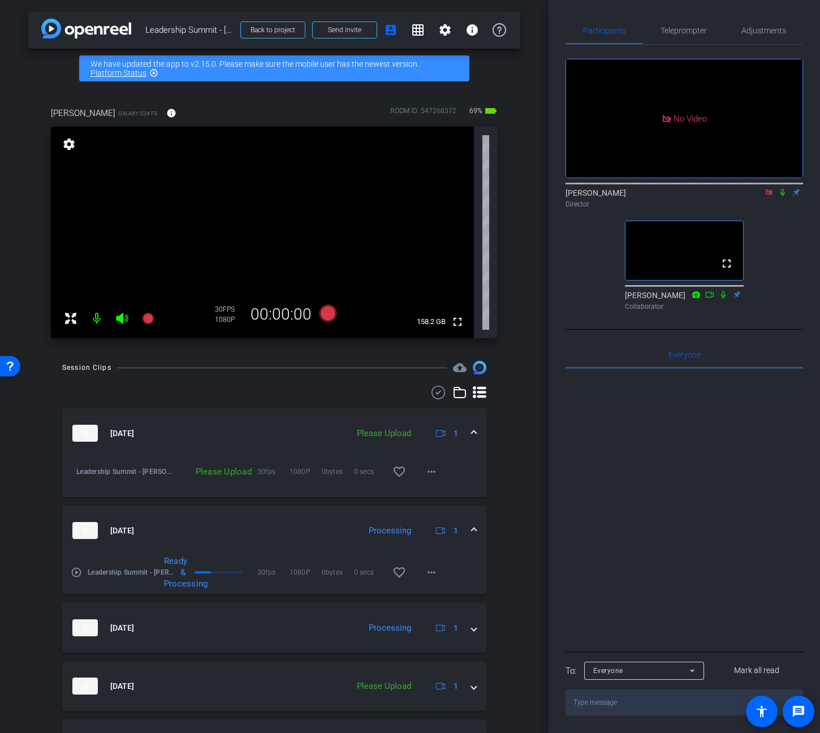
click at [575, 527] on div at bounding box center [685, 509] width 238 height 280
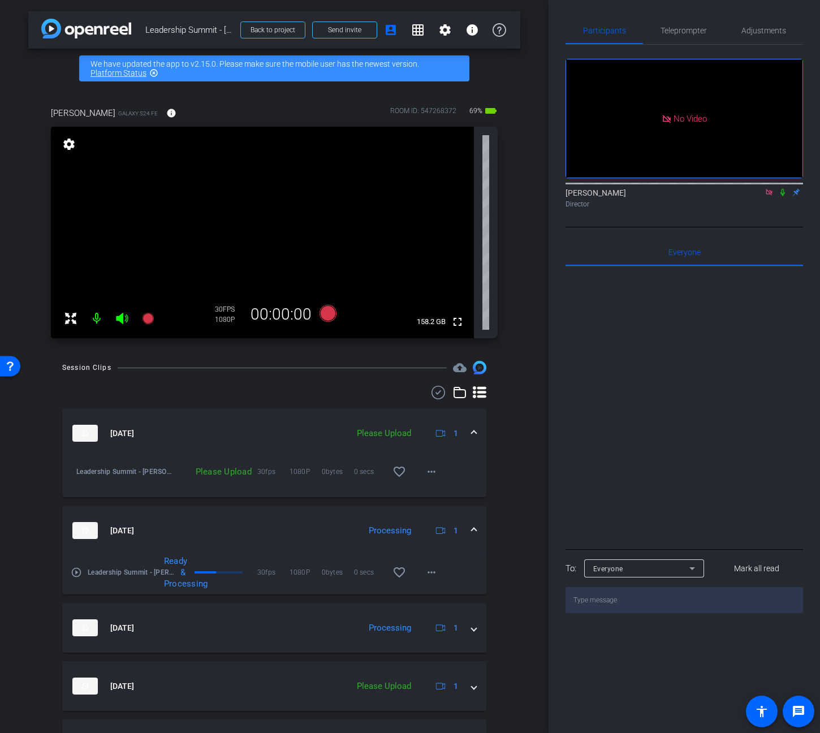
click at [96, 313] on mat-icon at bounding box center [96, 318] width 23 height 23
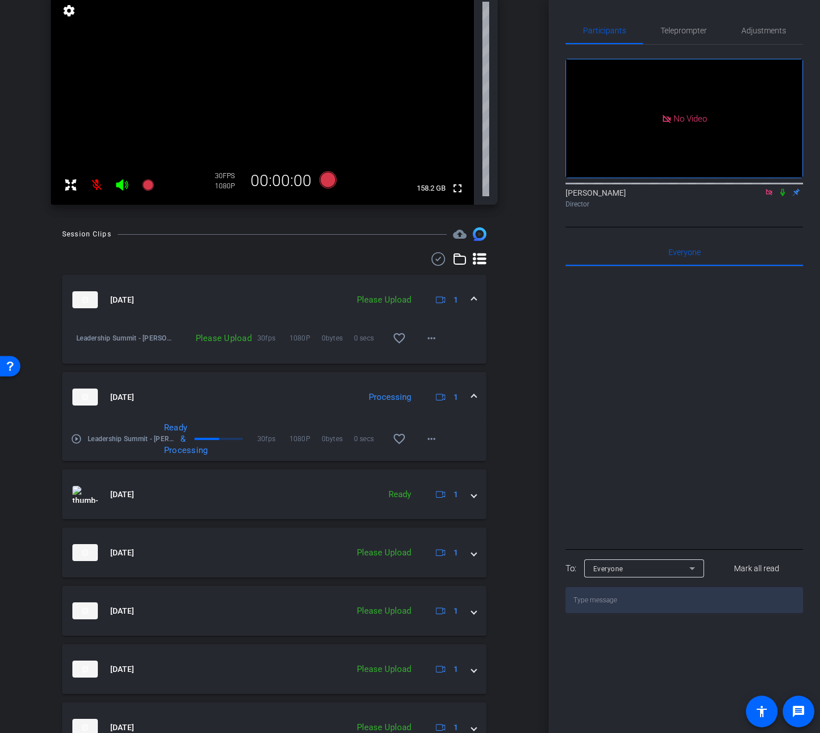
scroll to position [251, 0]
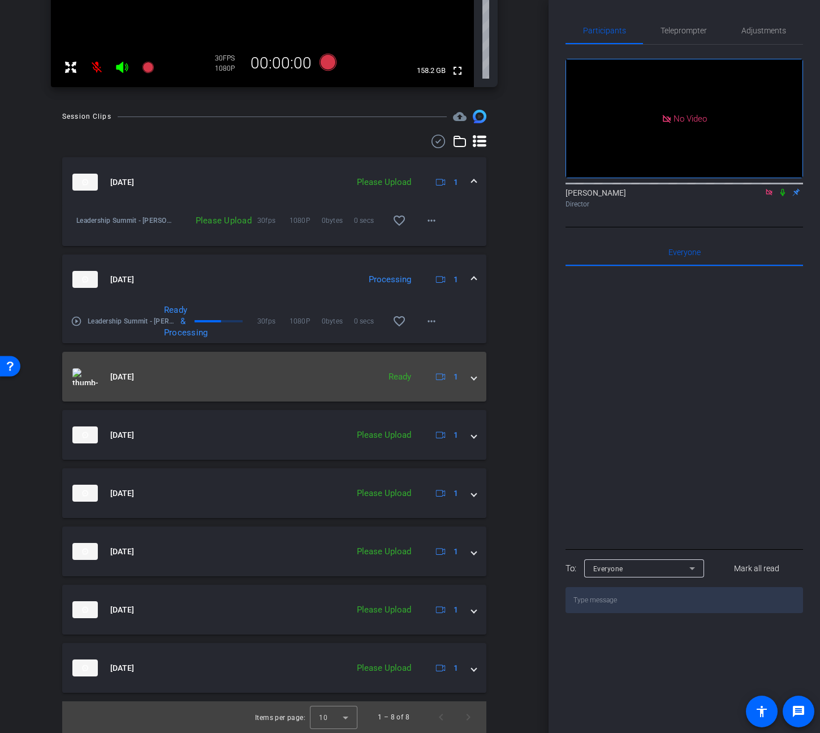
click at [473, 374] on span at bounding box center [474, 377] width 5 height 12
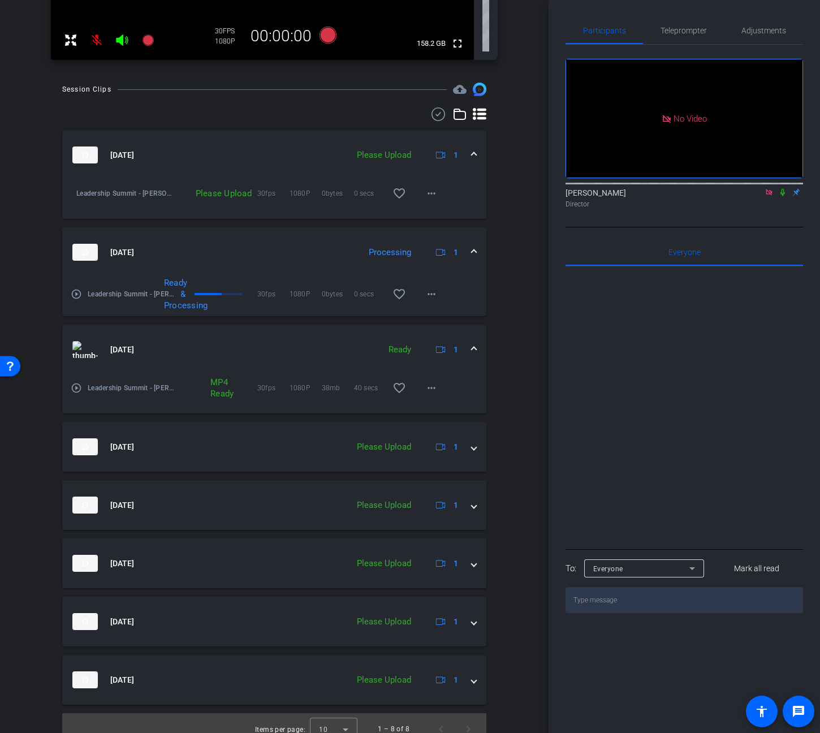
scroll to position [290, 0]
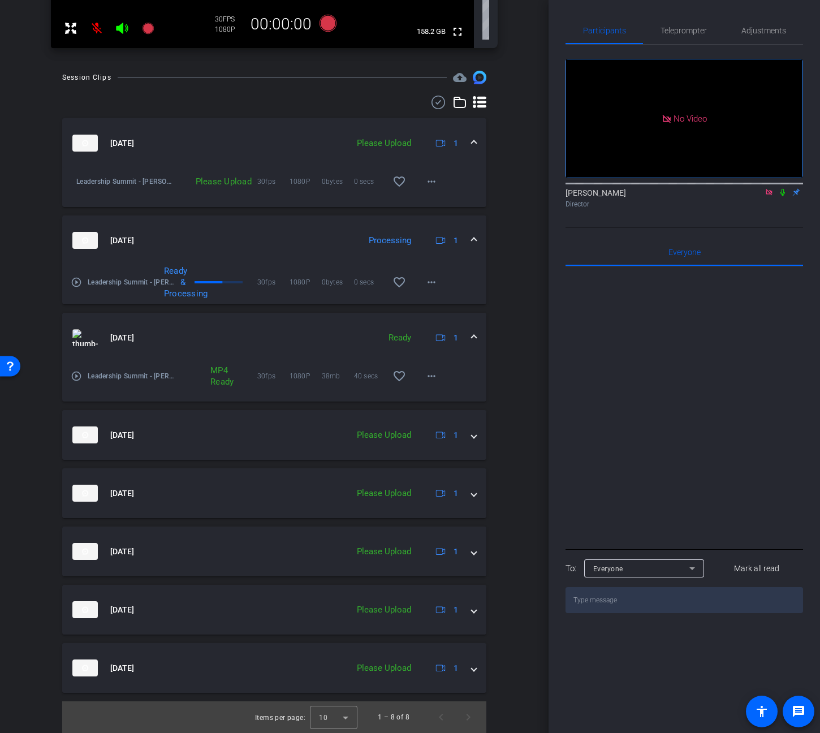
click at [387, 139] on div "Please Upload" at bounding box center [384, 143] width 66 height 13
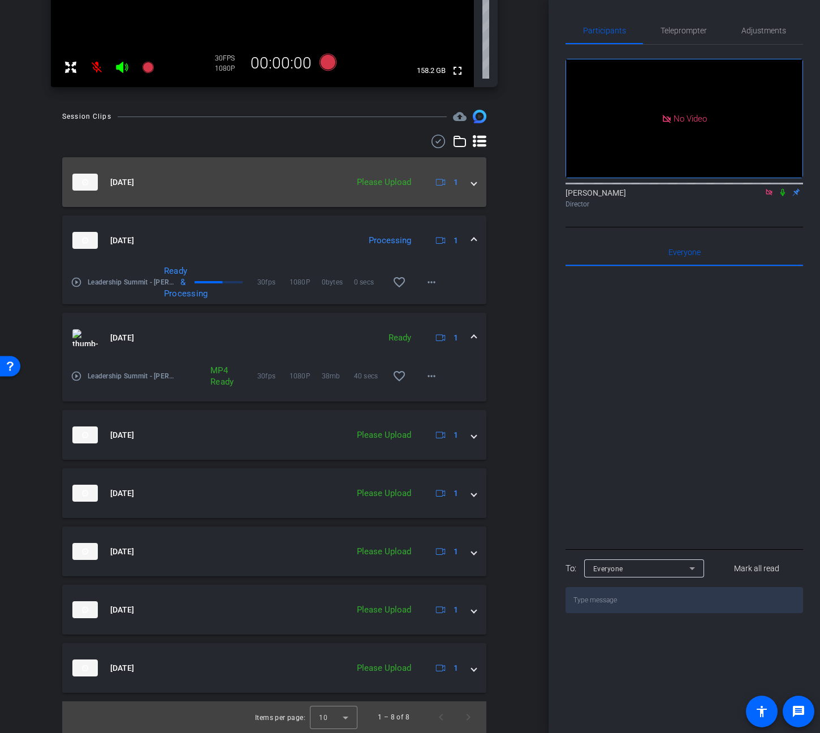
click at [391, 179] on div "Please Upload" at bounding box center [384, 182] width 66 height 13
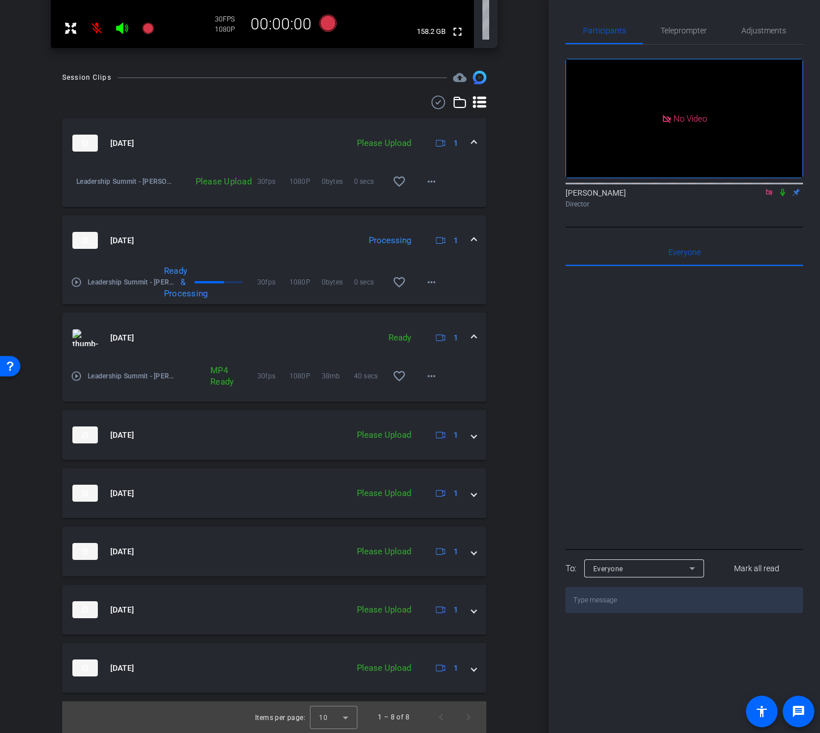
click at [208, 180] on div "Please Upload" at bounding box center [217, 181] width 81 height 11
click at [429, 180] on mat-icon "more_horiz" at bounding box center [432, 182] width 14 height 14
click at [458, 200] on span "Upload" at bounding box center [449, 206] width 45 height 14
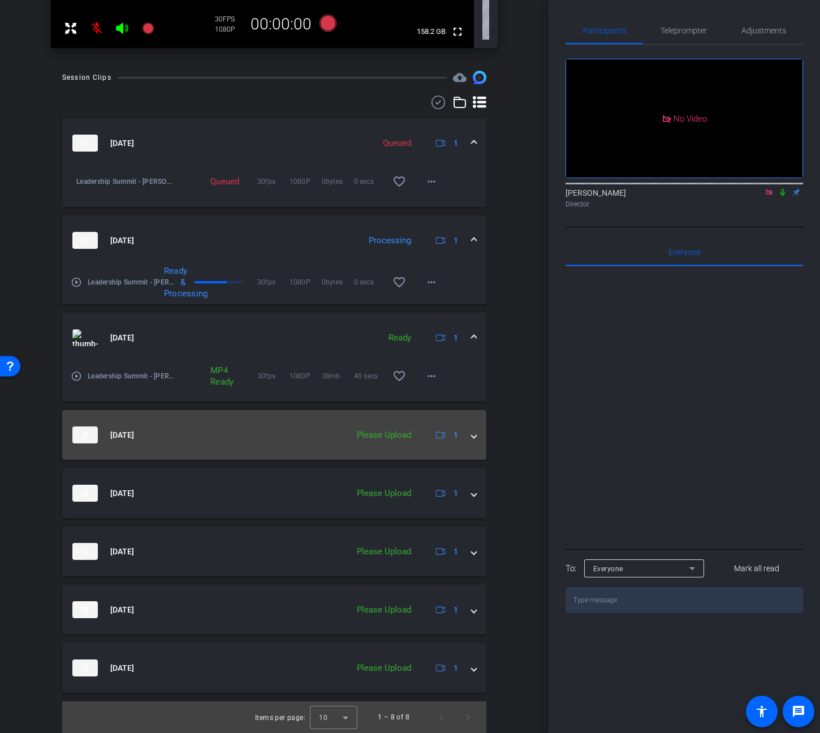
click at [479, 433] on mat-expansion-panel-header "Aug 18, 2025 Please Upload 1" at bounding box center [274, 435] width 424 height 50
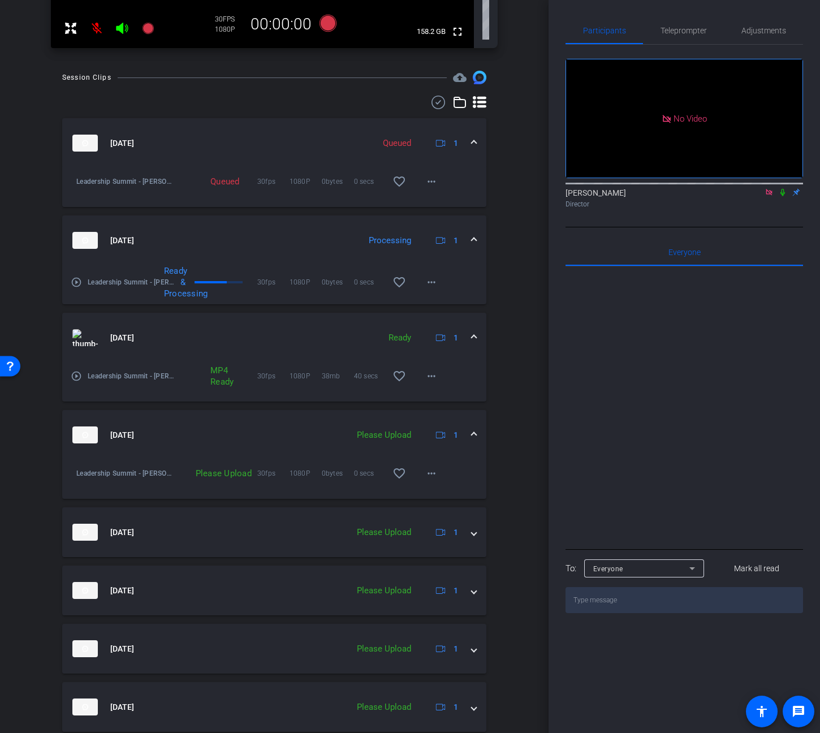
scroll to position [329, 0]
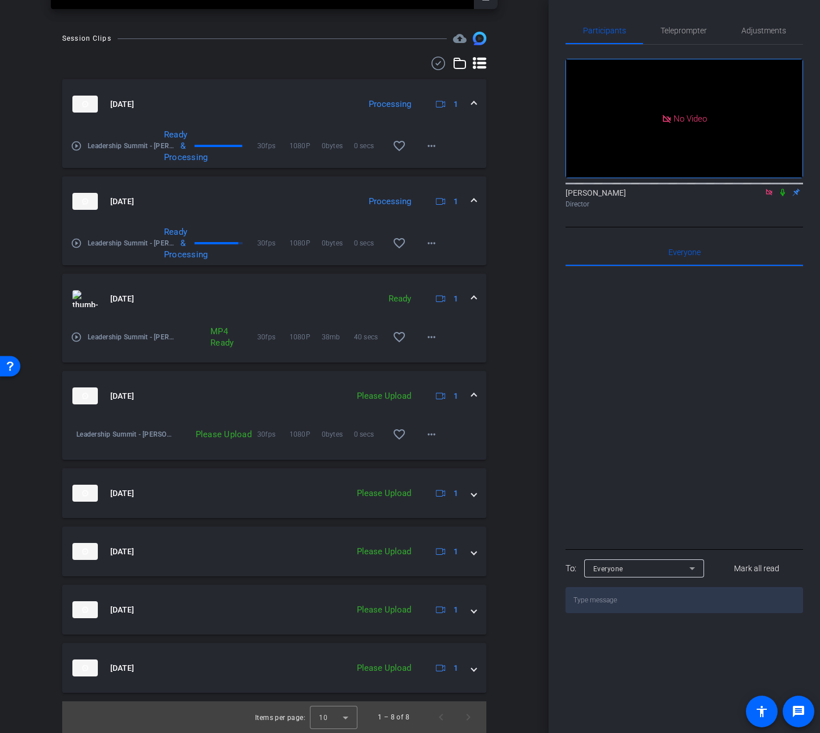
click at [367, 394] on div "Please Upload" at bounding box center [384, 396] width 66 height 13
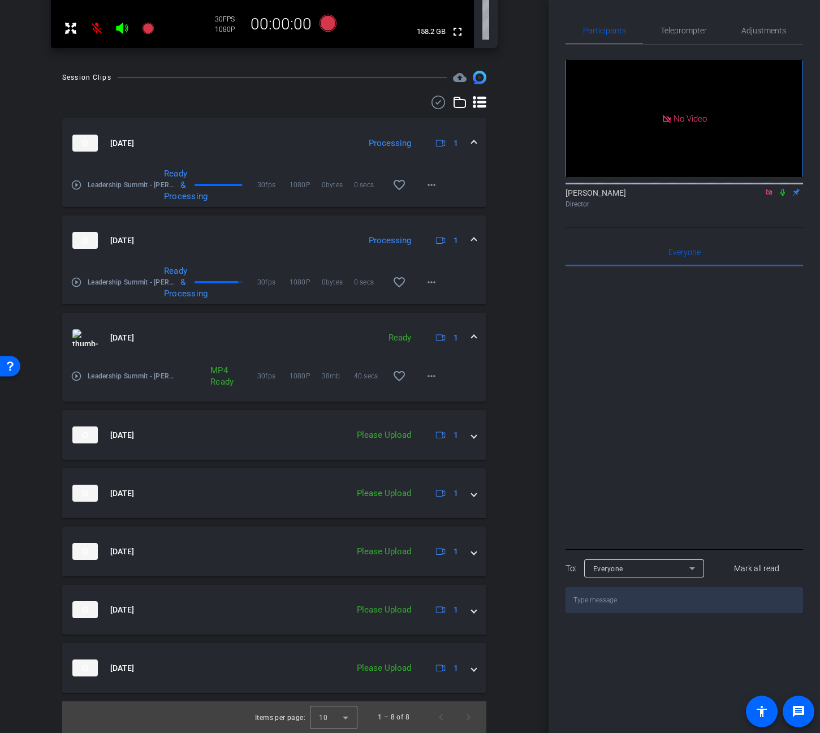
scroll to position [290, 0]
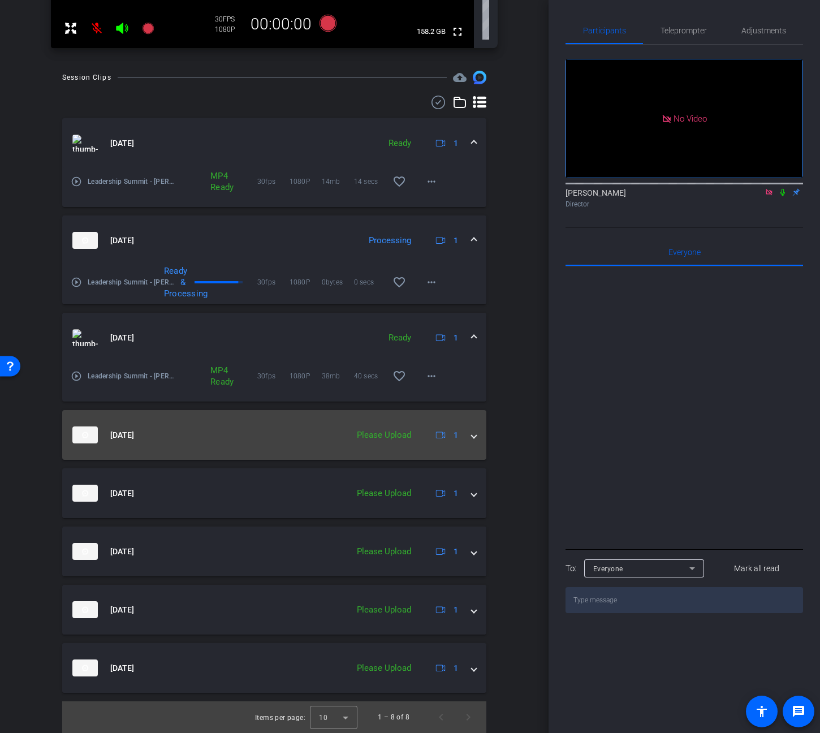
click at [473, 429] on span at bounding box center [474, 435] width 5 height 12
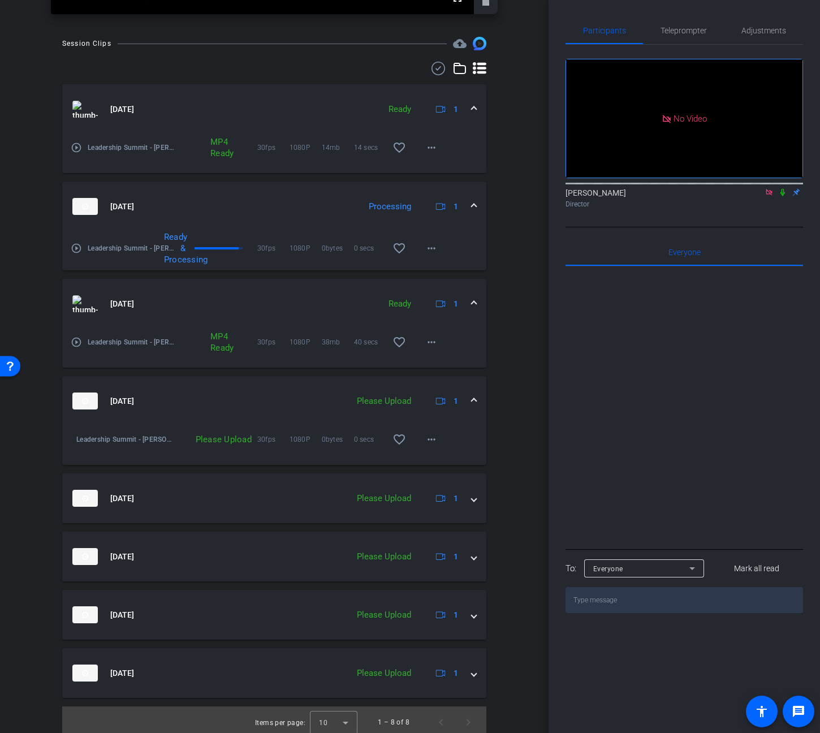
scroll to position [329, 0]
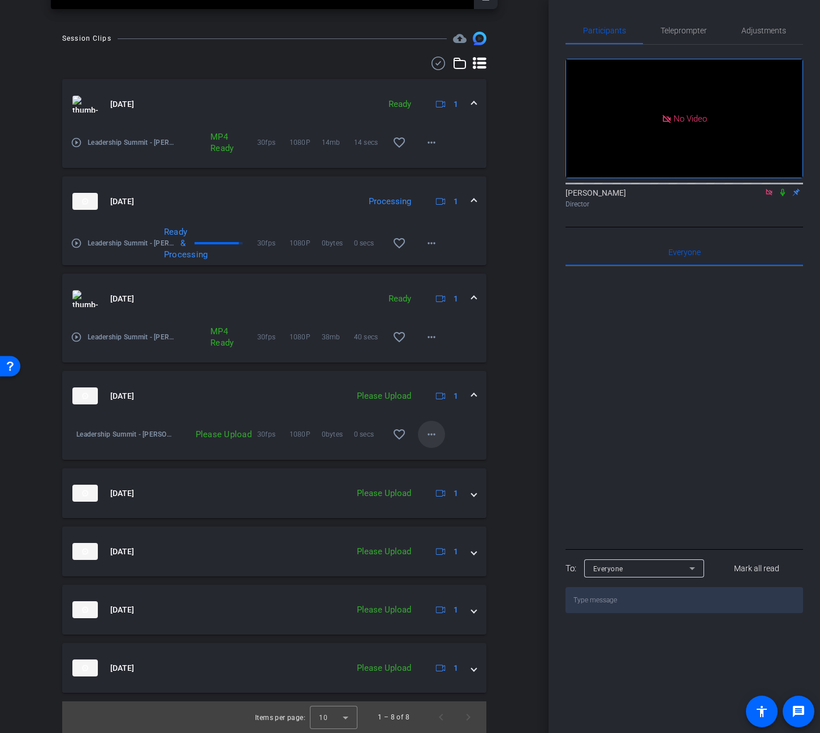
click at [430, 435] on mat-icon "more_horiz" at bounding box center [432, 435] width 14 height 14
click at [449, 457] on span "Upload" at bounding box center [449, 459] width 45 height 14
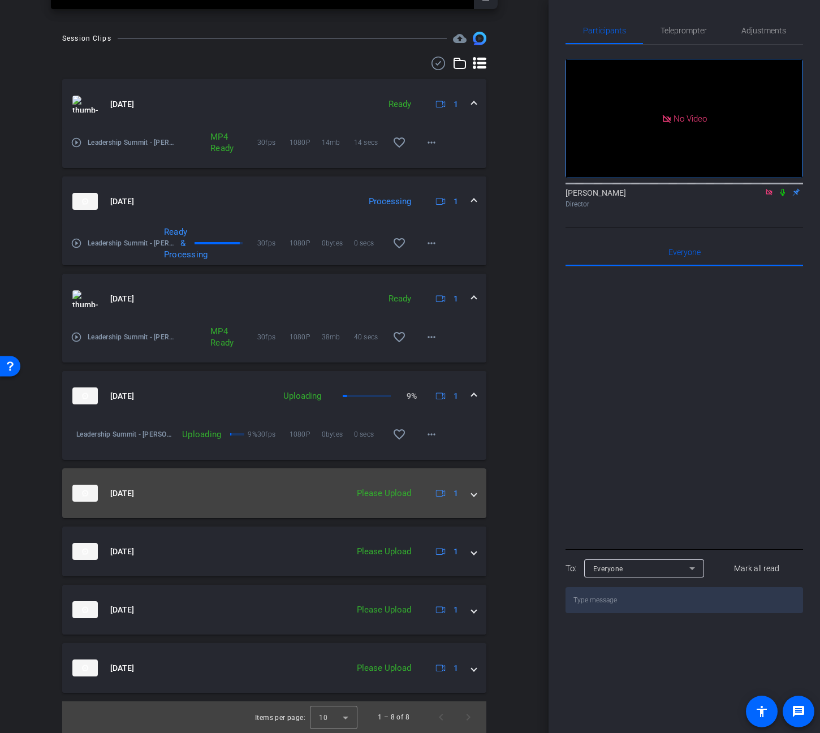
click at [472, 489] on span at bounding box center [474, 494] width 5 height 12
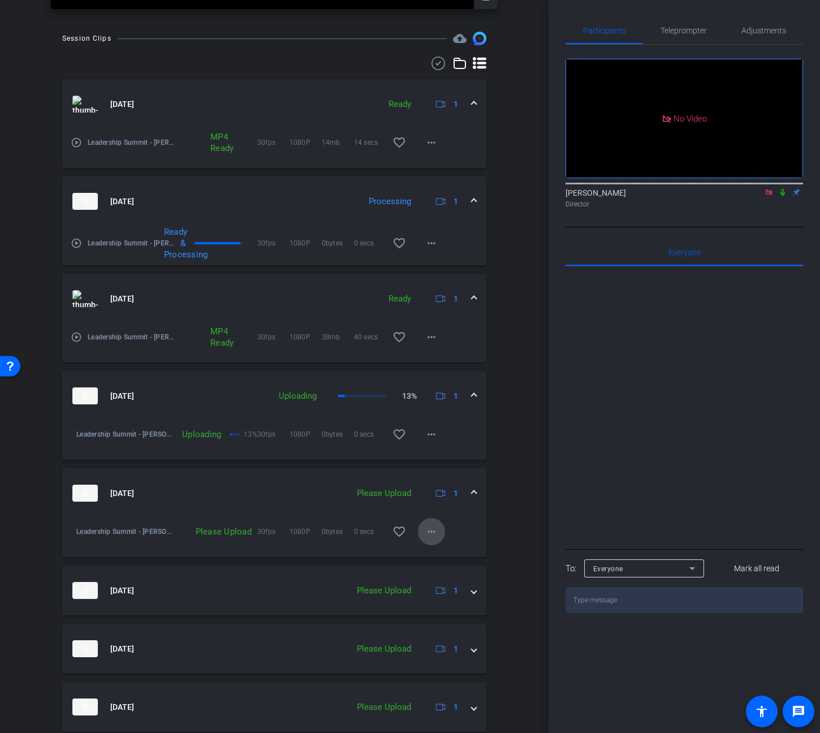
click at [434, 531] on mat-icon "more_horiz" at bounding box center [432, 532] width 14 height 14
click at [454, 553] on span "Upload" at bounding box center [449, 556] width 45 height 14
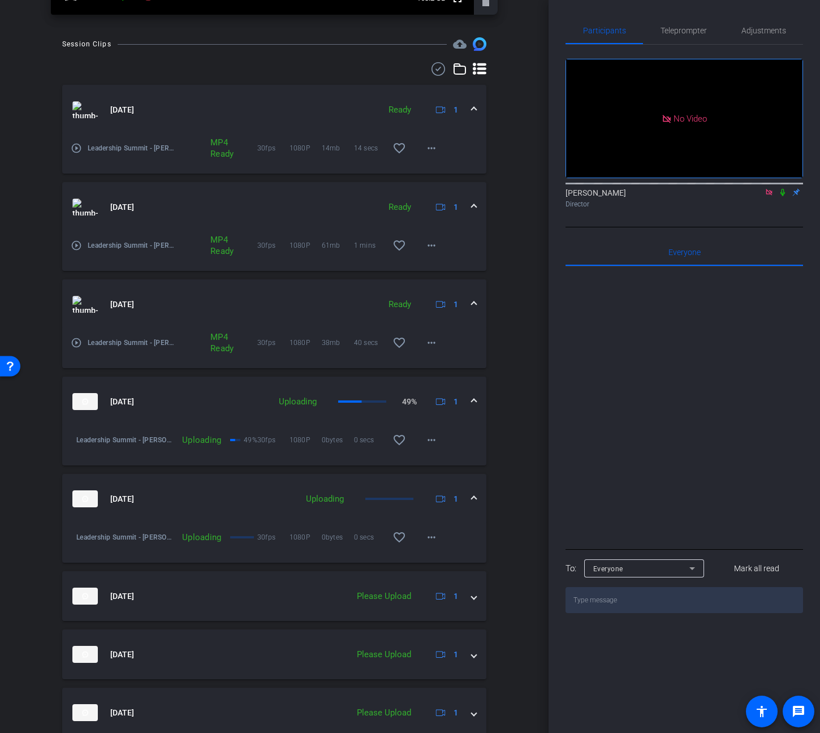
scroll to position [368, 0]
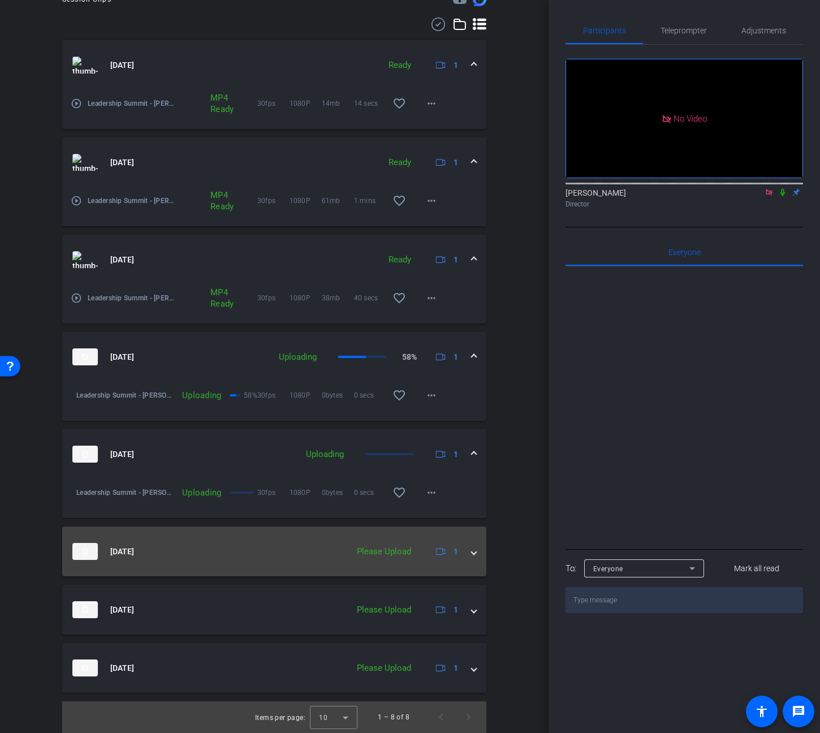
click at [469, 548] on div "Aug 18, 2025 Please Upload 1" at bounding box center [271, 551] width 399 height 17
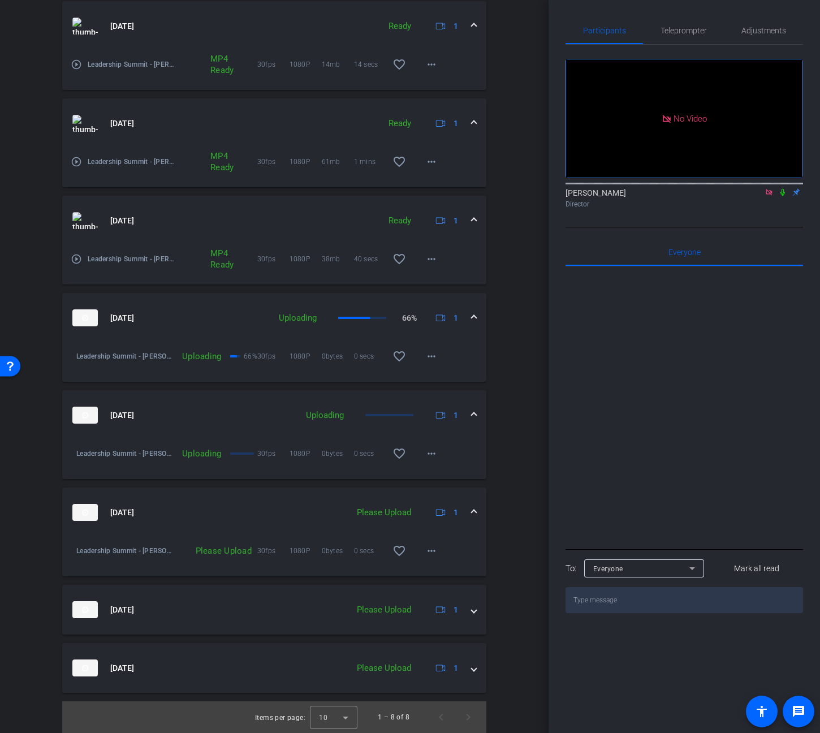
scroll to position [407, 0]
click at [784, 196] on icon at bounding box center [783, 192] width 9 height 8
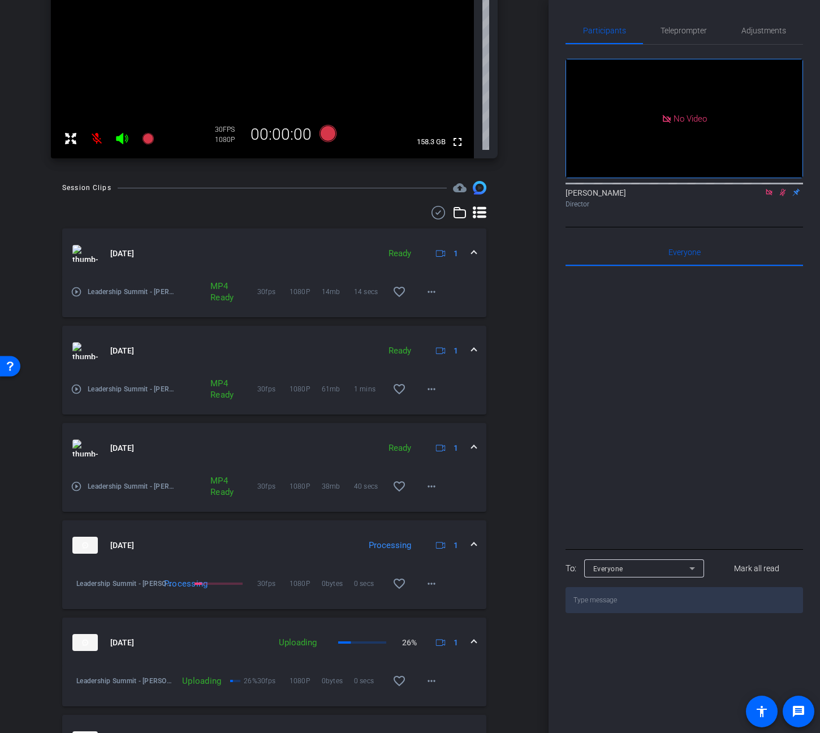
scroll to position [177, 0]
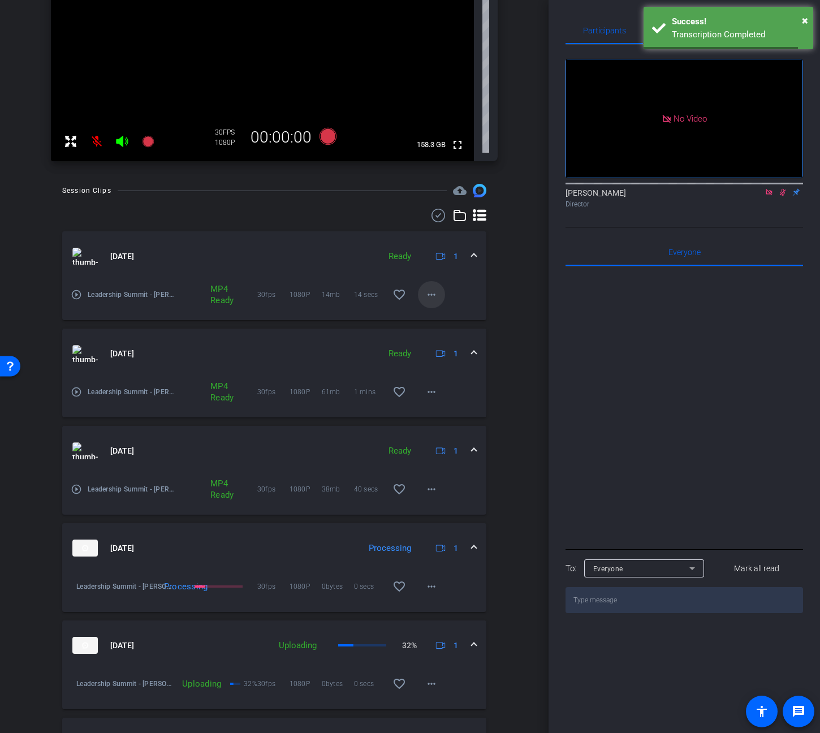
click at [435, 289] on mat-icon "more_horiz" at bounding box center [432, 295] width 14 height 14
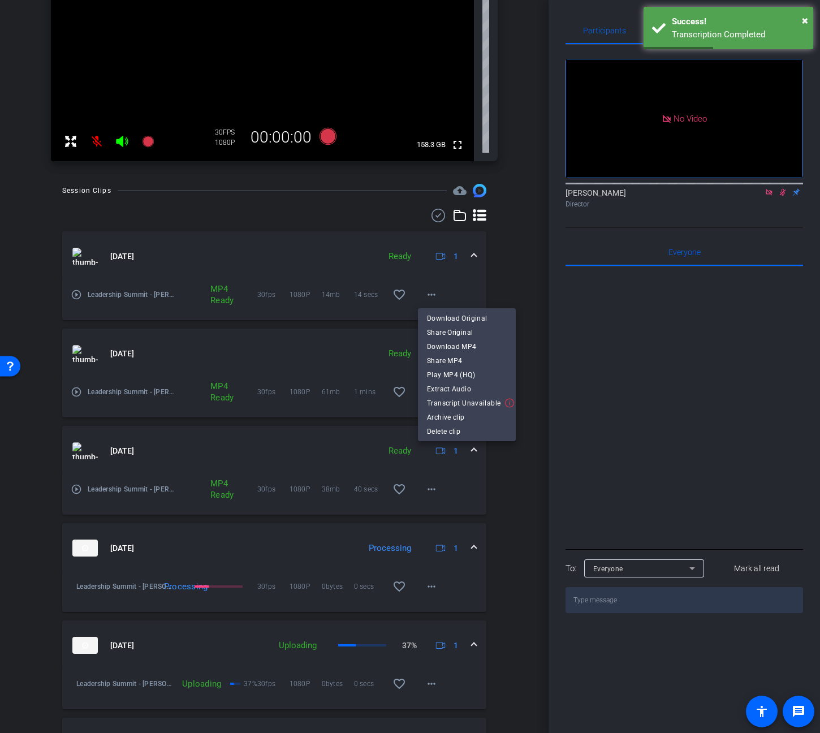
click at [549, 337] on div at bounding box center [410, 366] width 820 height 733
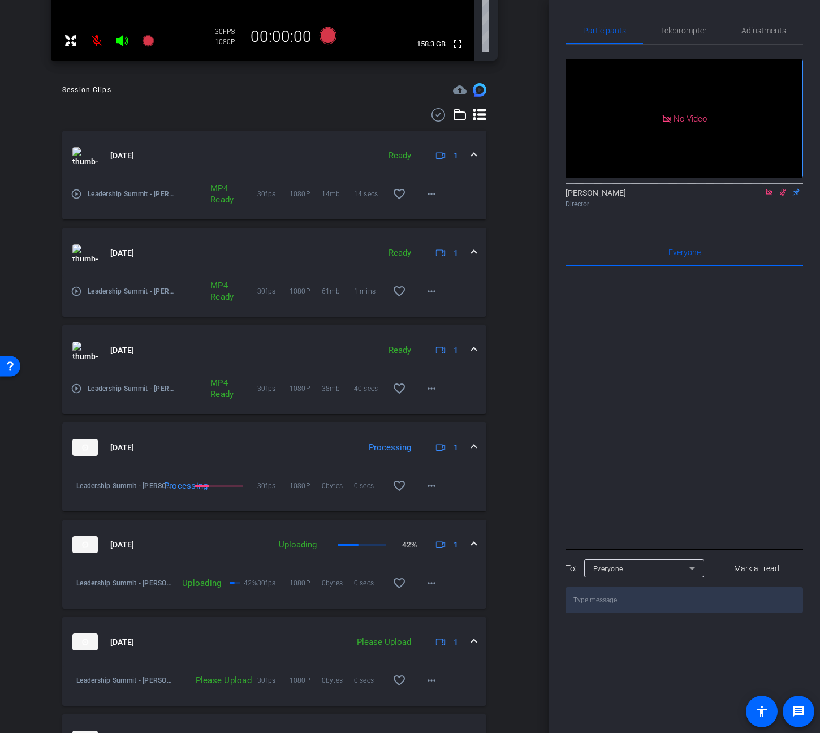
scroll to position [407, 0]
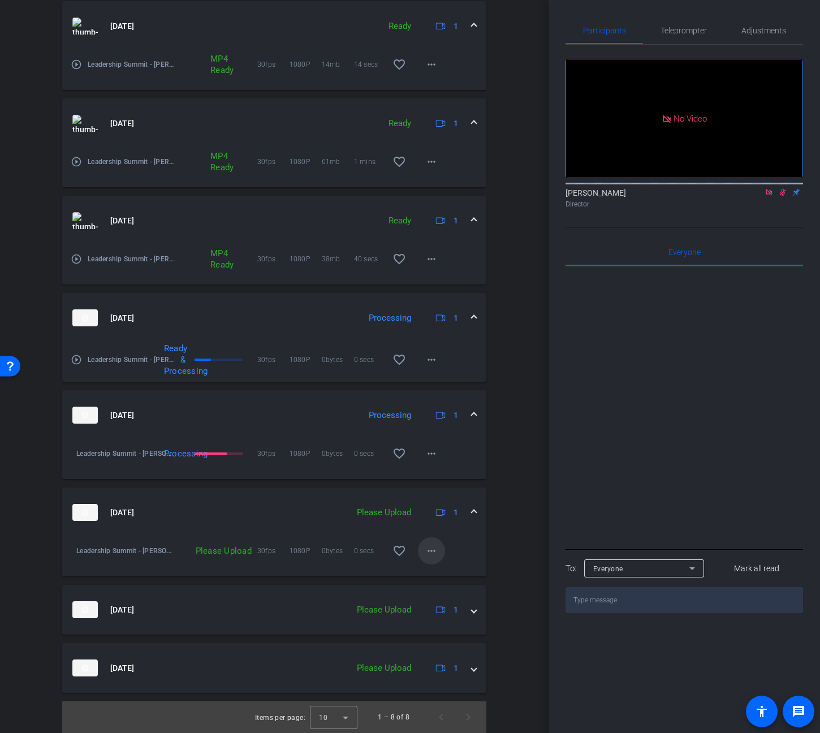
click at [432, 551] on mat-icon "more_horiz" at bounding box center [432, 551] width 14 height 14
click at [454, 570] on span "Upload" at bounding box center [449, 575] width 45 height 14
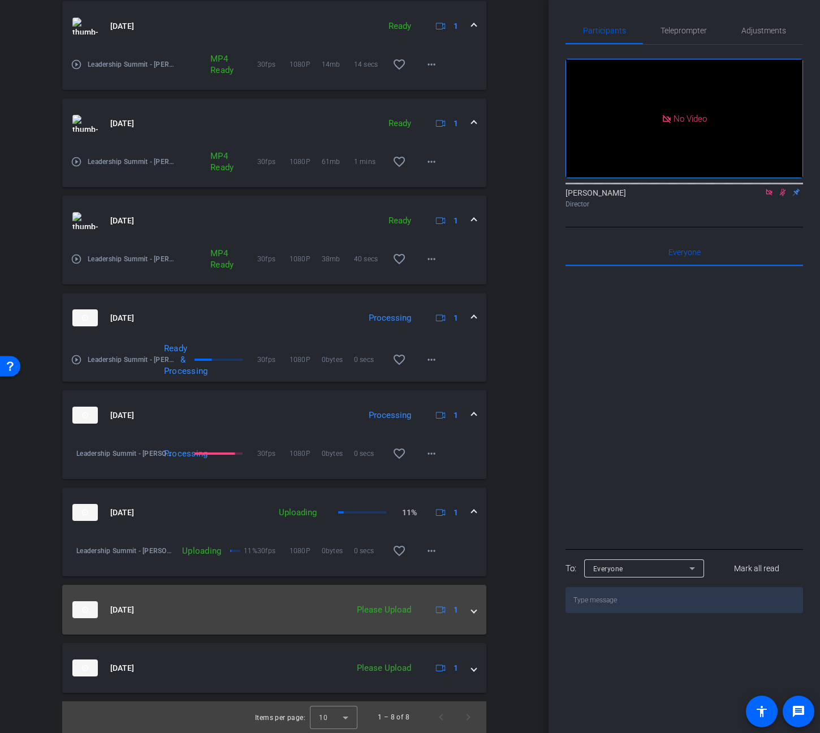
click at [474, 611] on span at bounding box center [474, 610] width 5 height 12
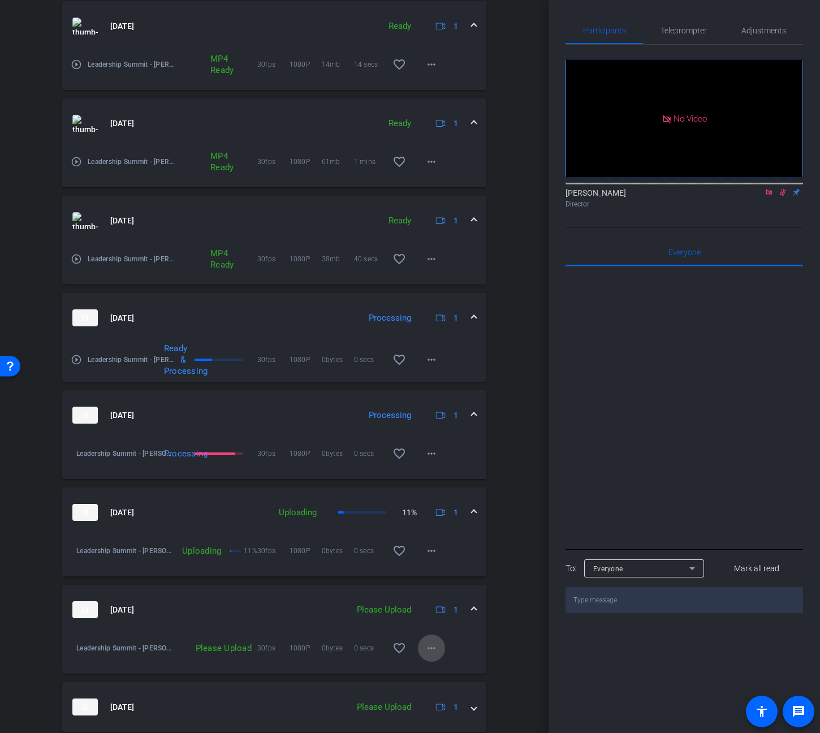
click at [428, 644] on mat-icon "more_horiz" at bounding box center [432, 649] width 14 height 14
click at [450, 668] on span "Upload" at bounding box center [449, 672] width 45 height 14
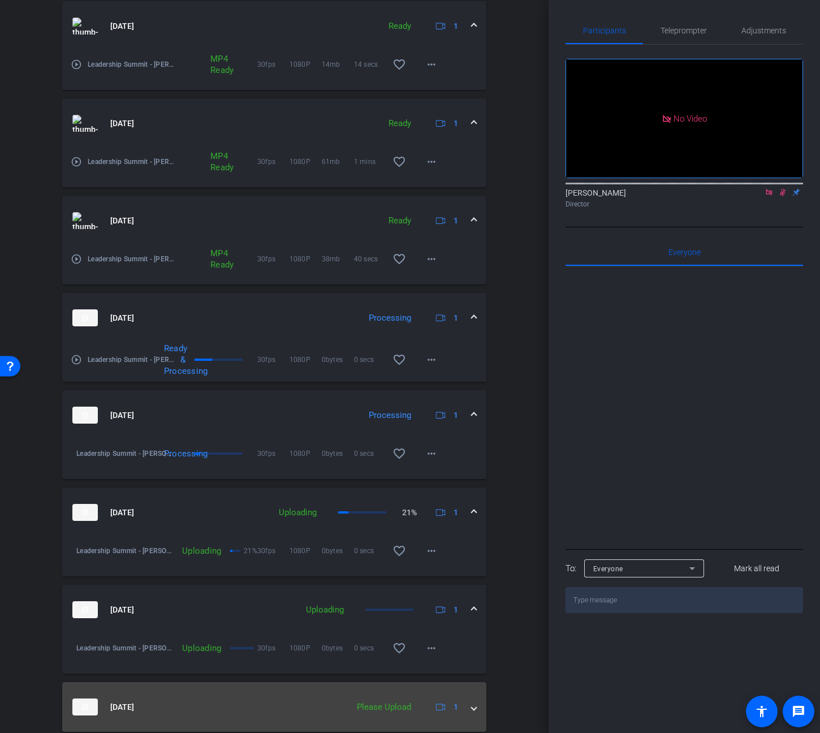
click at [474, 707] on span at bounding box center [474, 708] width 5 height 12
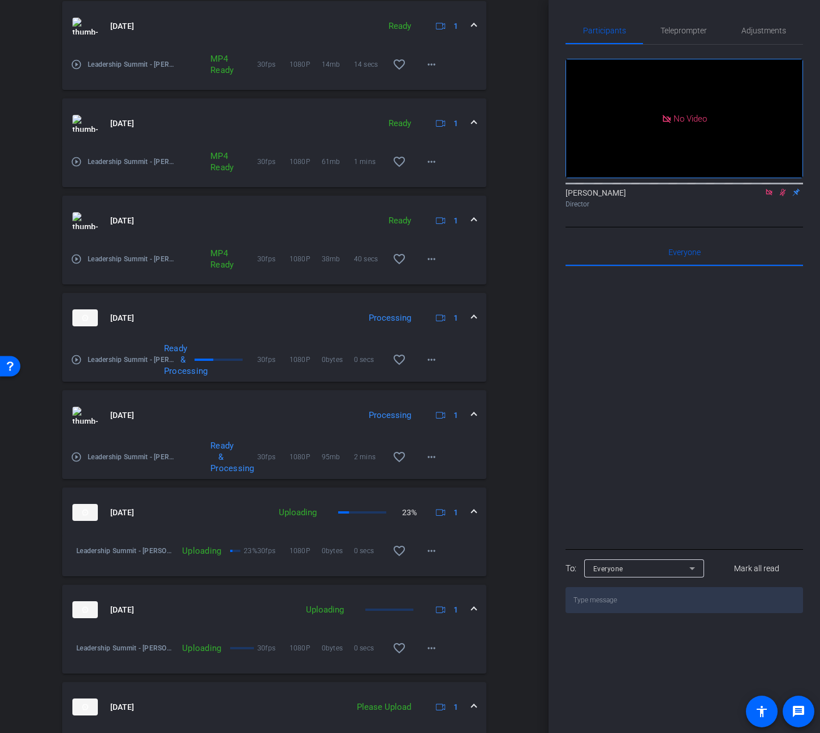
scroll to position [485, 0]
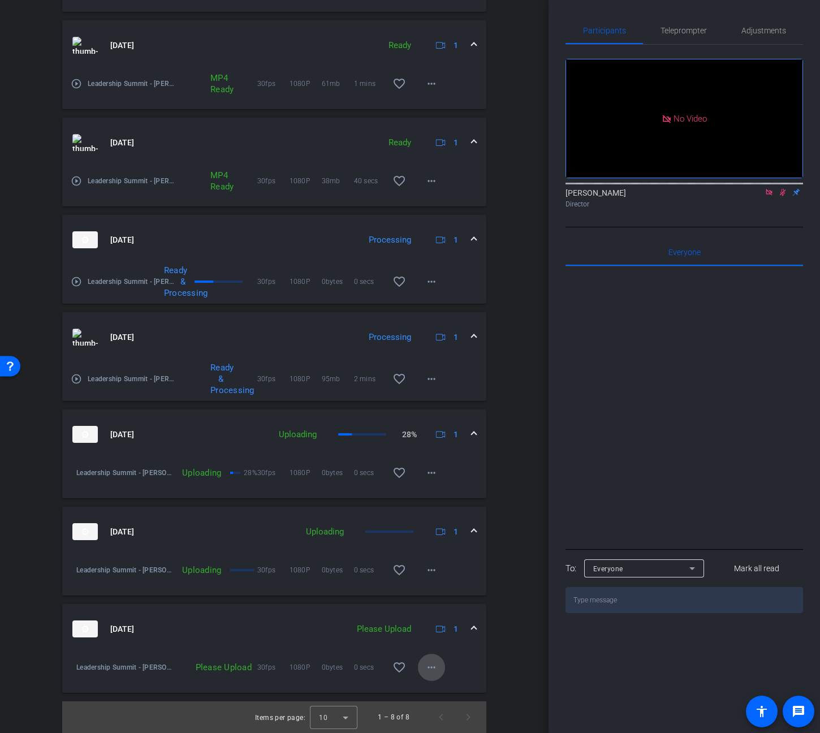
click at [427, 663] on mat-icon "more_horiz" at bounding box center [432, 668] width 14 height 14
click at [437, 694] on span "Upload" at bounding box center [449, 692] width 45 height 14
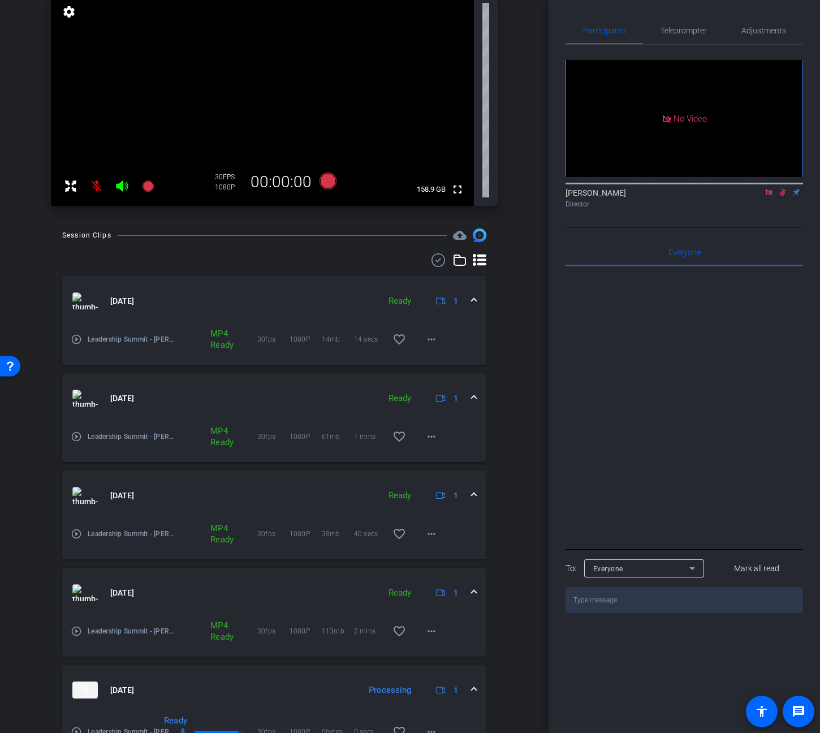
scroll to position [0, 0]
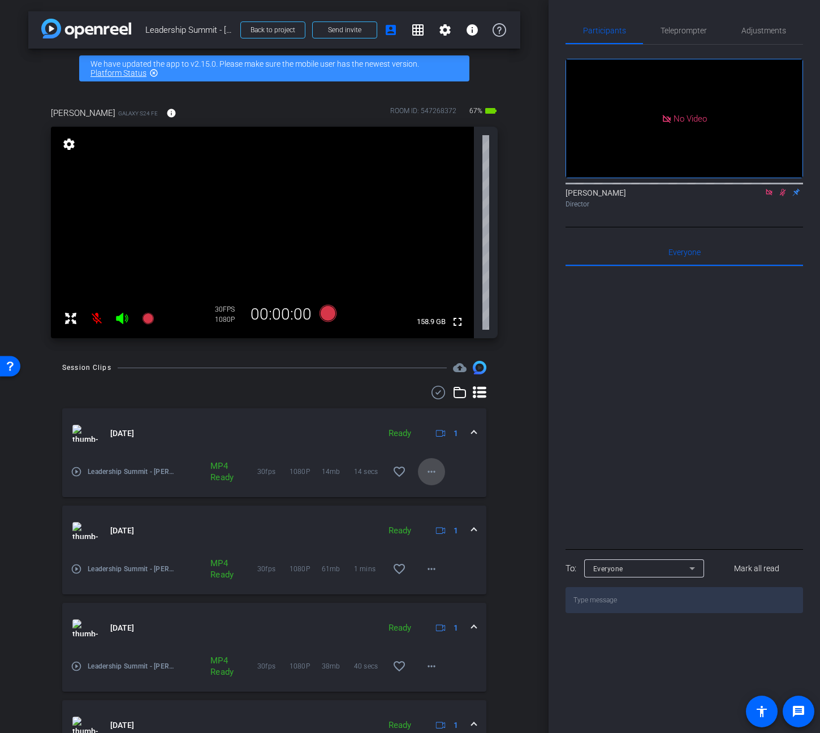
click at [436, 475] on mat-icon "more_horiz" at bounding box center [432, 472] width 14 height 14
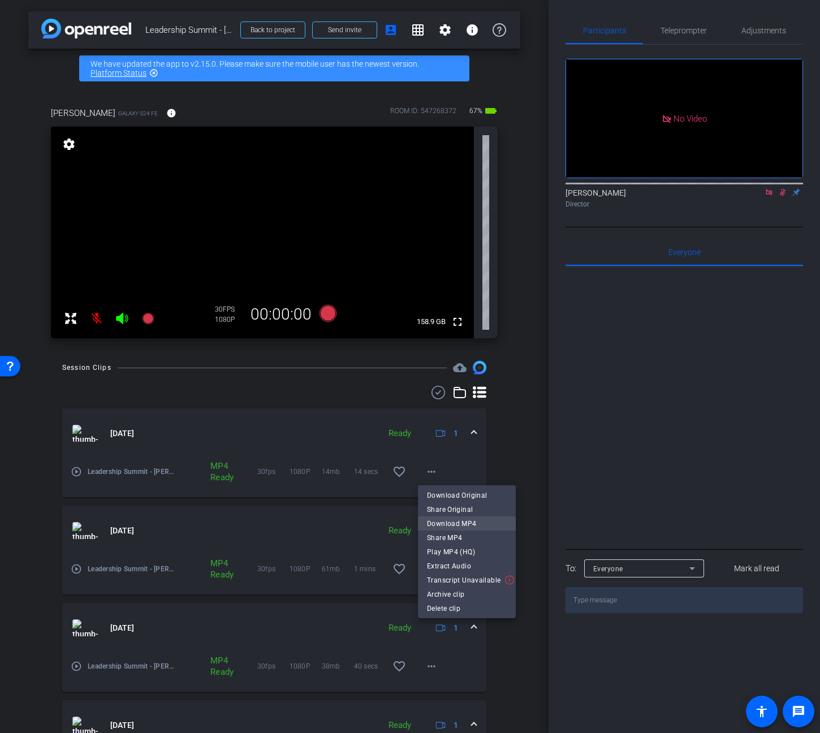
click at [461, 521] on span "Download MP4" at bounding box center [467, 524] width 80 height 14
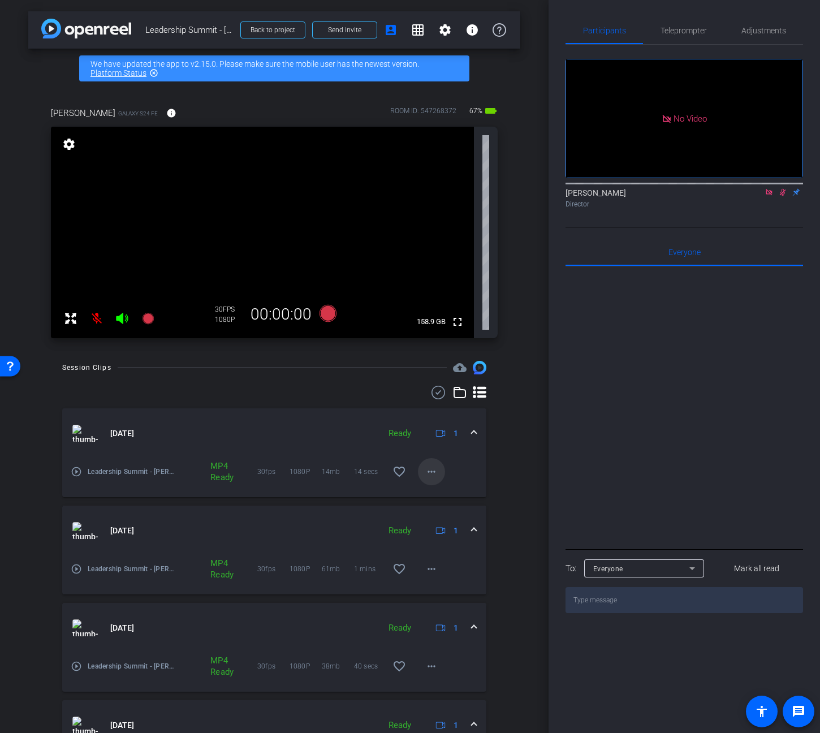
click at [436, 471] on mat-icon "more_horiz" at bounding box center [432, 472] width 14 height 14
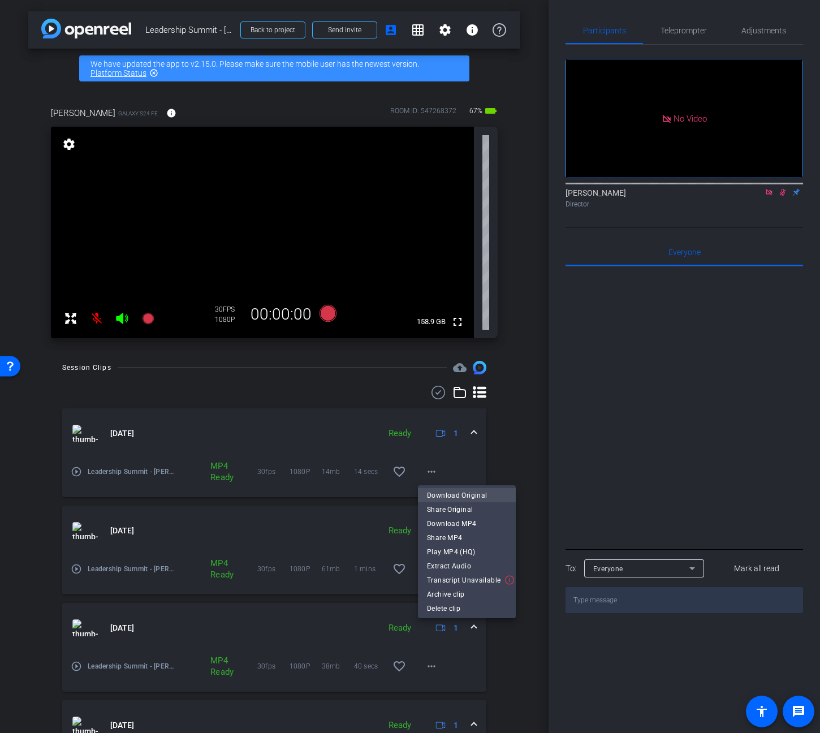
click at [462, 493] on span "Download Original" at bounding box center [467, 496] width 80 height 14
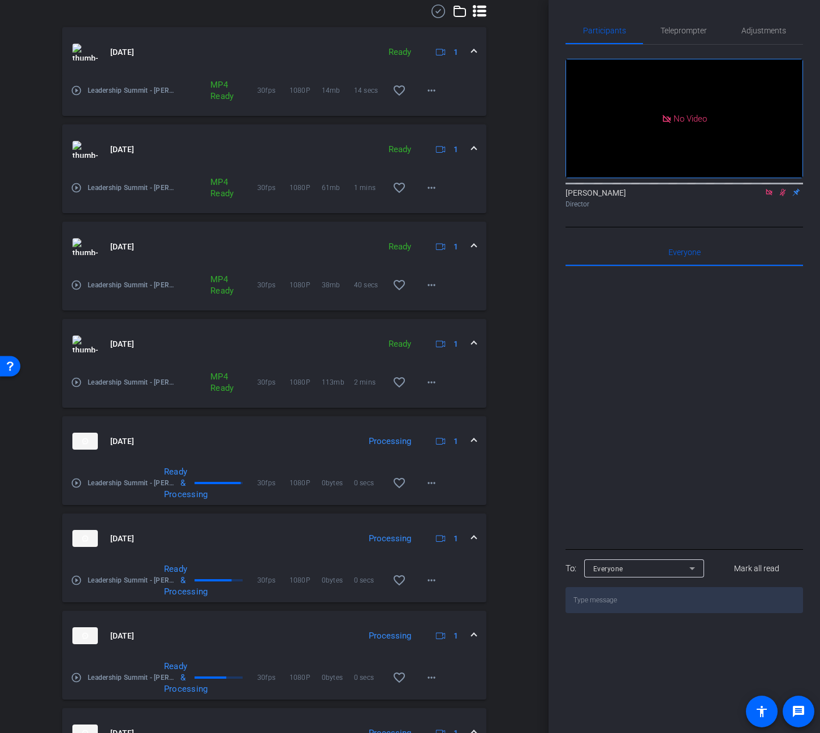
scroll to position [386, 0]
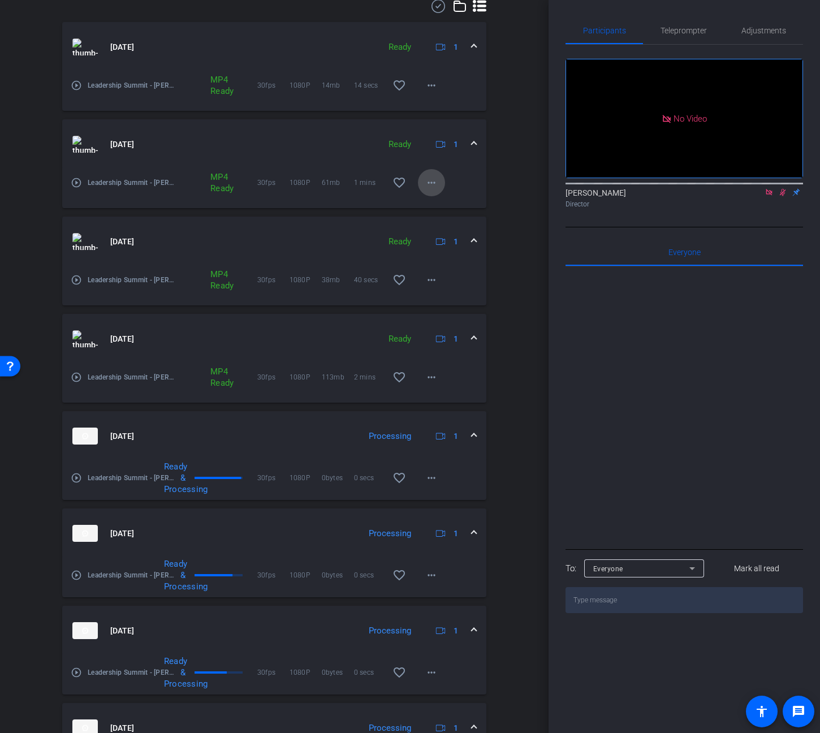
click at [429, 180] on mat-icon "more_horiz" at bounding box center [432, 183] width 14 height 14
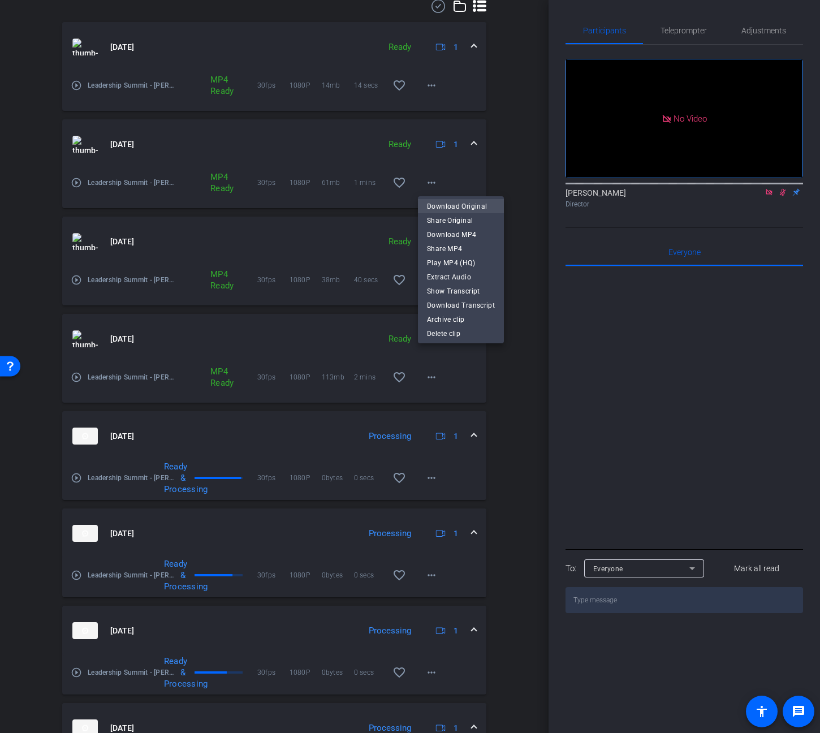
click at [474, 206] on span "Download Original" at bounding box center [461, 207] width 68 height 14
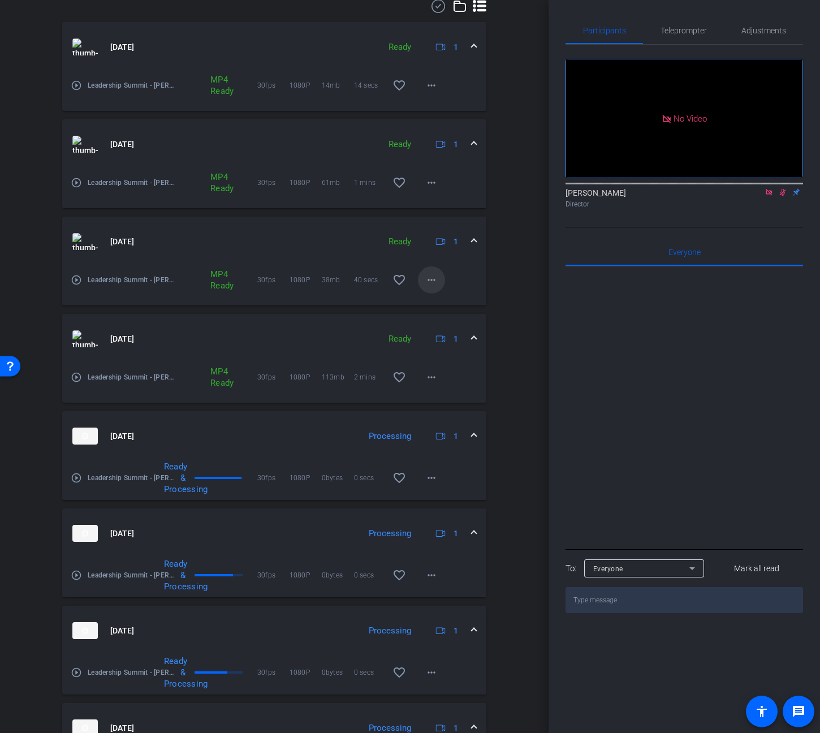
click at [427, 281] on mat-icon "more_horiz" at bounding box center [432, 280] width 14 height 14
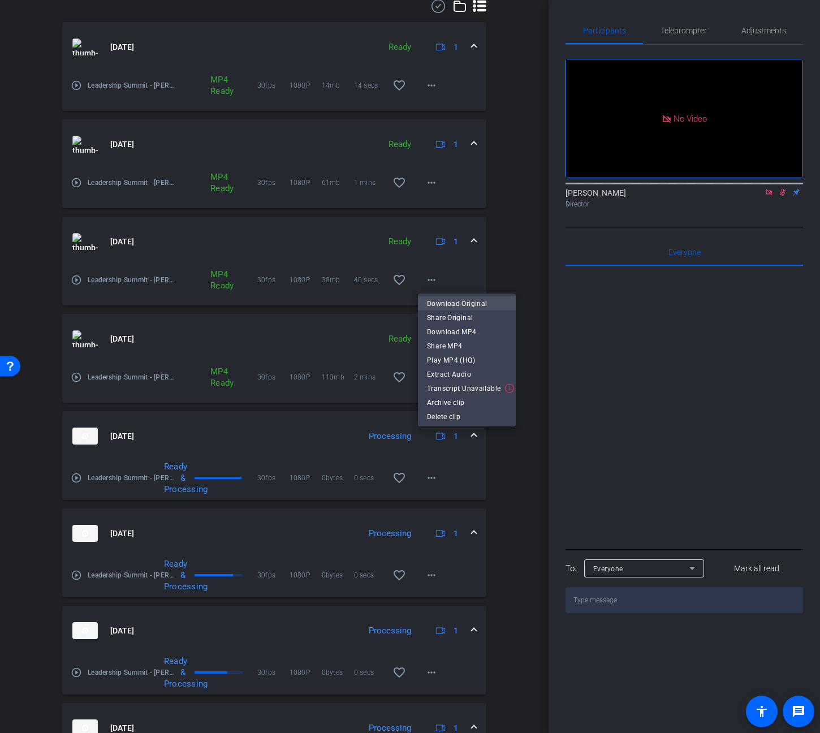
click at [459, 302] on span "Download Original" at bounding box center [467, 304] width 80 height 14
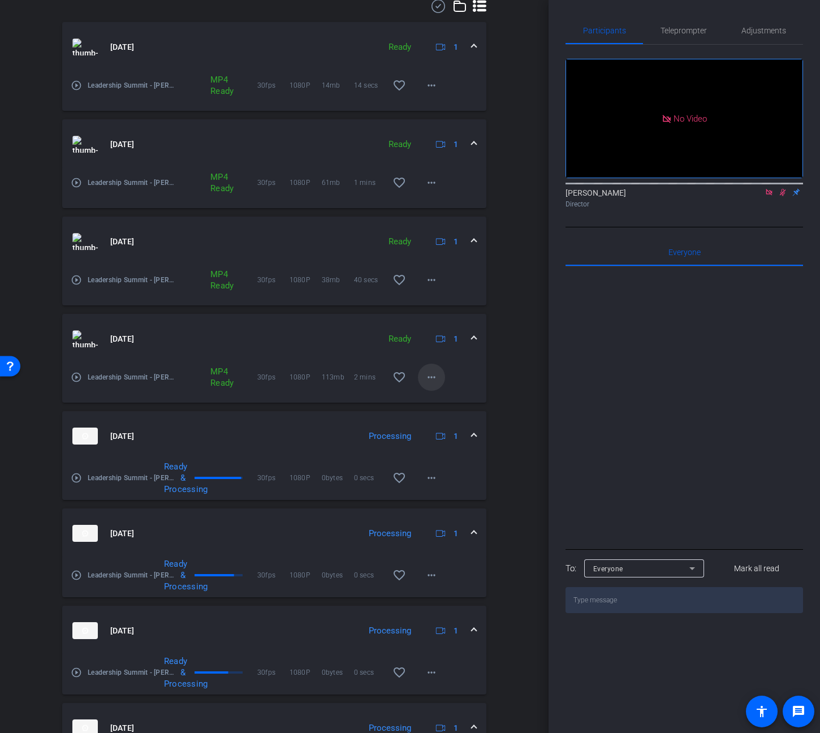
click at [426, 379] on mat-icon "more_horiz" at bounding box center [432, 378] width 14 height 14
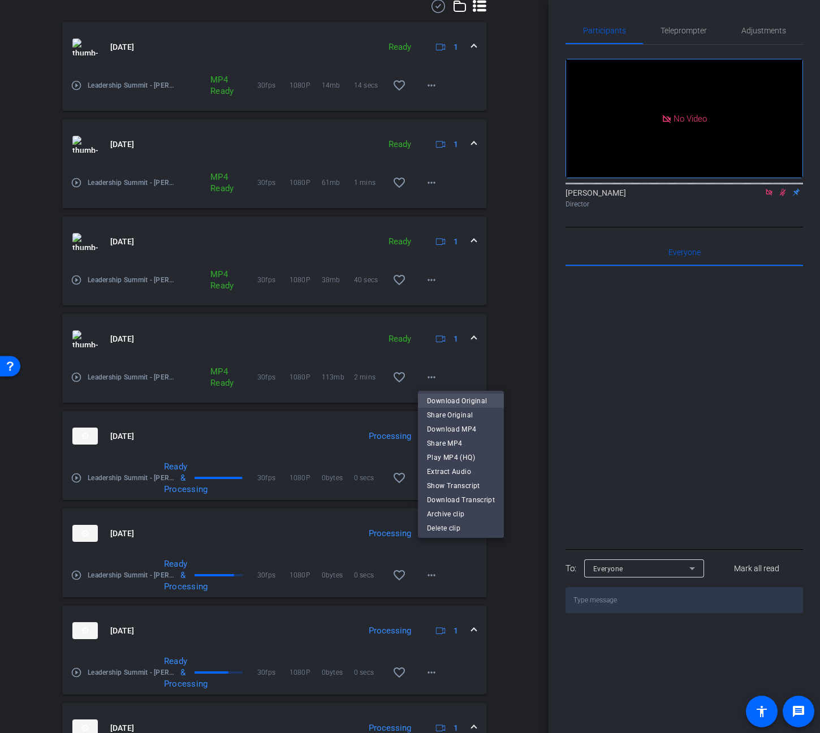
click at [458, 398] on span "Download Original" at bounding box center [461, 401] width 68 height 14
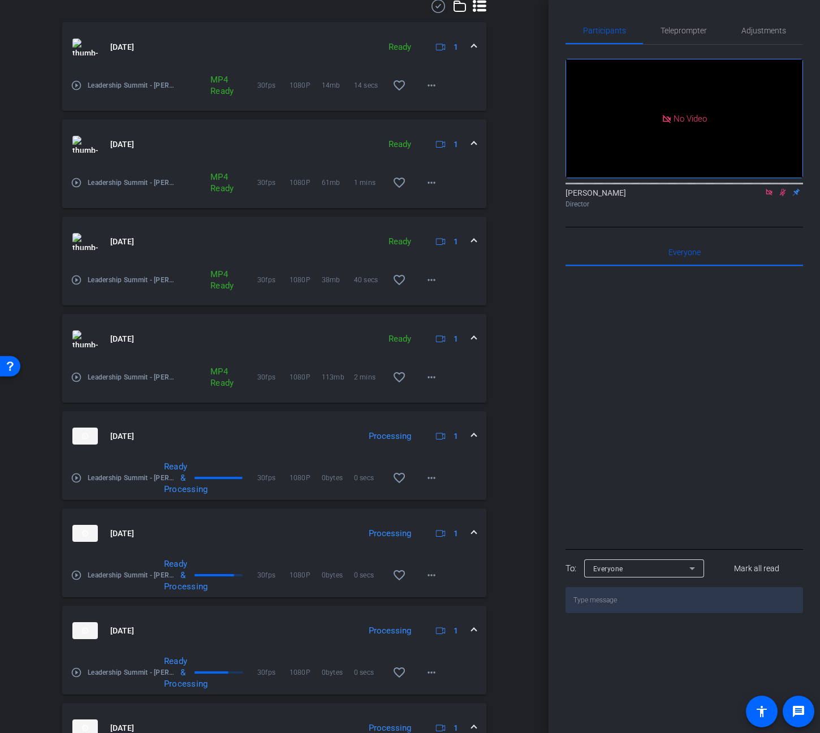
scroll to position [485, 0]
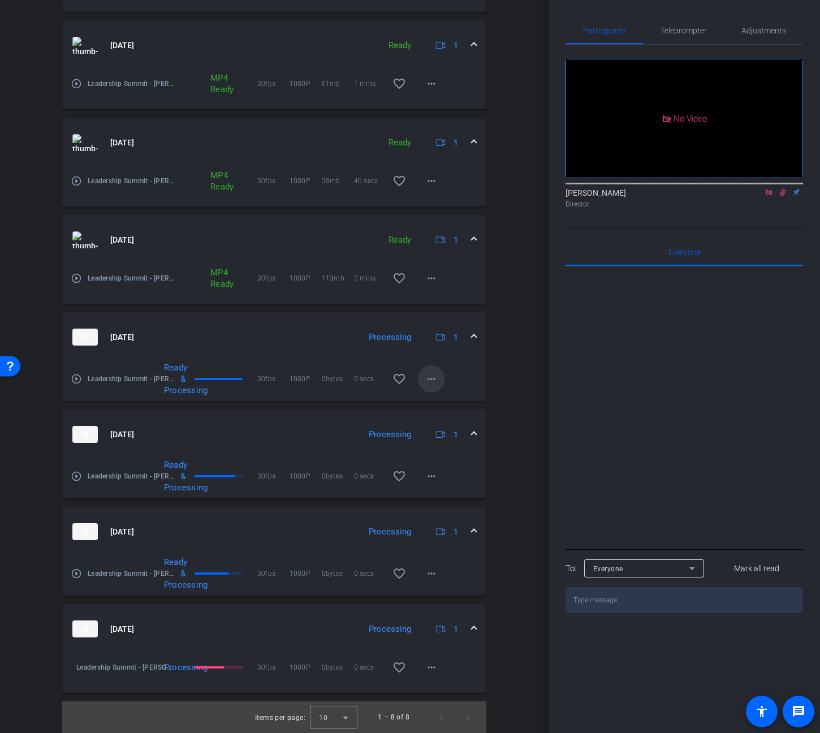
click at [430, 380] on mat-icon "more_horiz" at bounding box center [432, 379] width 14 height 14
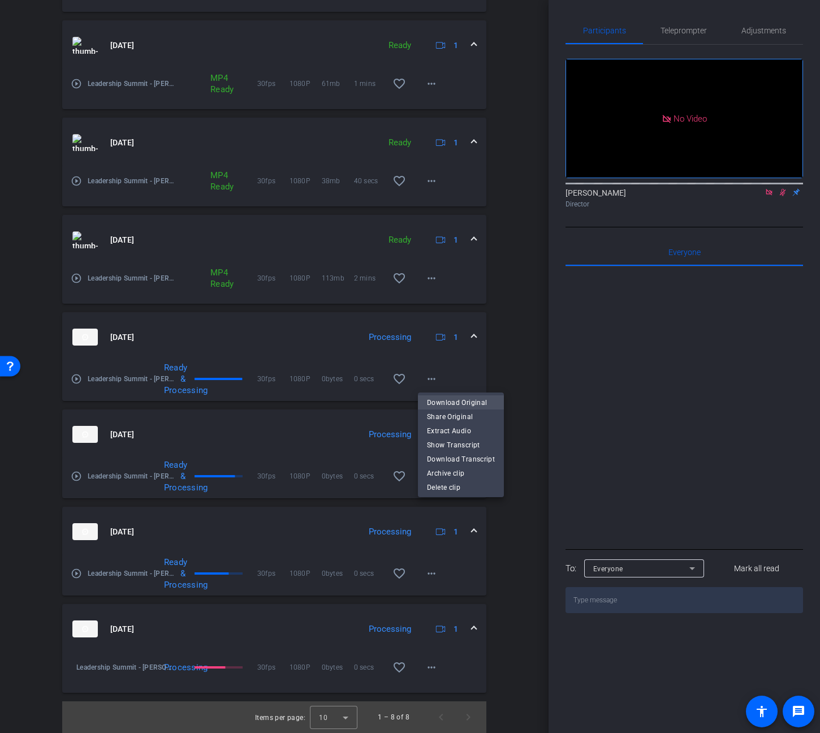
click at [467, 398] on span "Download Original" at bounding box center [461, 403] width 68 height 14
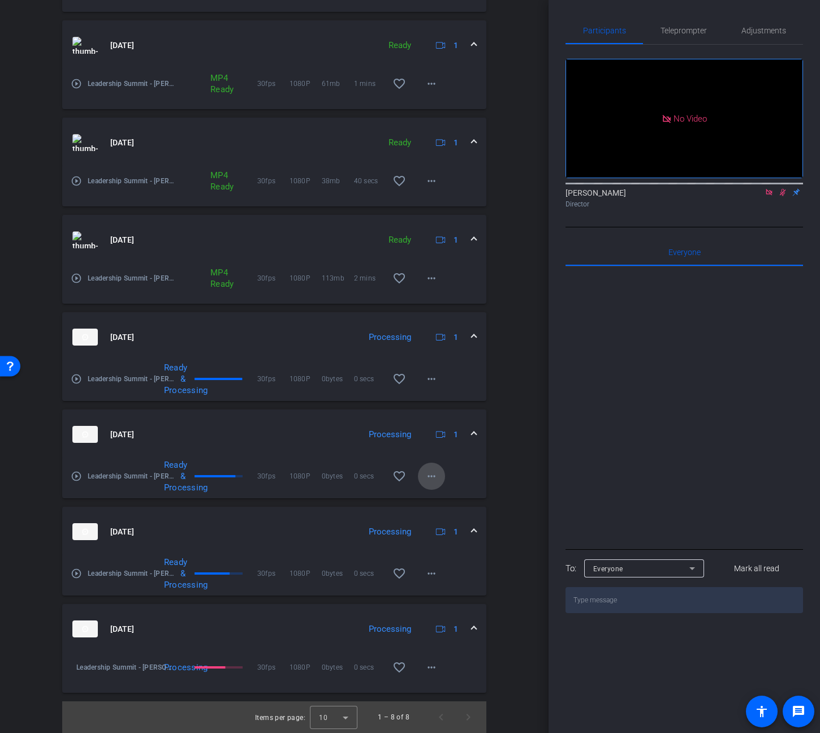
click at [439, 474] on span at bounding box center [431, 476] width 27 height 27
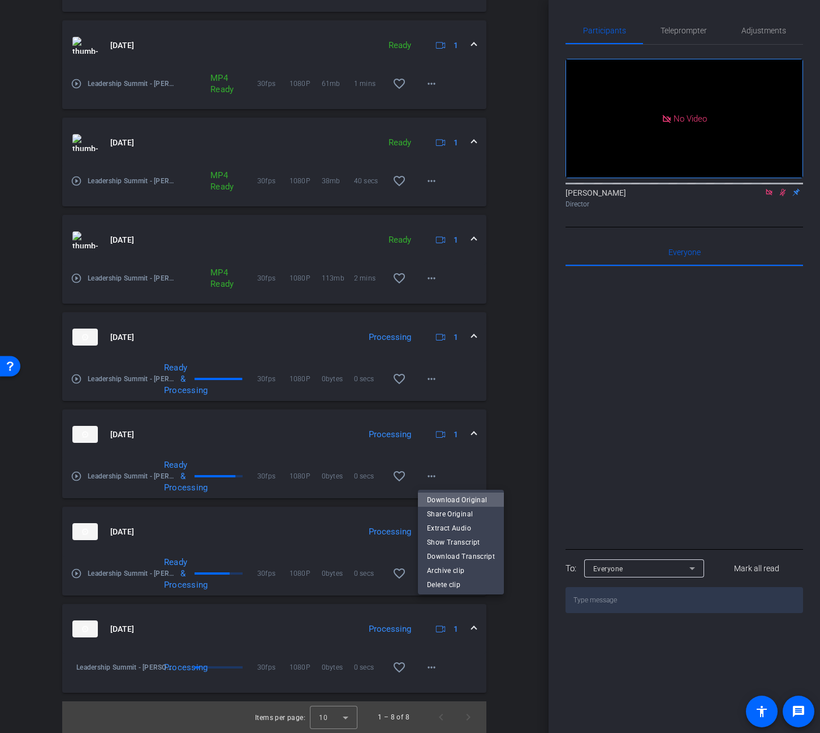
click at [465, 497] on span "Download Original" at bounding box center [461, 500] width 68 height 14
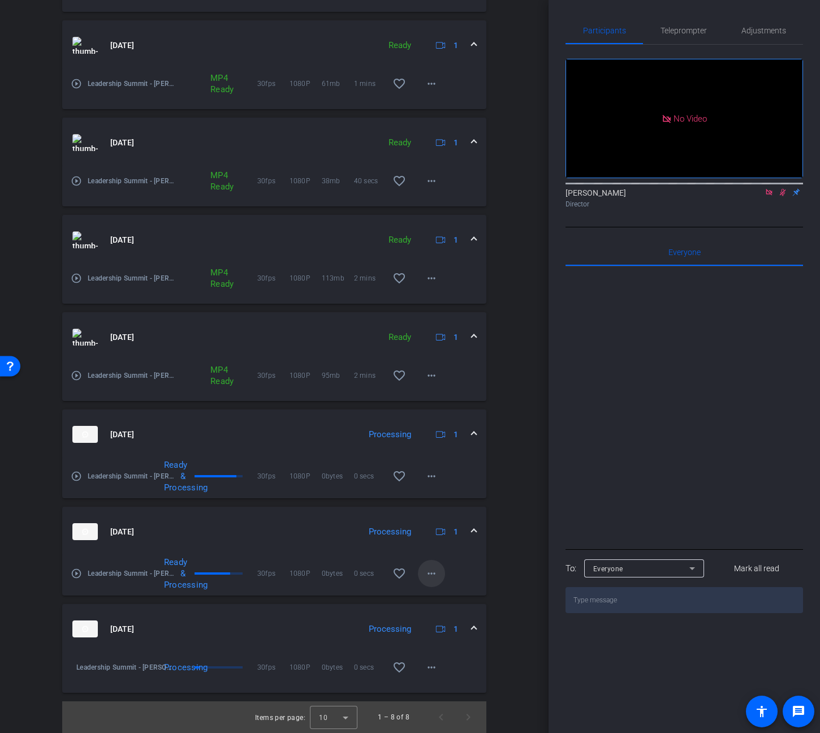
click at [429, 574] on mat-icon "more_horiz" at bounding box center [432, 574] width 14 height 14
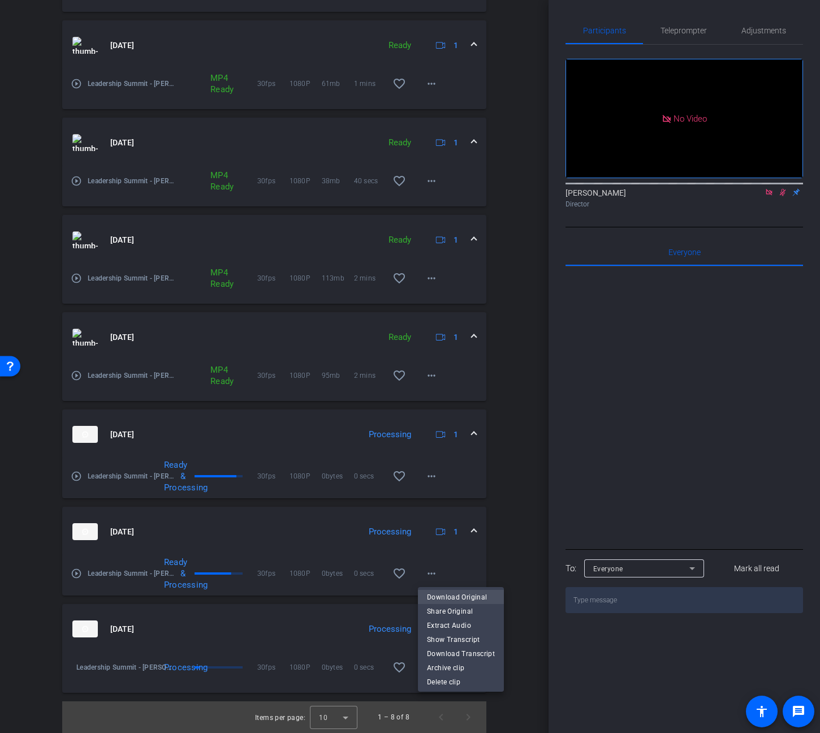
click at [450, 594] on span "Download Original" at bounding box center [461, 598] width 68 height 14
click at [429, 665] on mat-icon "more_horiz" at bounding box center [432, 668] width 14 height 14
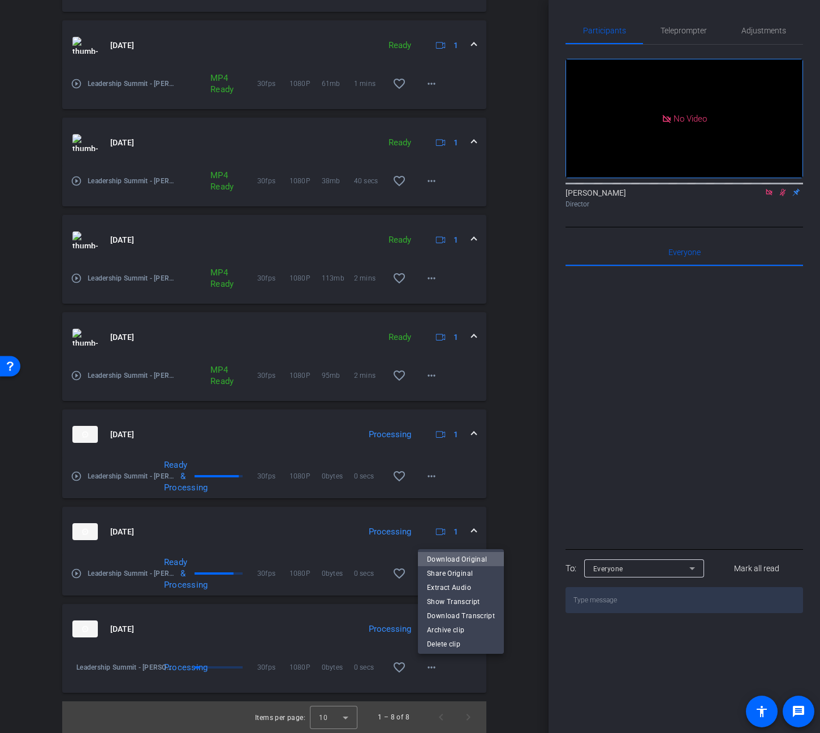
click at [470, 562] on span "Download Original" at bounding box center [461, 560] width 68 height 14
